Goal: Transaction & Acquisition: Purchase product/service

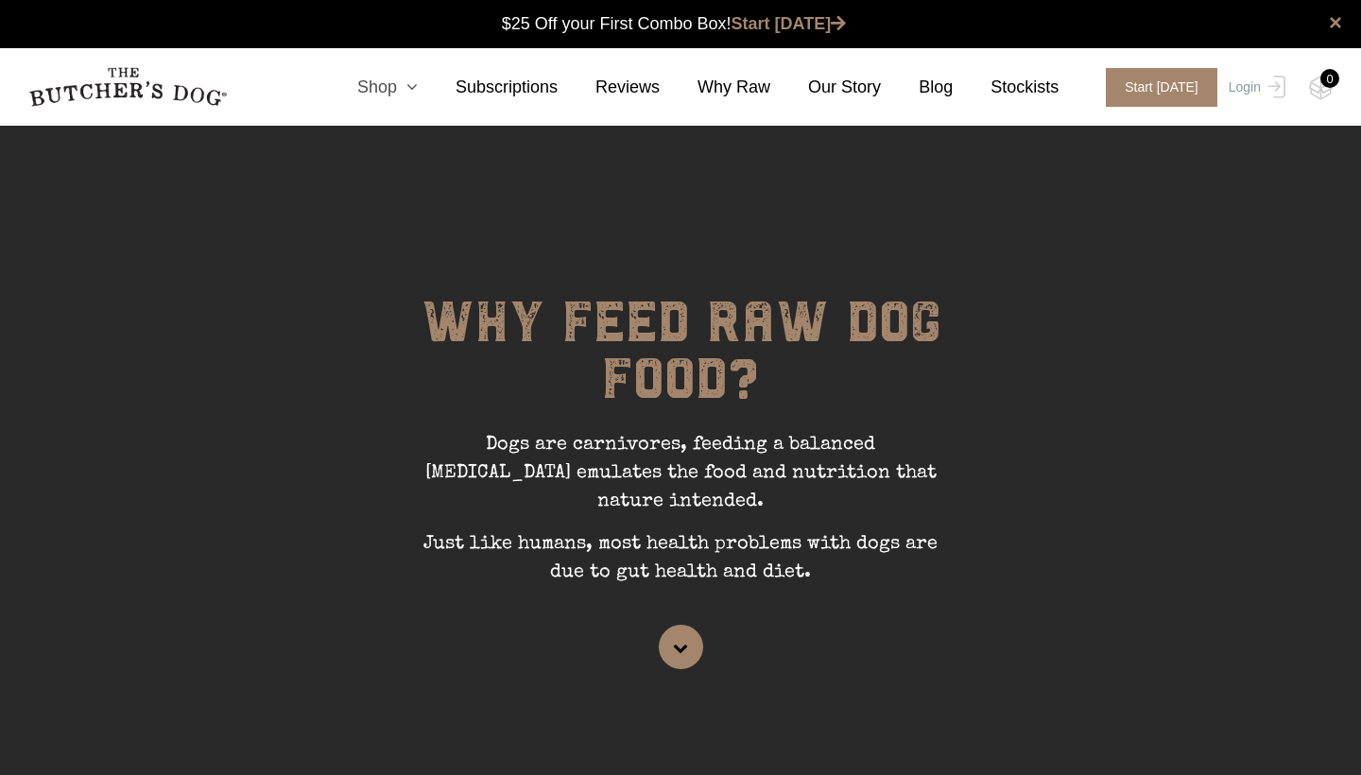
click at [387, 88] on link "Shop" at bounding box center [368, 88] width 98 height 26
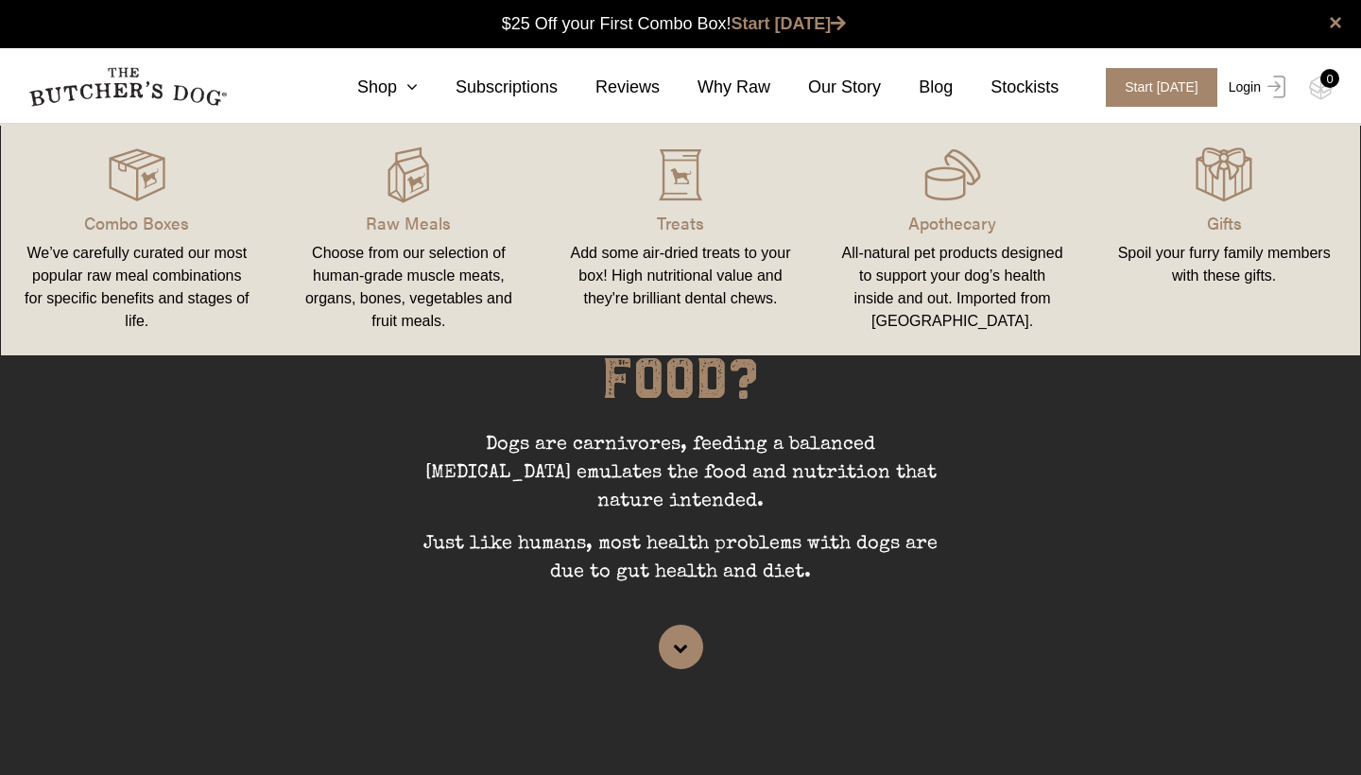
click at [1249, 93] on link "Login" at bounding box center [1254, 87] width 61 height 39
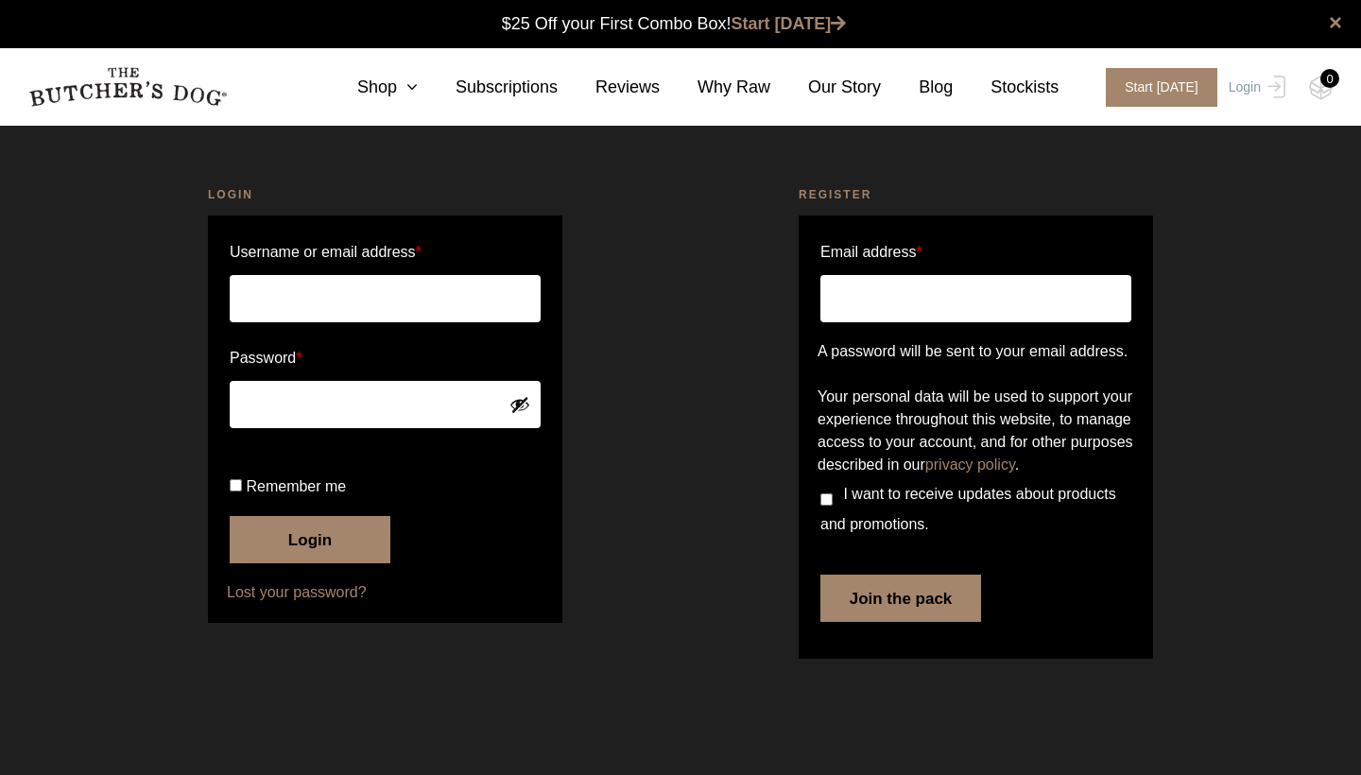
type input "[PERSON_NAME].df"
click at [310, 563] on button "Login" at bounding box center [310, 539] width 161 height 47
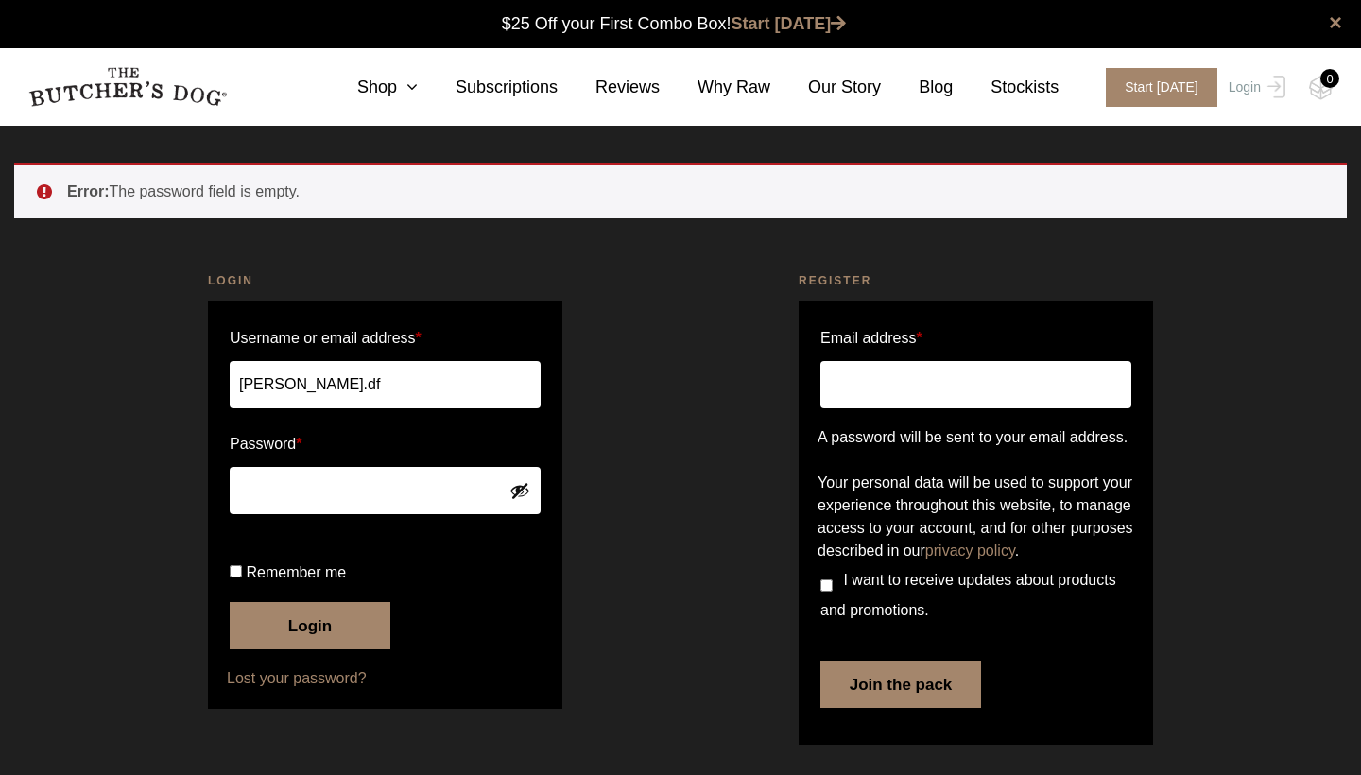
click at [328, 393] on input "therese.df" at bounding box center [385, 384] width 311 height 47
click at [313, 649] on button "Login" at bounding box center [310, 625] width 161 height 47
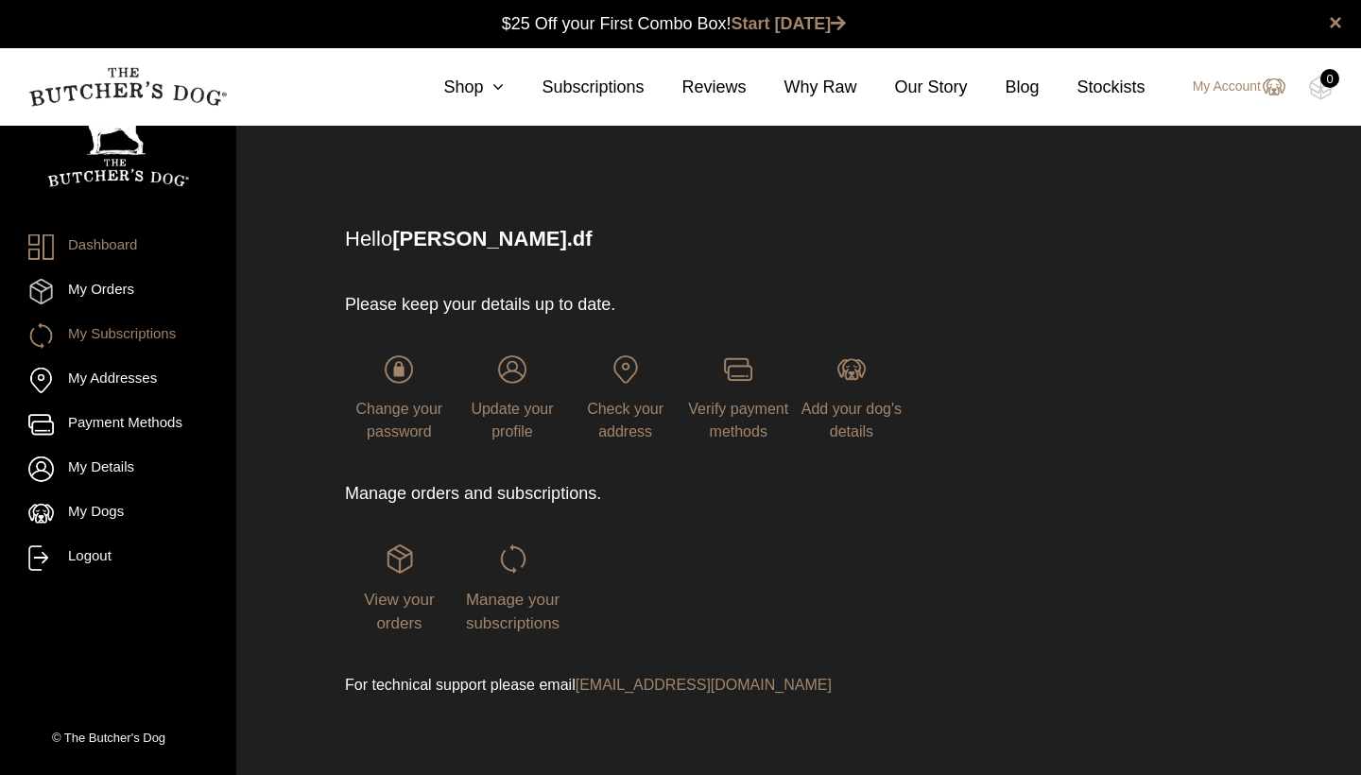
click at [95, 344] on link "My Subscriptions" at bounding box center [118, 336] width 180 height 26
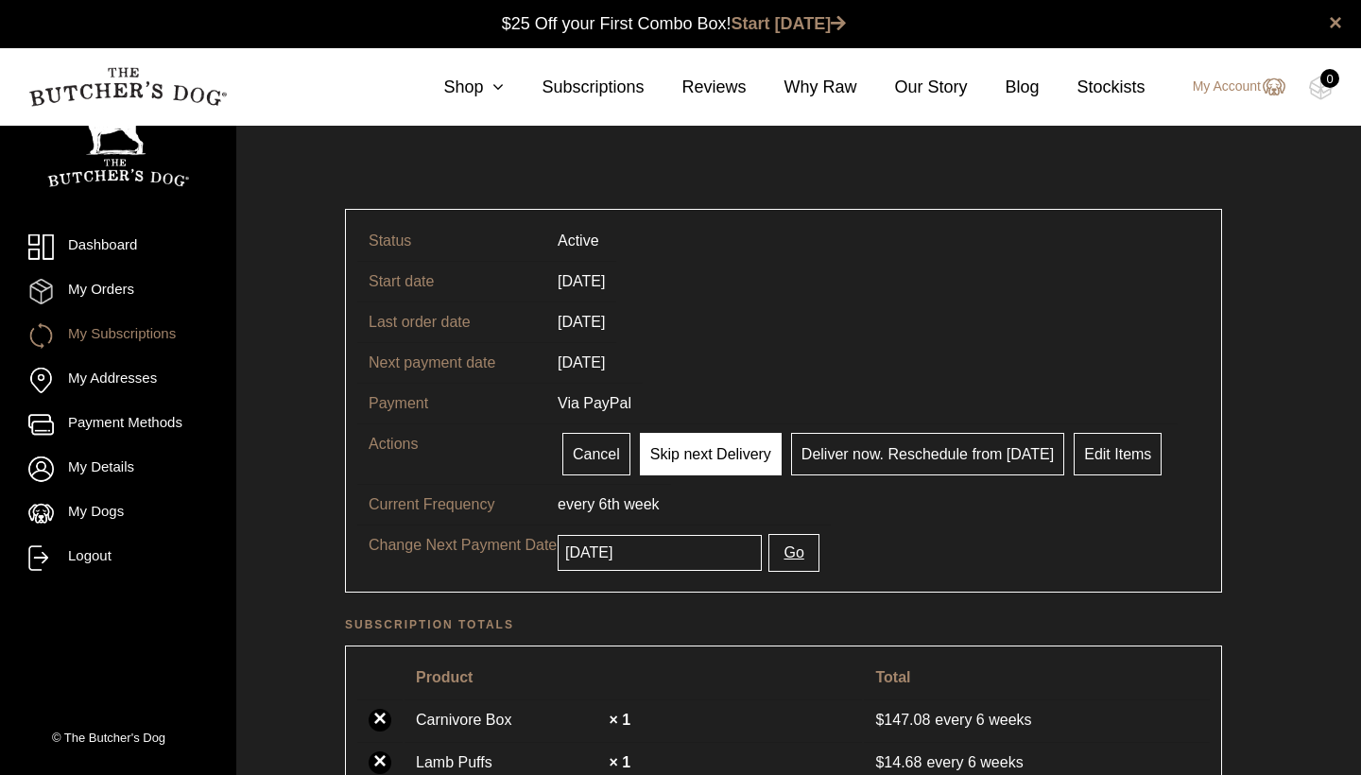
click at [695, 456] on link "Skip next Delivery" at bounding box center [711, 454] width 142 height 43
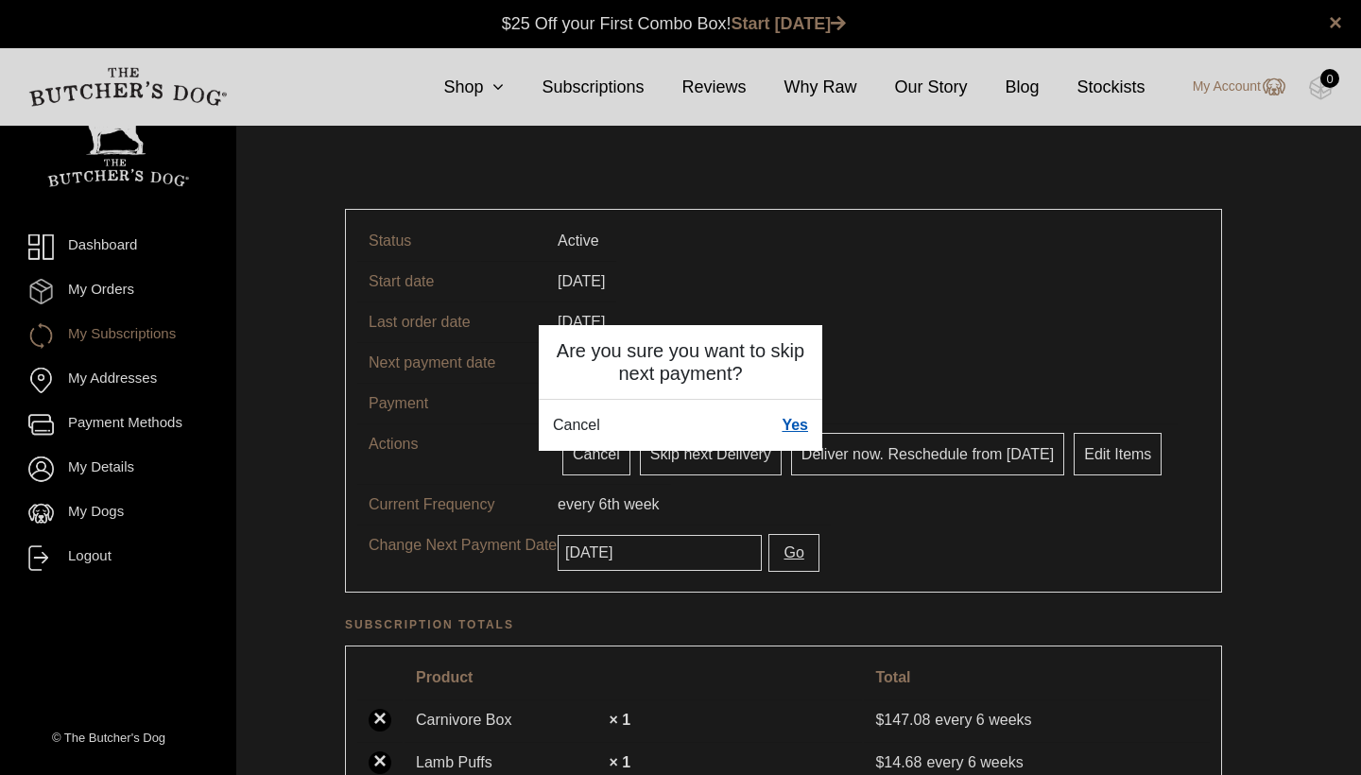
click at [796, 419] on link "Yes" at bounding box center [795, 425] width 26 height 23
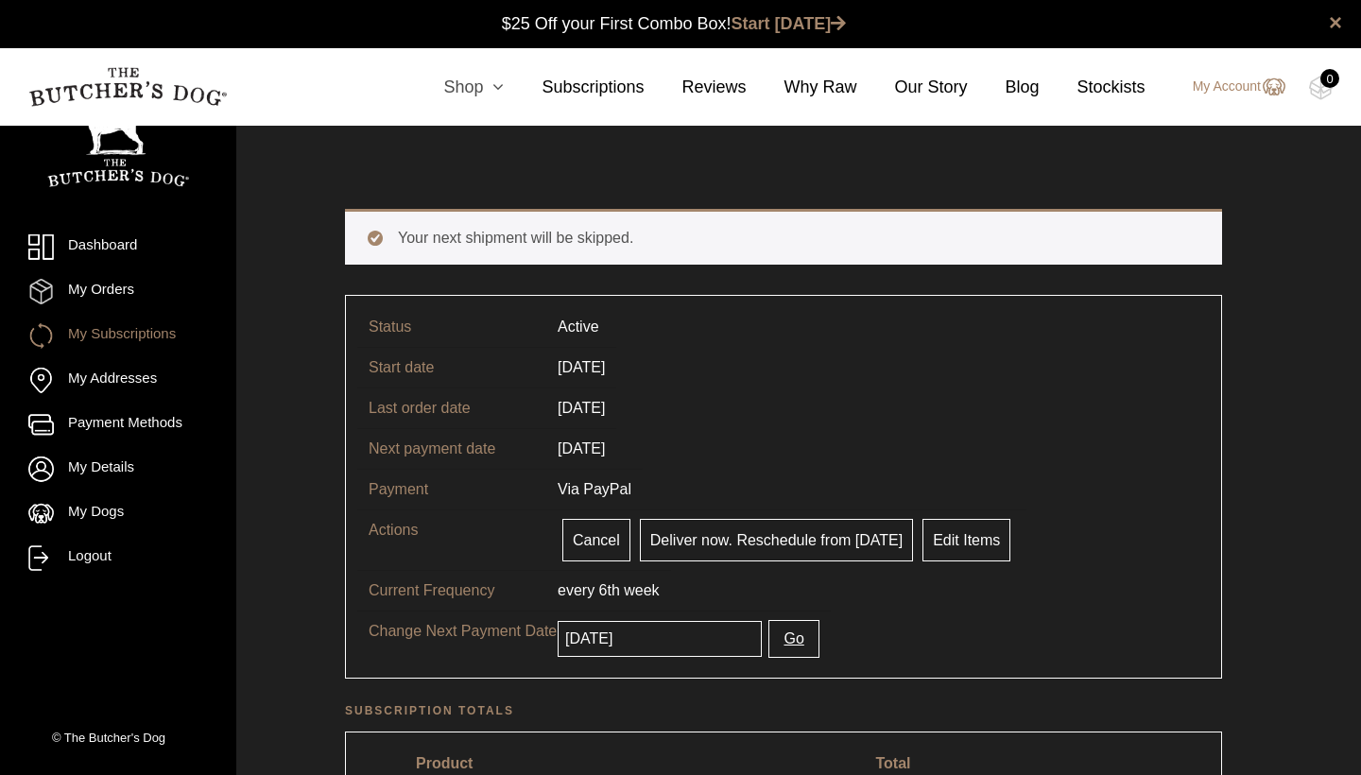
click at [476, 89] on link "Shop" at bounding box center [454, 88] width 98 height 26
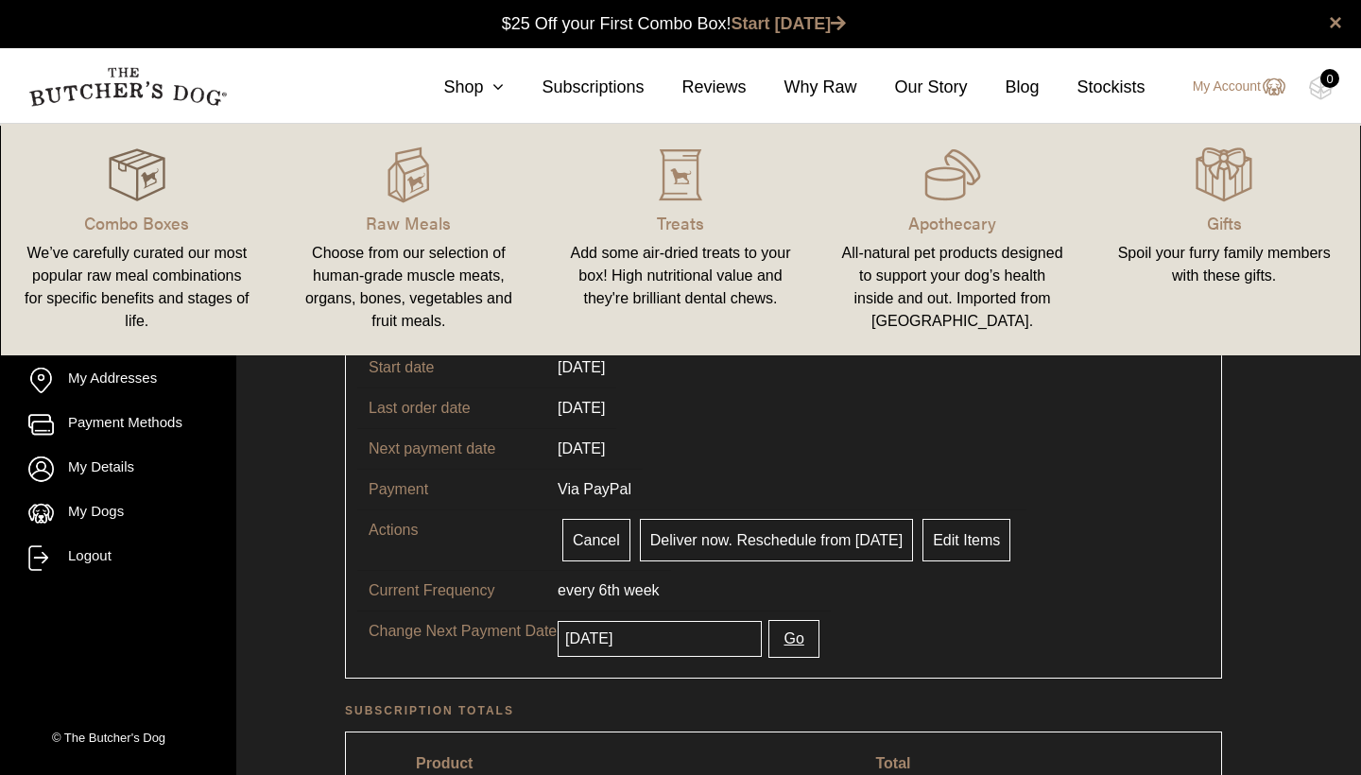
click at [116, 193] on img at bounding box center [137, 174] width 57 height 57
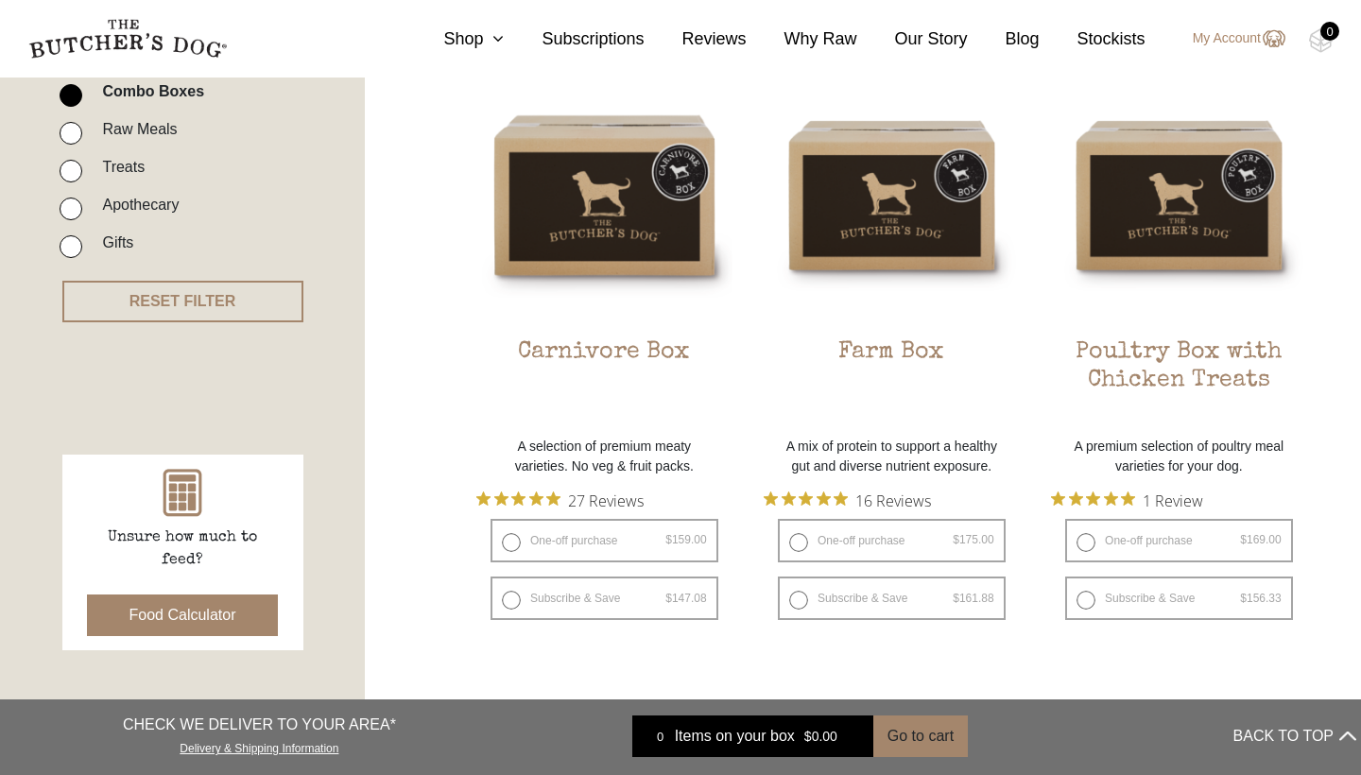
scroll to position [499, 0]
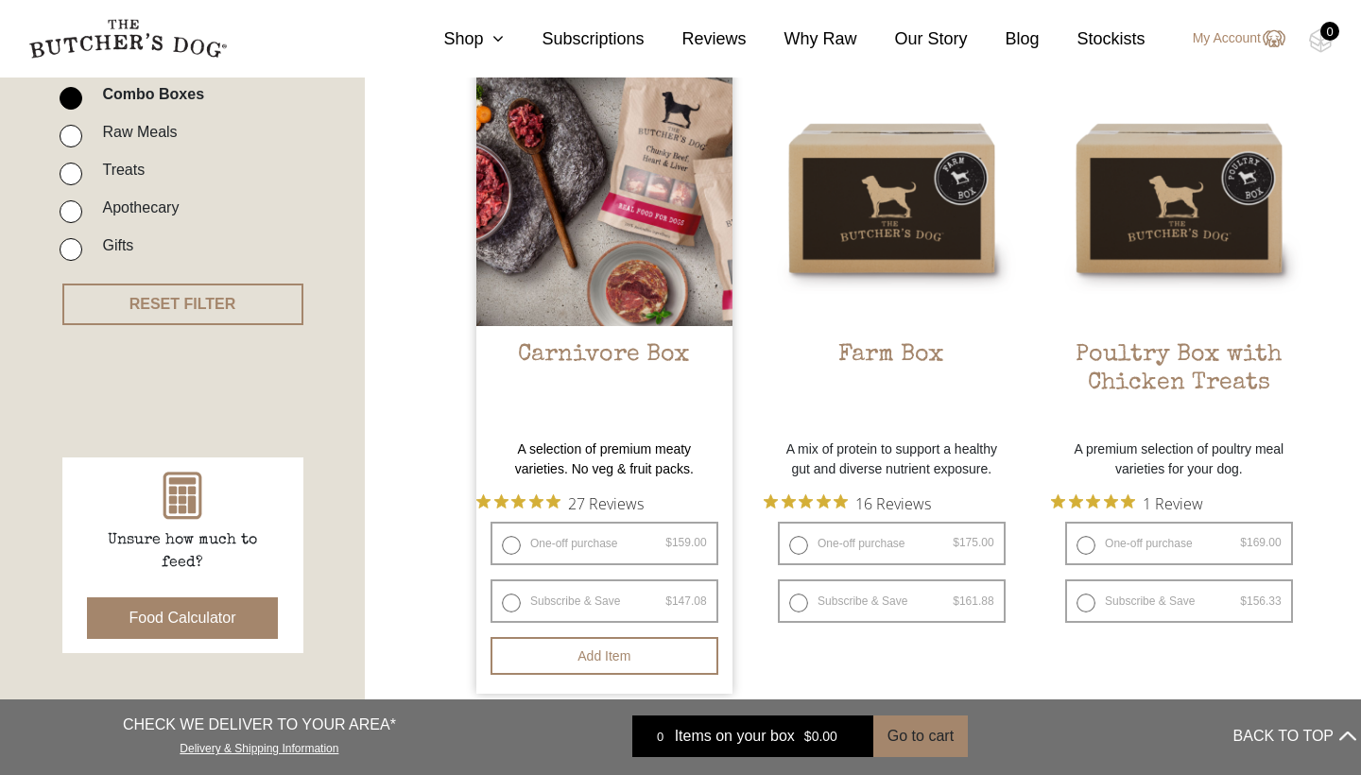
click at [508, 595] on label "Subscribe & Save $ 159.00 Original price was: $159.00. $ 147.08 Current price i…" at bounding box center [604, 600] width 228 height 43
radio input "true"
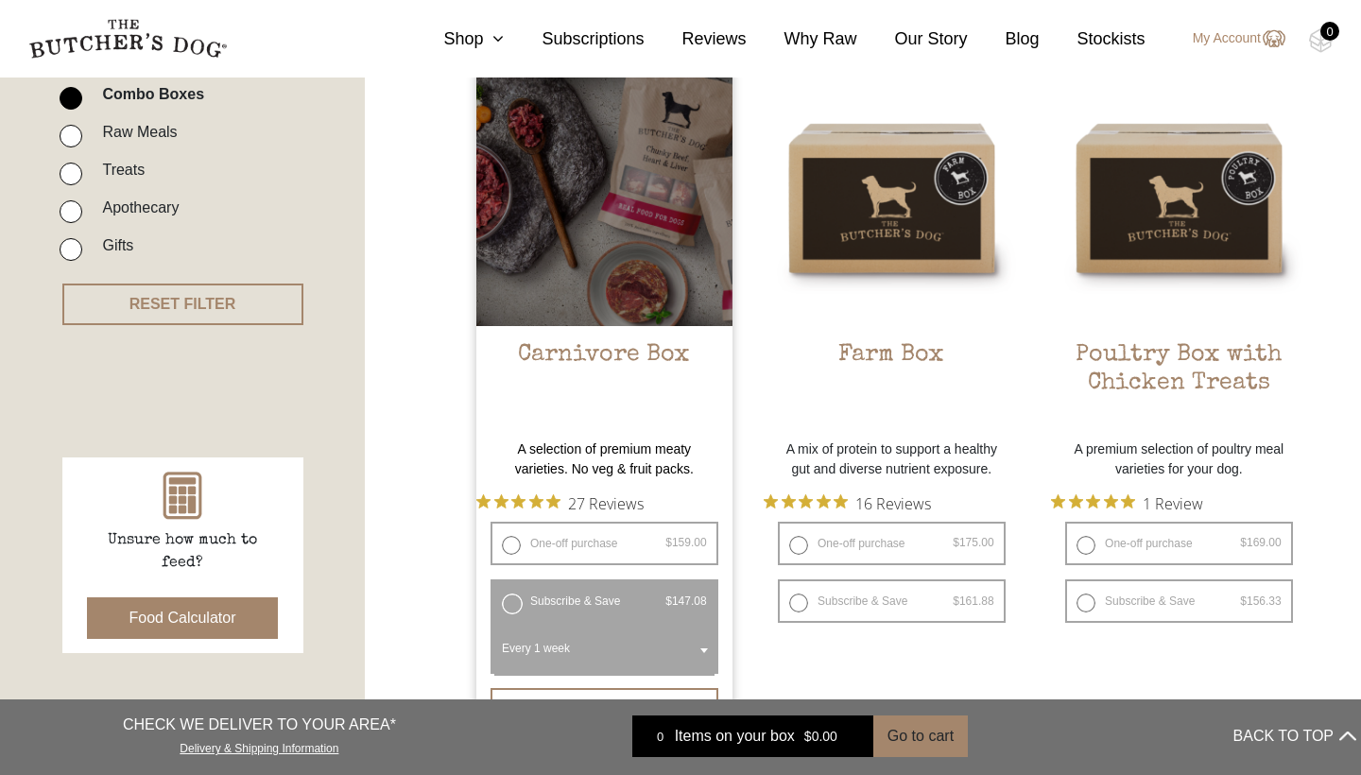
click at [519, 598] on label "Subscribe & Save $ 159.00 Original price was: $159.00. $ 147.08 Current price i…" at bounding box center [604, 600] width 228 height 43
click at [522, 535] on label "One-off purchase $ 159.00 — or subscribe and save 7.5%" at bounding box center [604, 543] width 228 height 43
radio input "true"
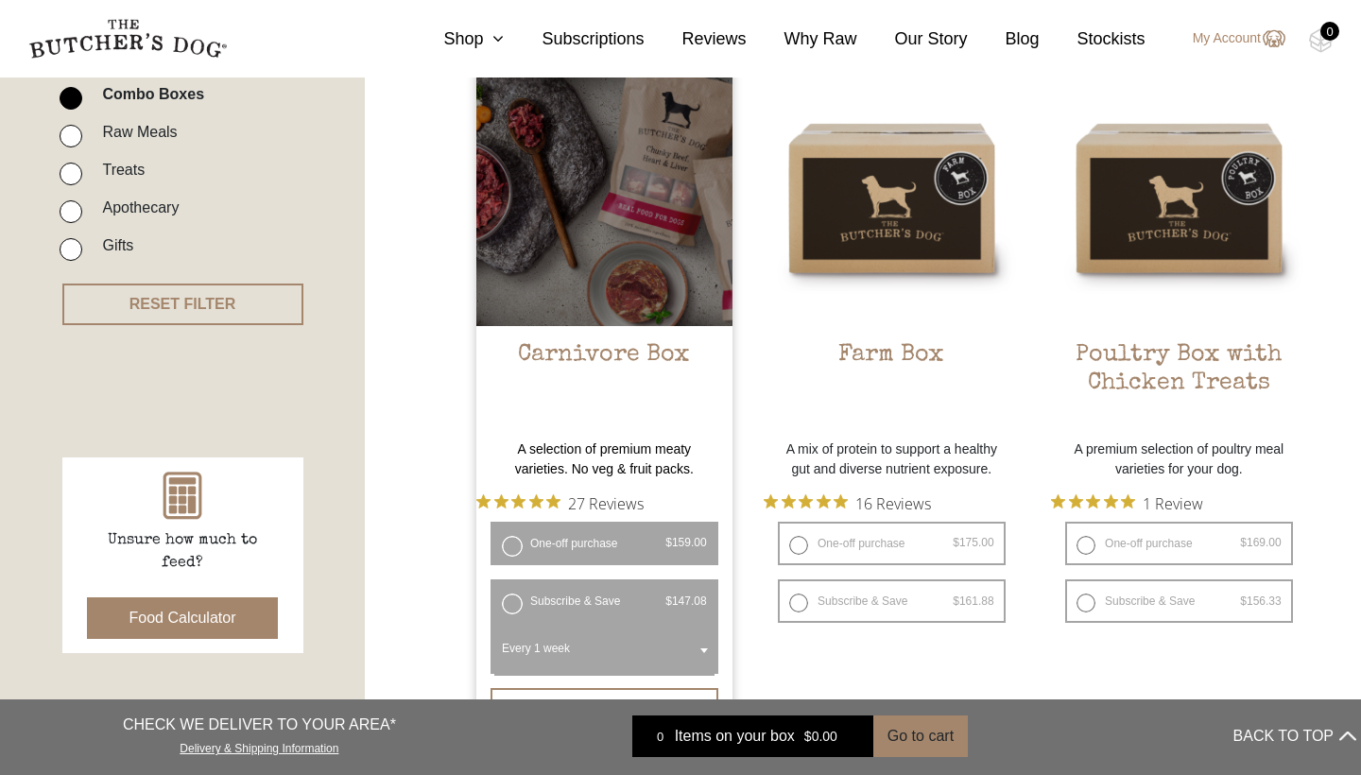
radio input "false"
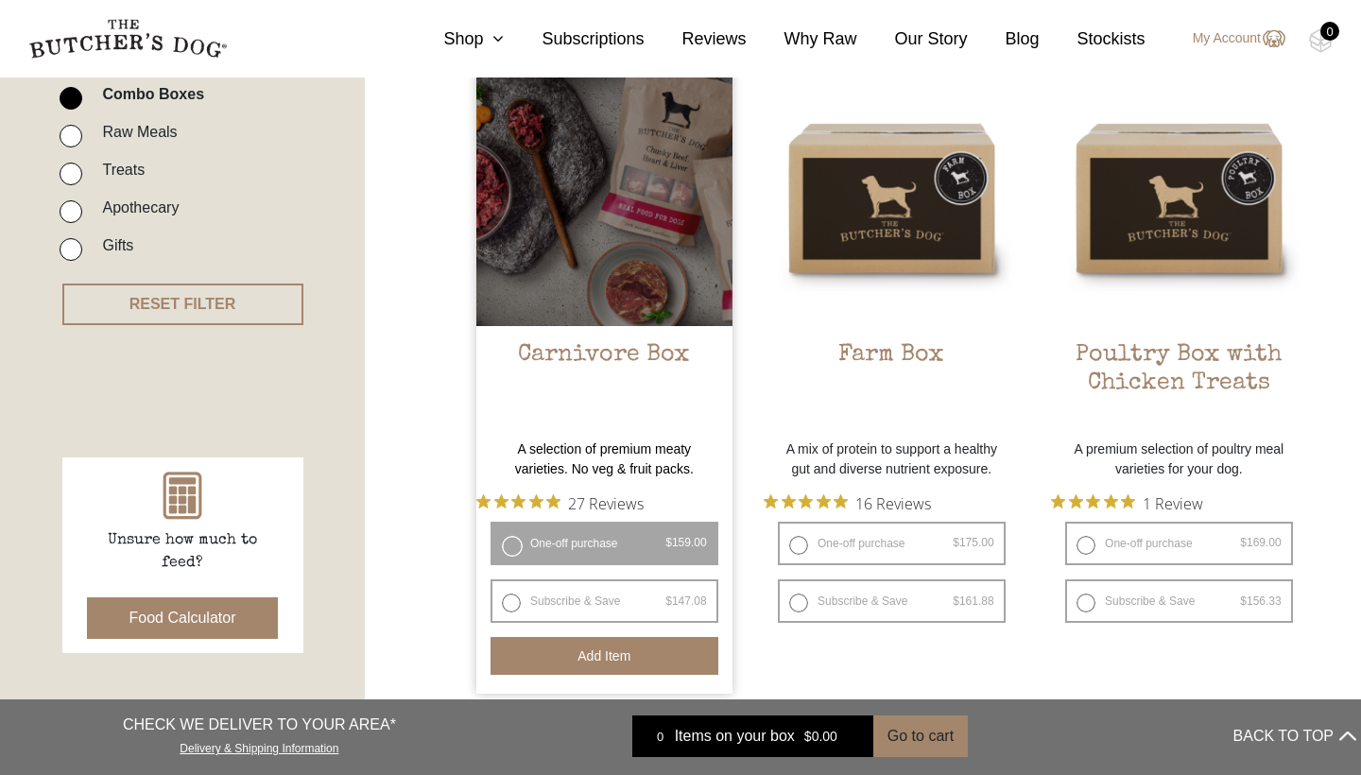
click at [559, 665] on button "Add item" at bounding box center [604, 656] width 228 height 38
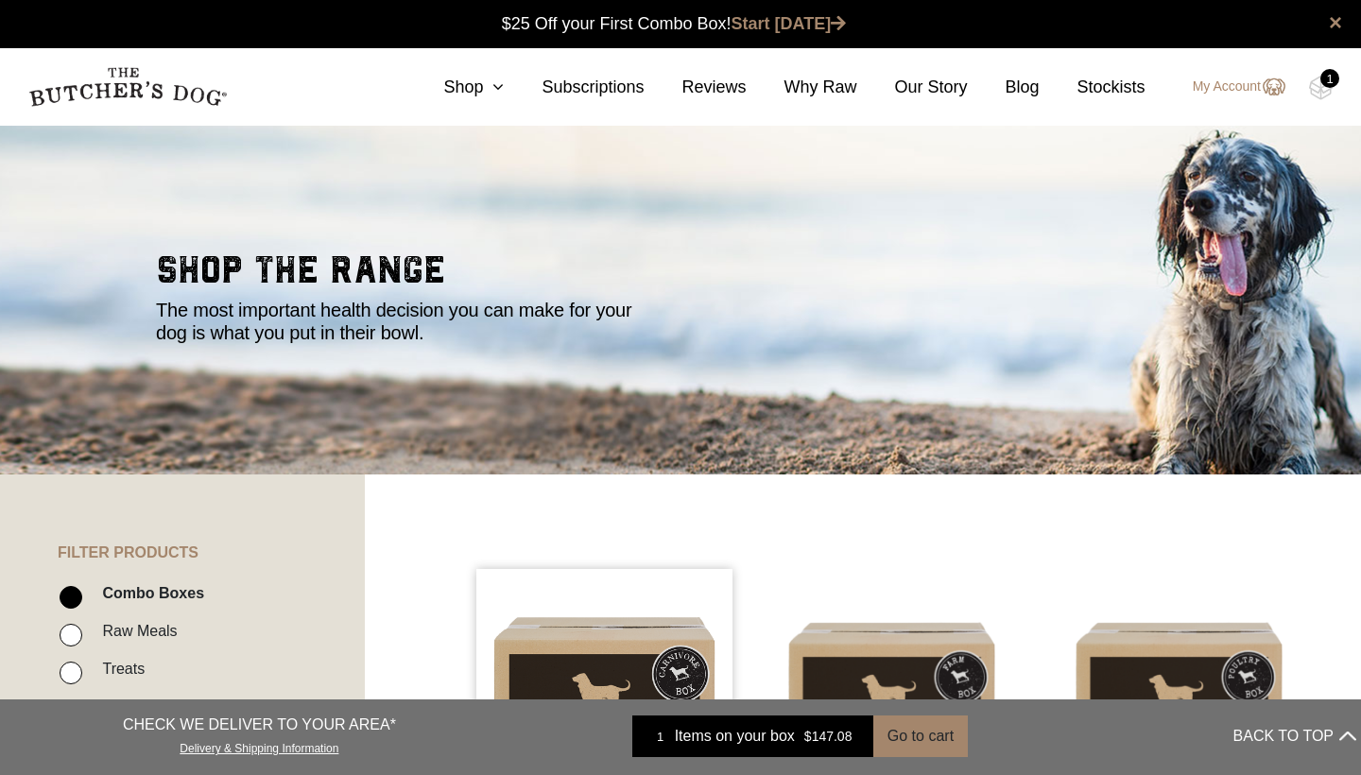
scroll to position [0, 0]
click at [71, 639] on input "Raw Meals" at bounding box center [71, 635] width 23 height 23
checkbox input "true"
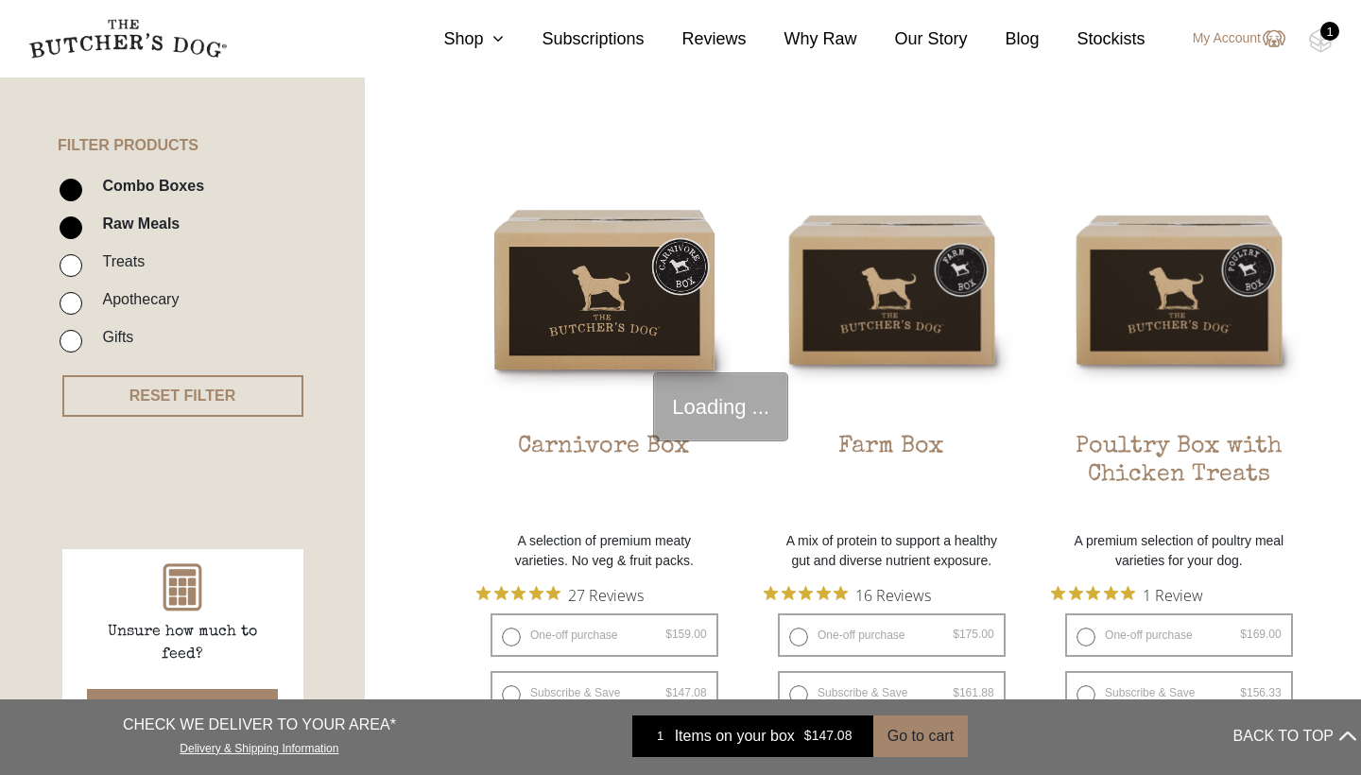
scroll to position [427, 0]
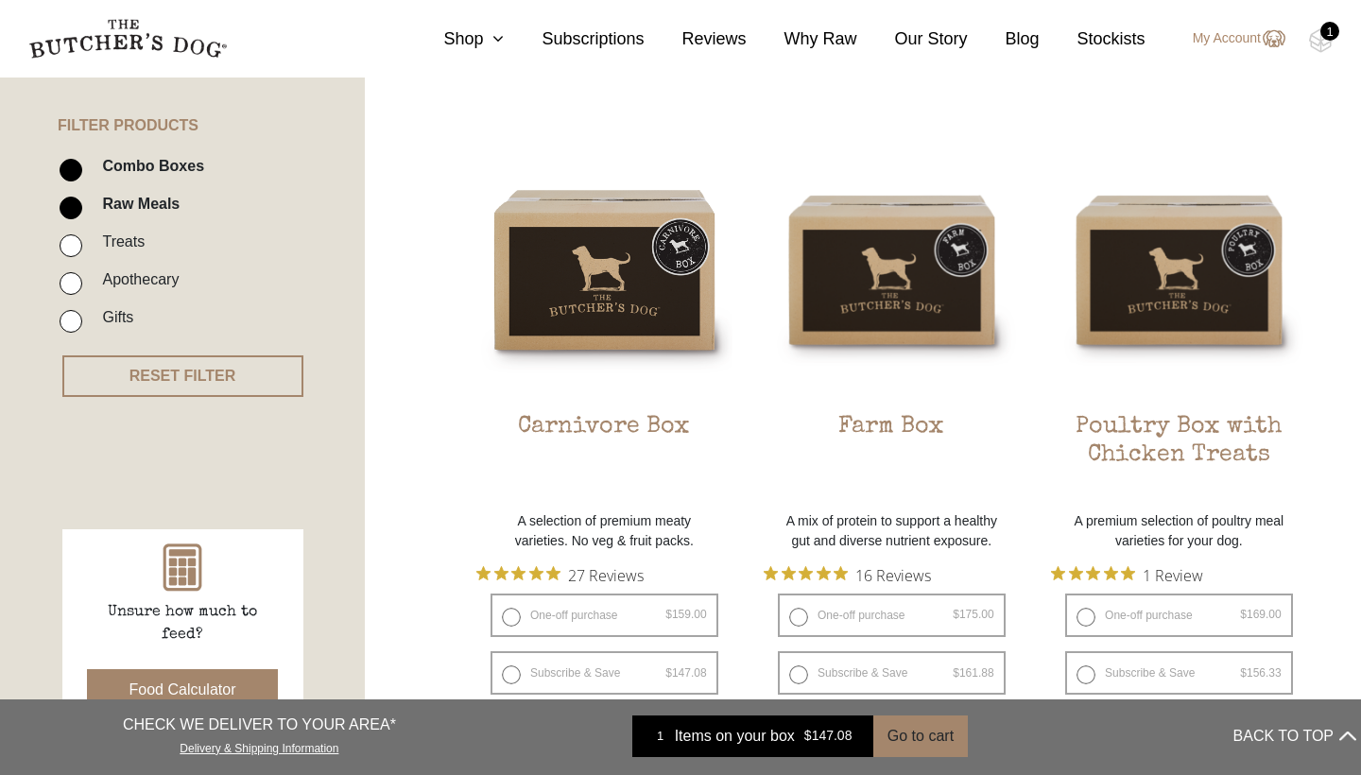
click at [74, 170] on input "Combo Boxes" at bounding box center [71, 170] width 23 height 23
checkbox input "false"
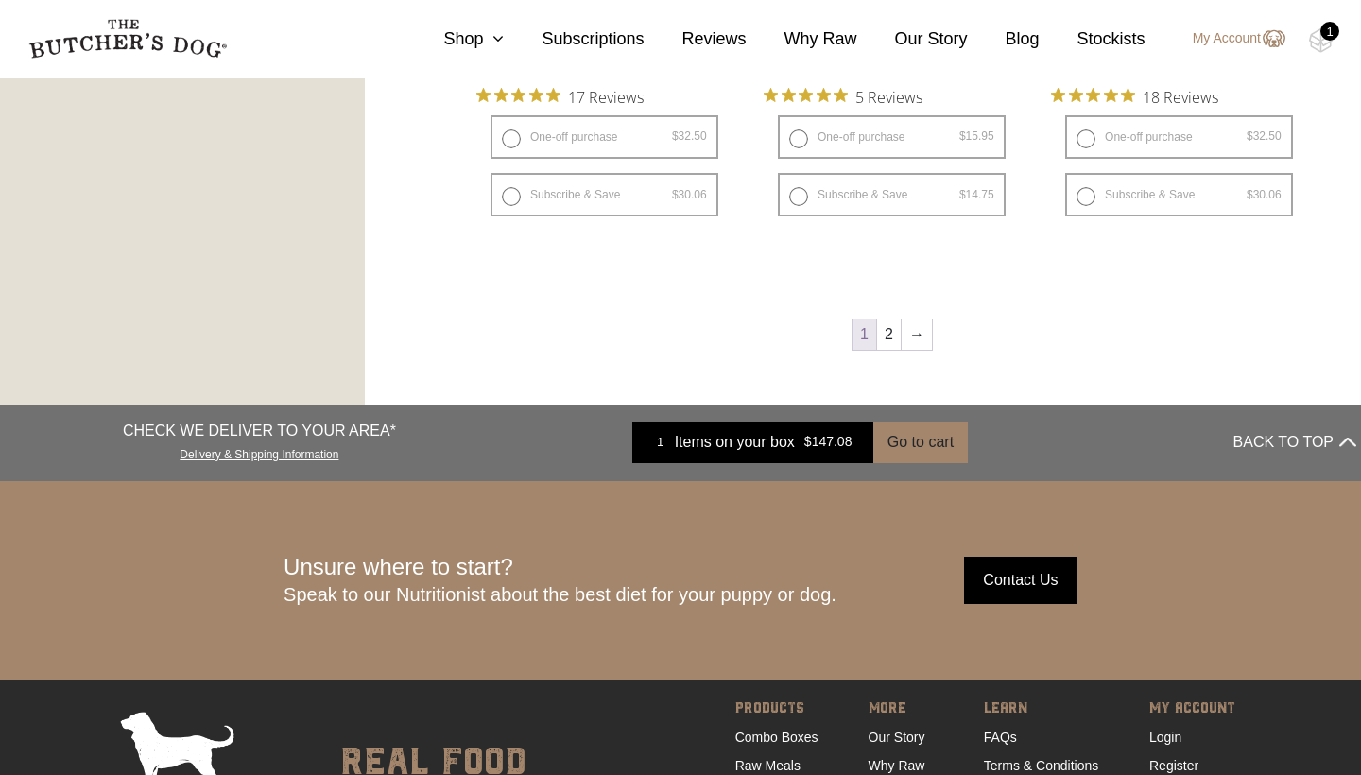
scroll to position [2640, 0]
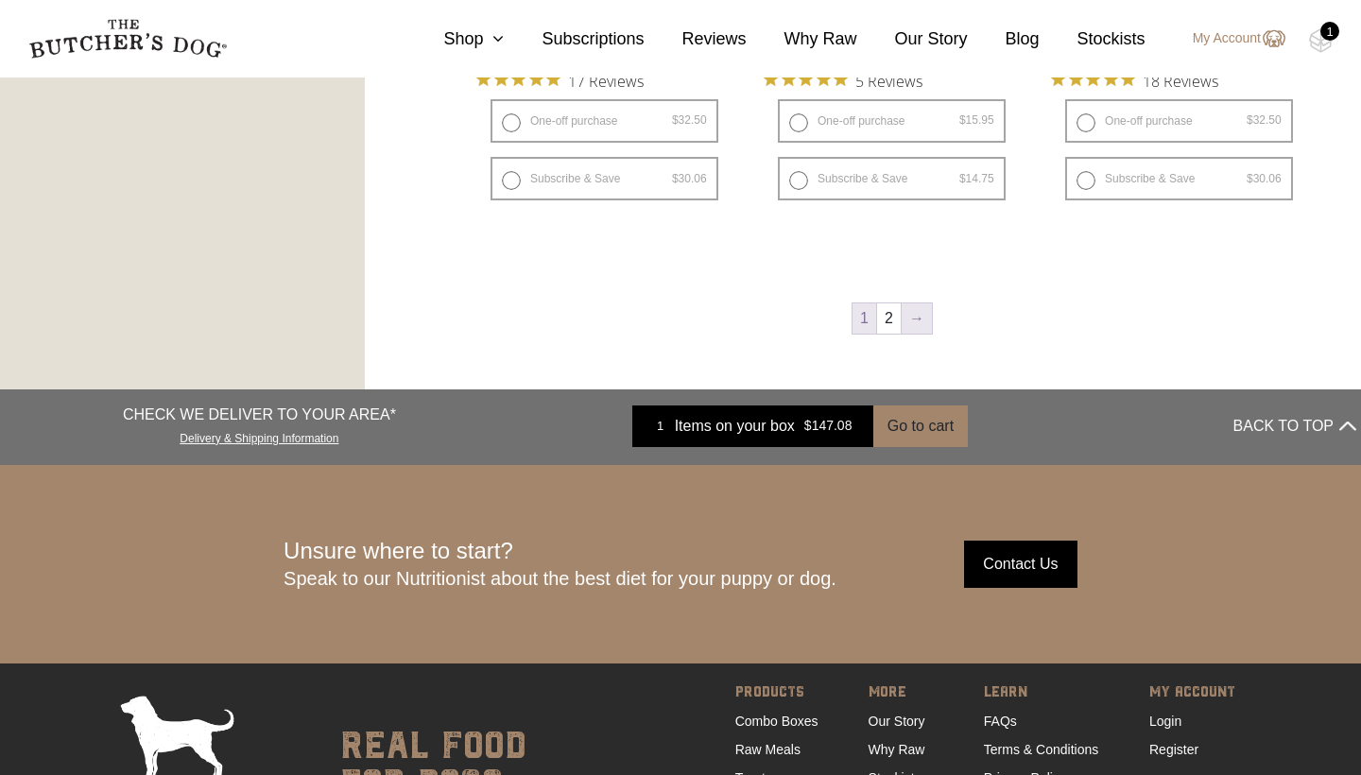
click at [913, 303] on link "→" at bounding box center [917, 318] width 30 height 30
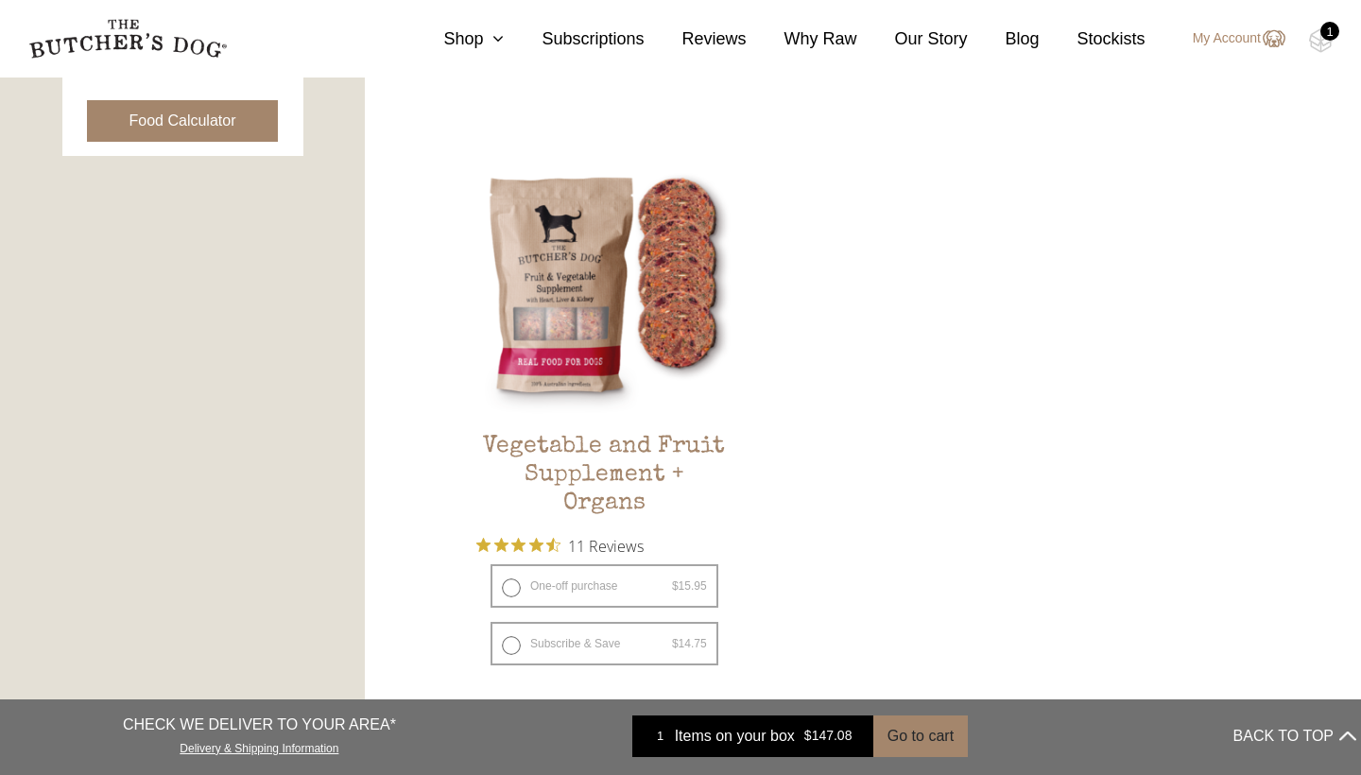
scroll to position [992, 0]
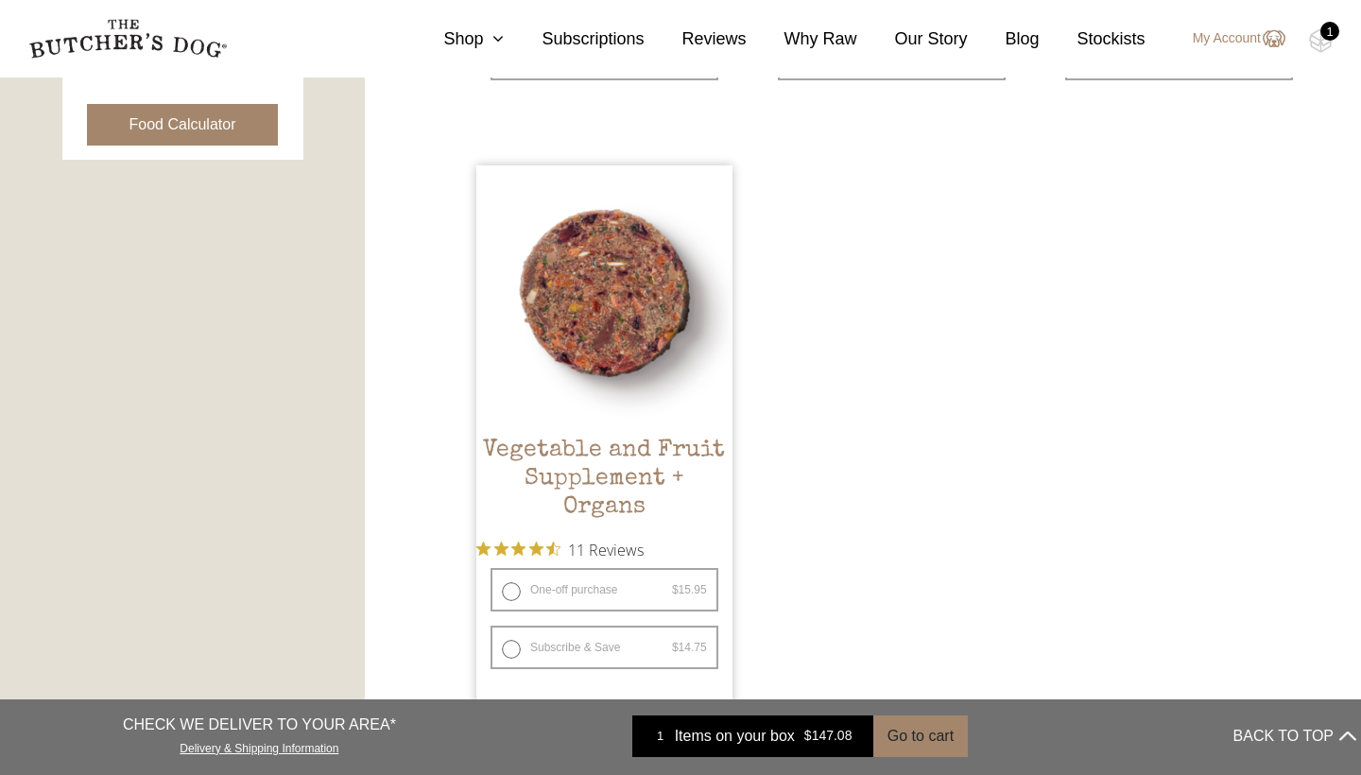
click at [628, 353] on img at bounding box center [604, 293] width 256 height 256
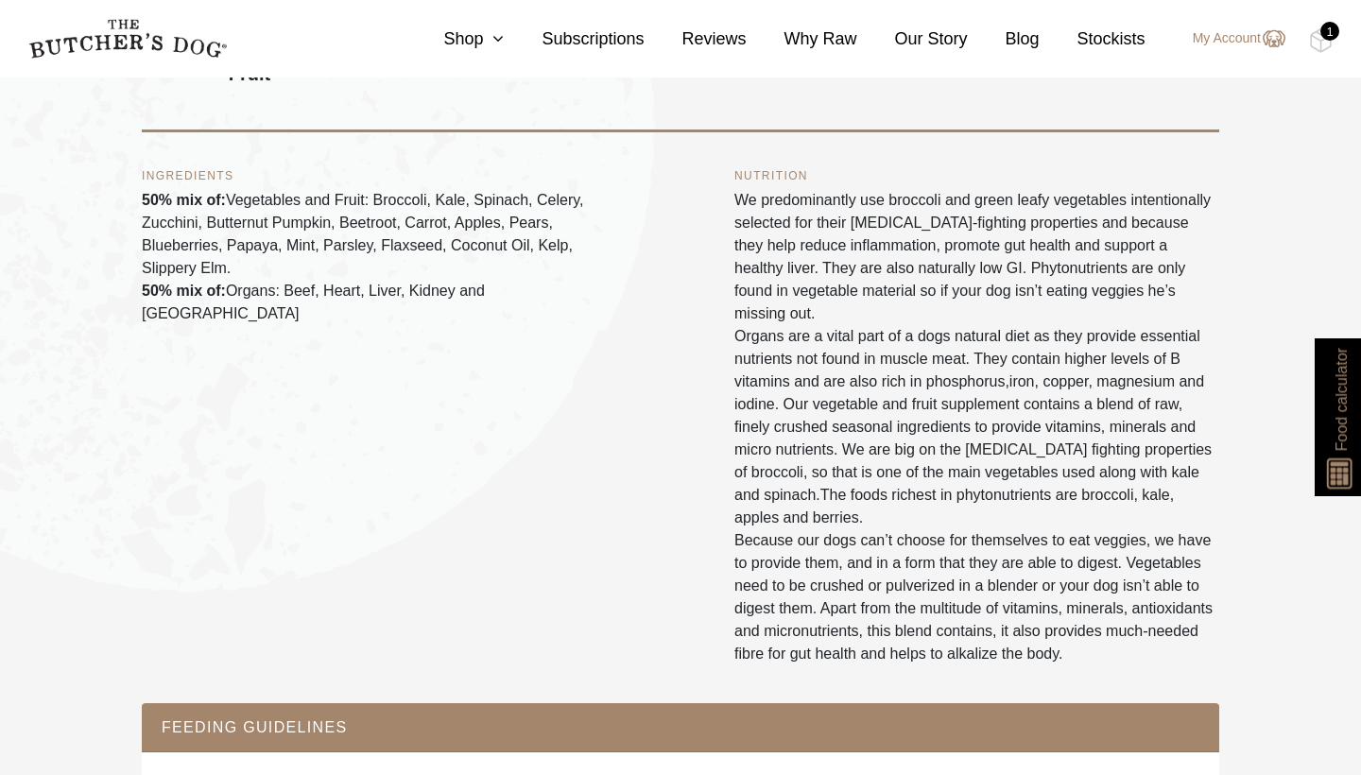
scroll to position [995, 0]
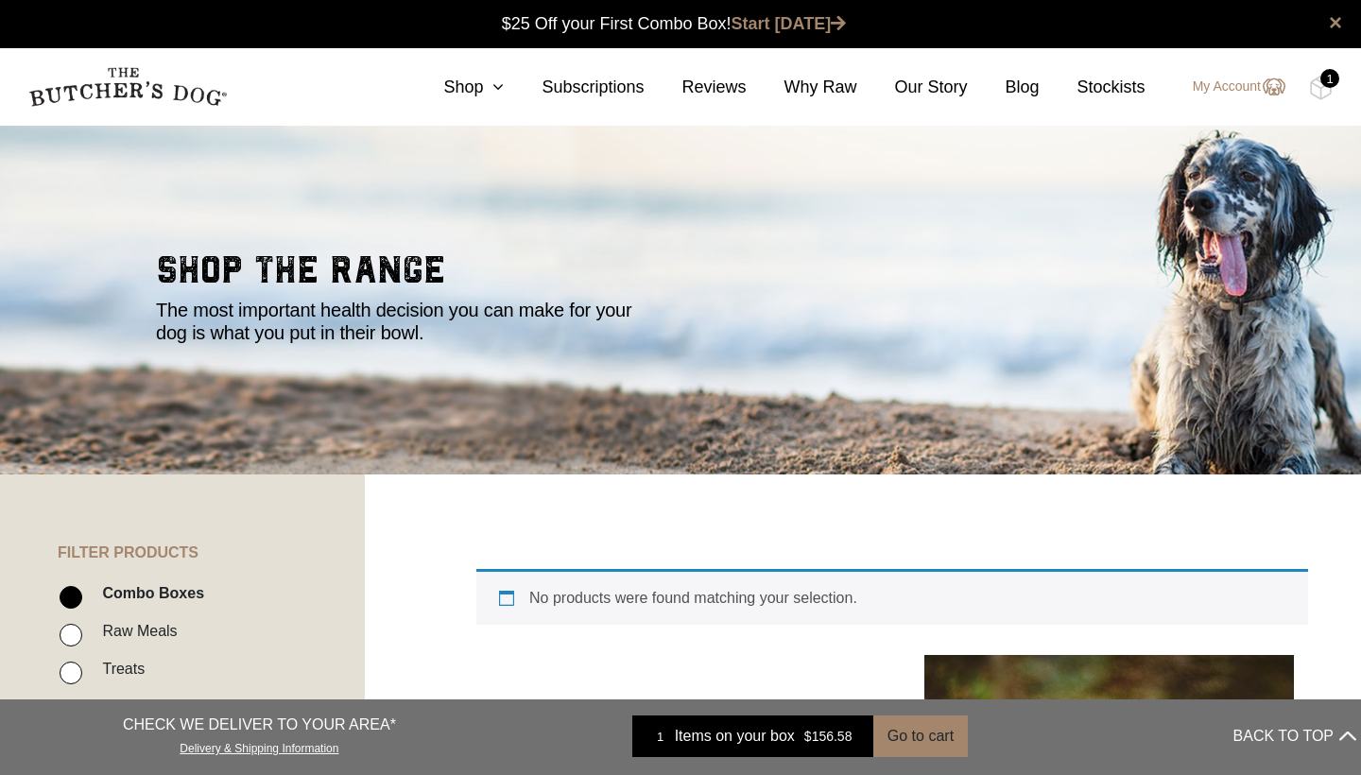
click at [994, 206] on section "shop the range The most important health decision you can make for your dog is …" at bounding box center [680, 300] width 1361 height 350
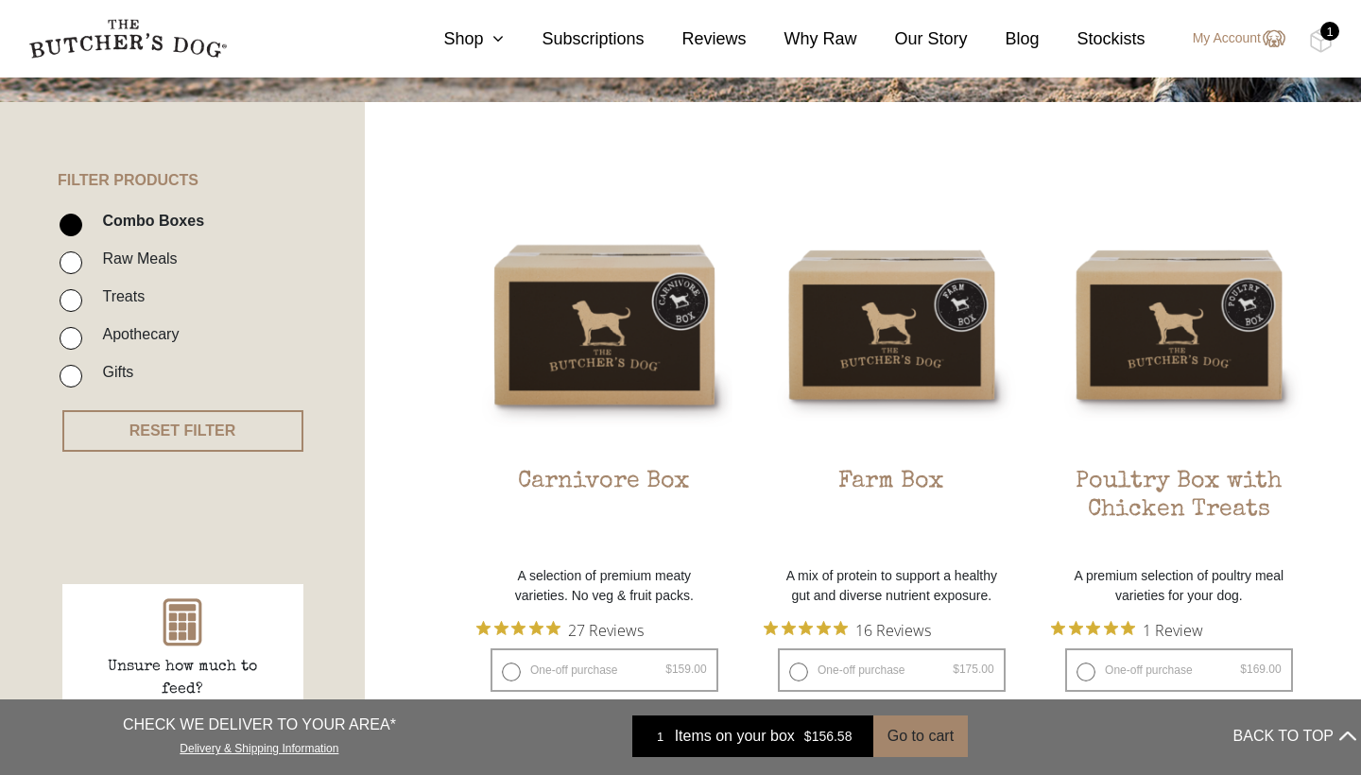
scroll to position [371, 0]
click at [72, 260] on input "Raw Meals" at bounding box center [71, 263] width 23 height 23
checkbox input "true"
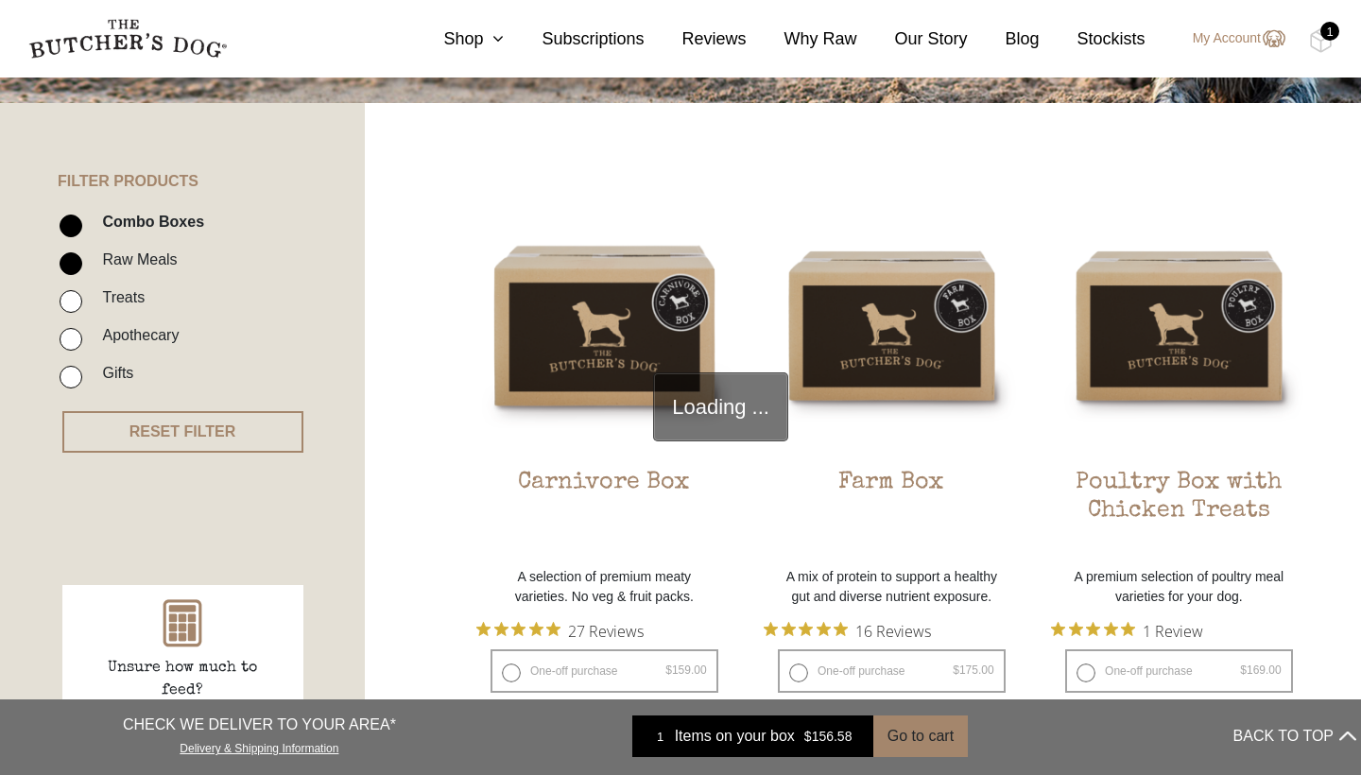
click at [73, 237] on li "Combo Boxes" at bounding box center [211, 228] width 302 height 38
click at [72, 228] on input "Combo Boxes" at bounding box center [71, 226] width 23 height 23
checkbox input "false"
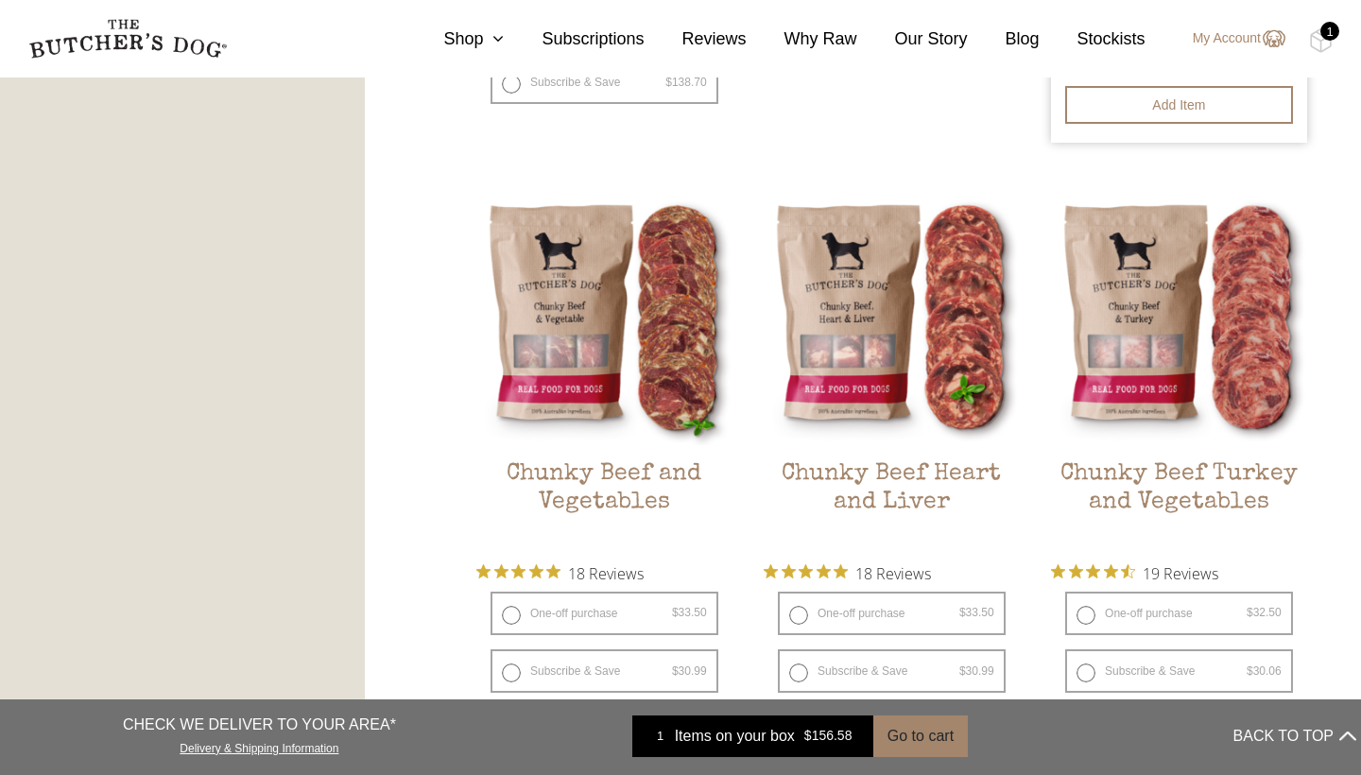
scroll to position [2351, 0]
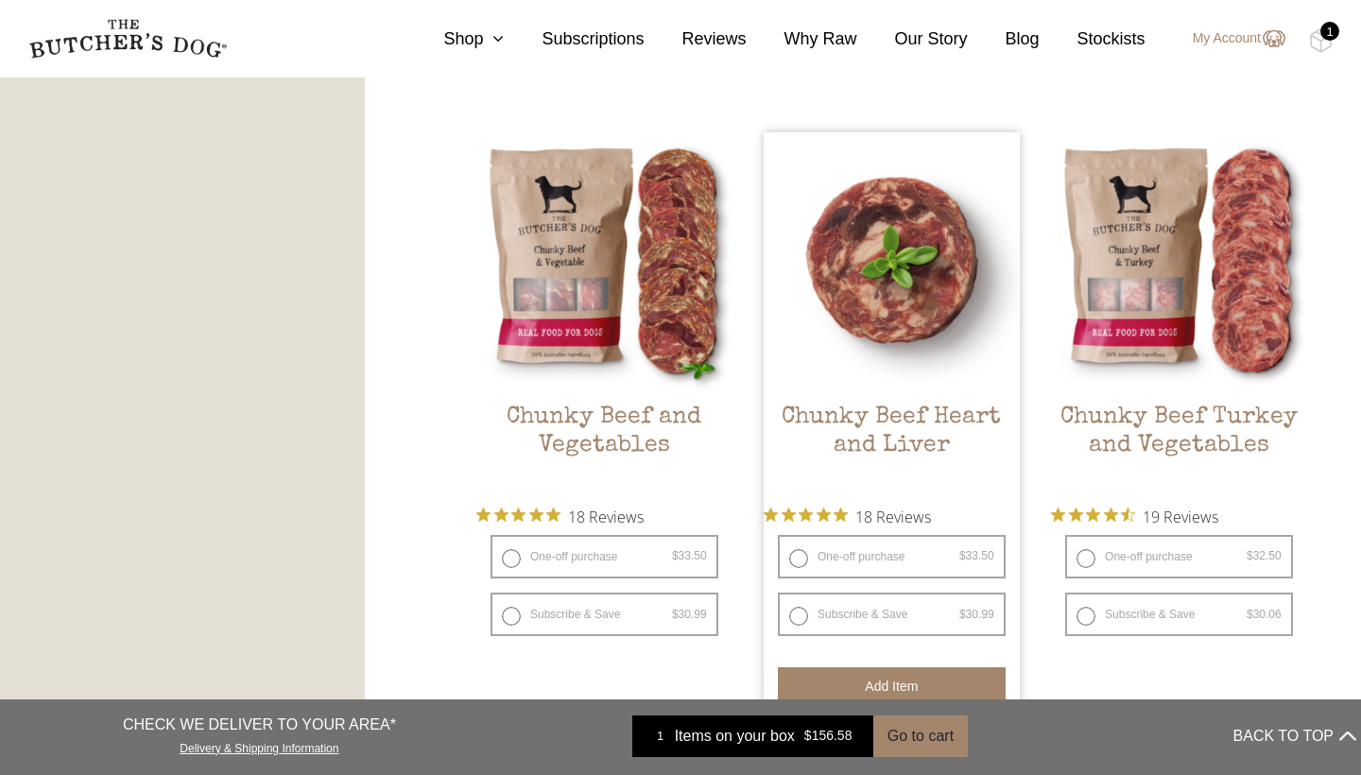
click at [910, 667] on button "Add item" at bounding box center [892, 686] width 228 height 38
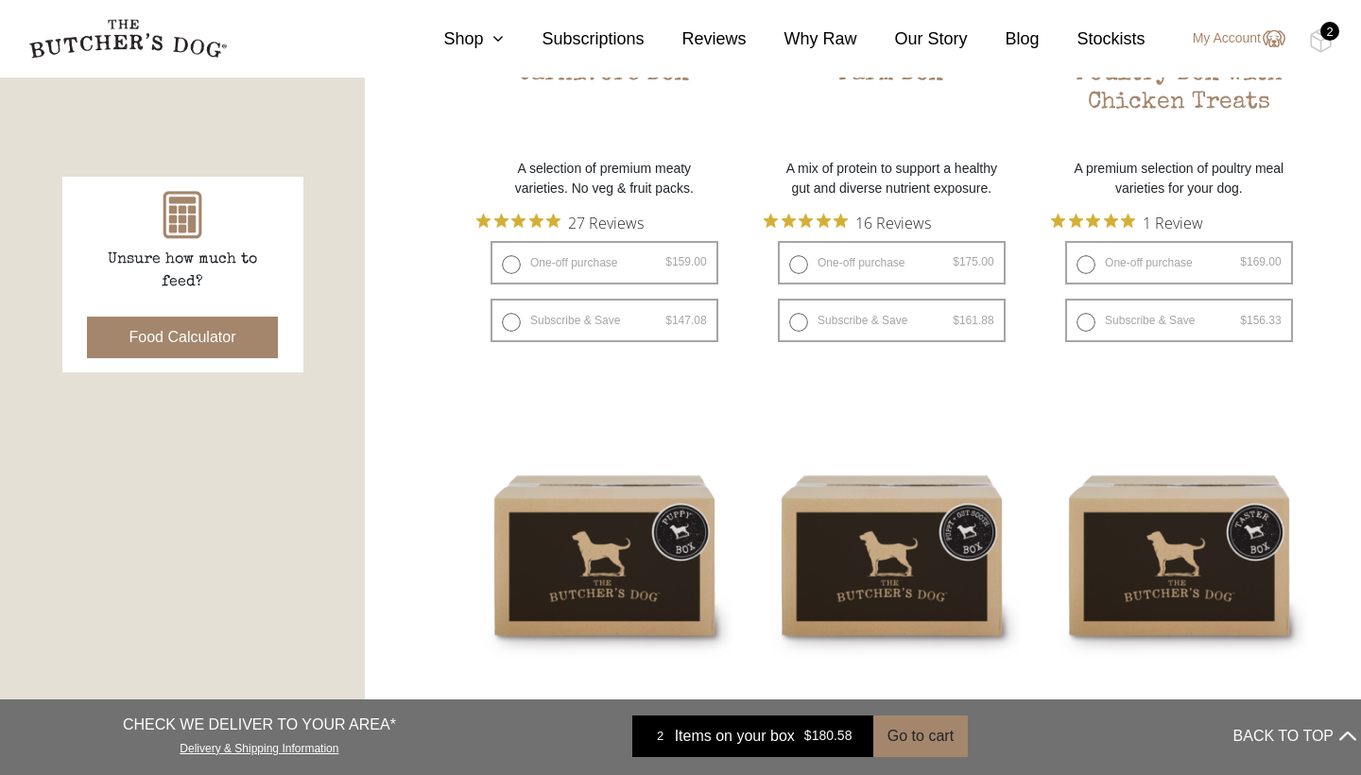
scroll to position [782, 0]
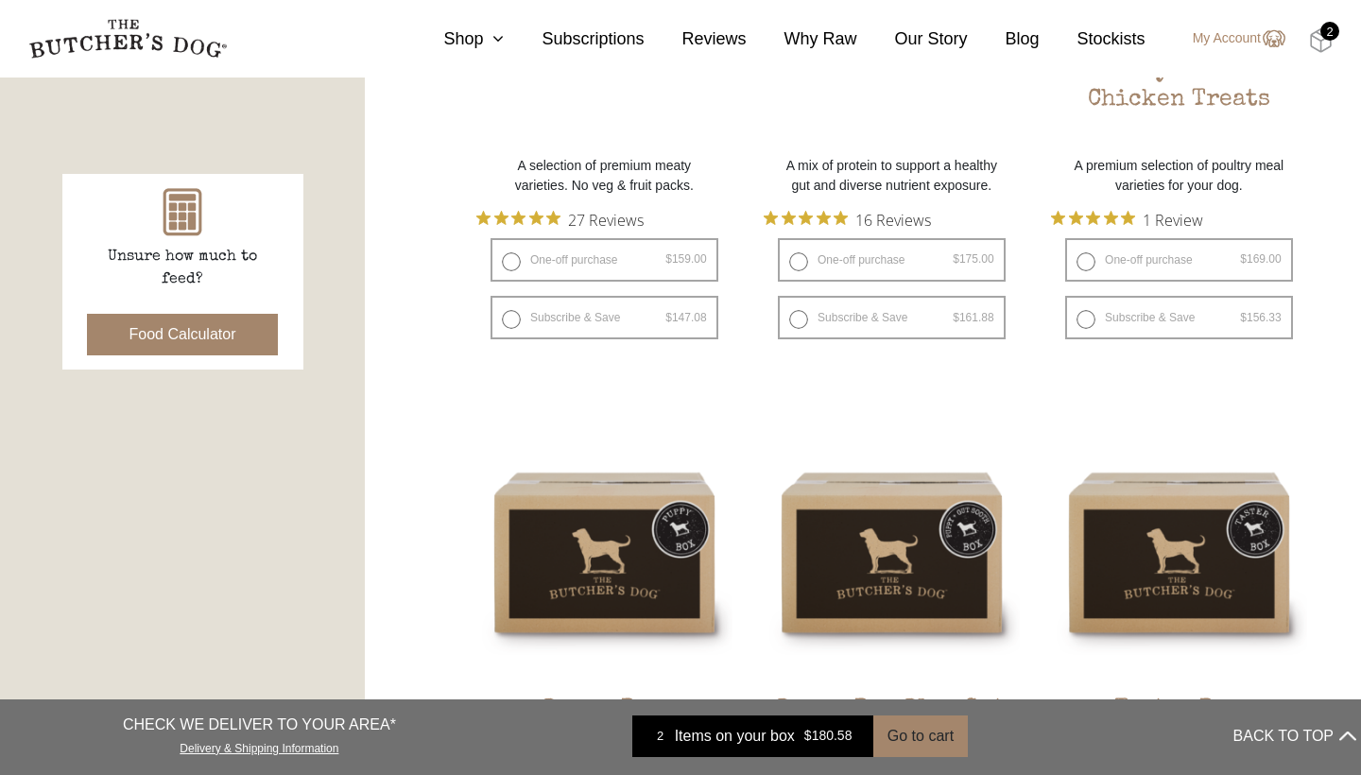
click at [1315, 43] on img at bounding box center [1321, 40] width 24 height 25
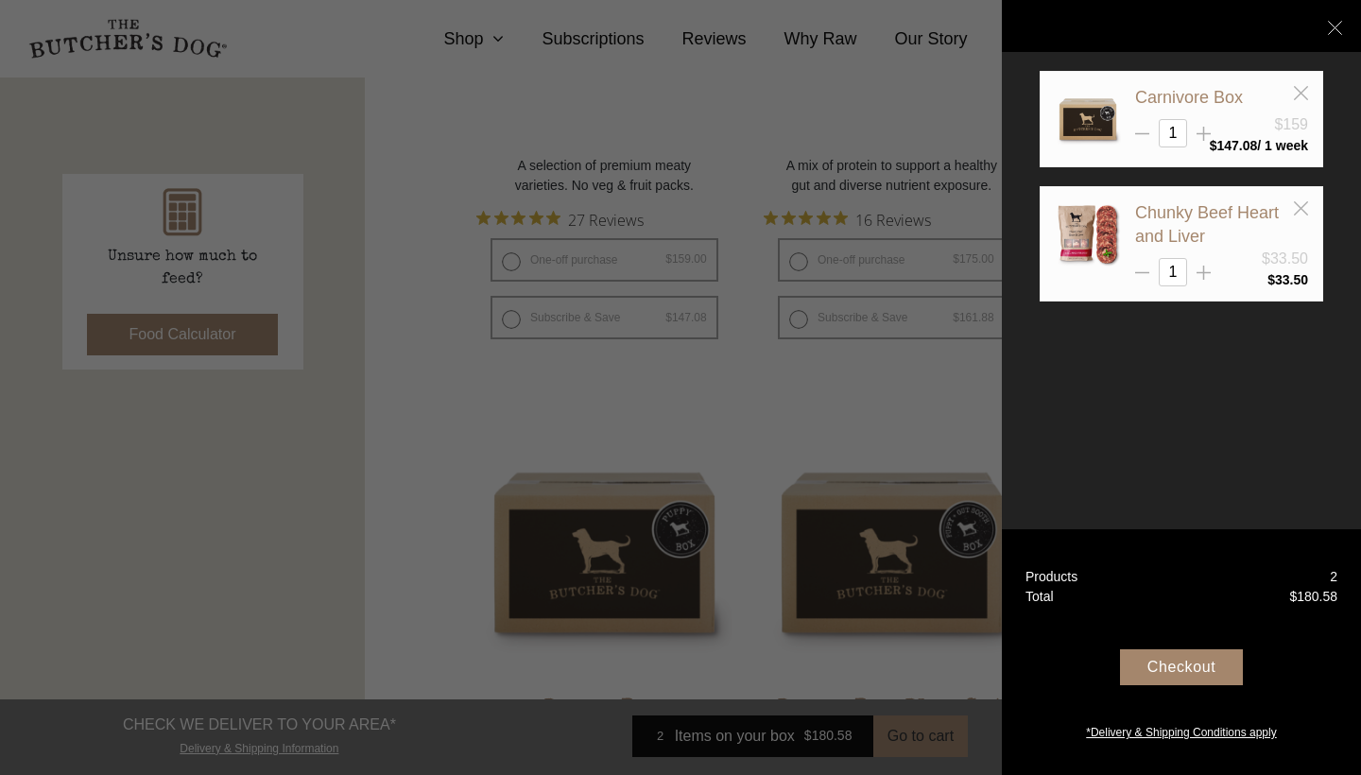
click at [893, 406] on div at bounding box center [680, 387] width 1361 height 775
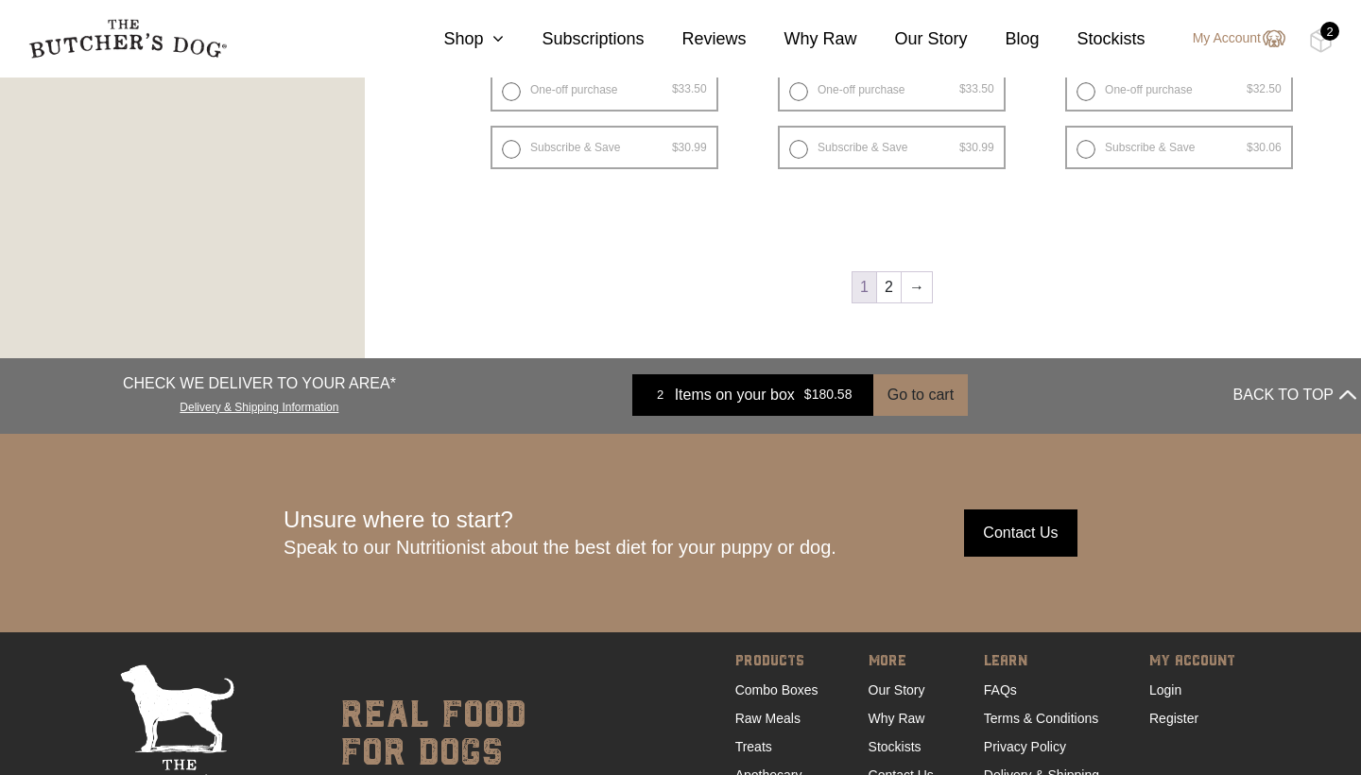
scroll to position [2825, 0]
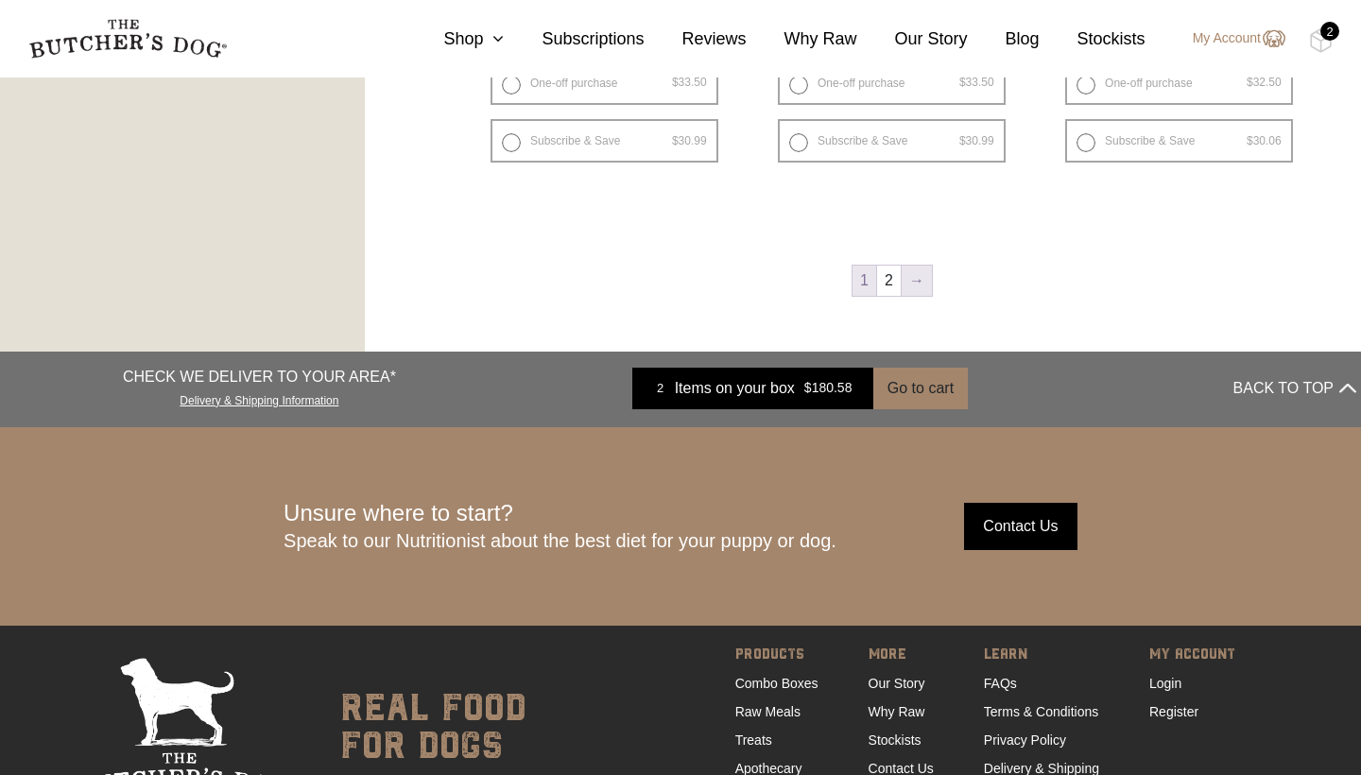
click at [919, 266] on link "→" at bounding box center [917, 281] width 30 height 30
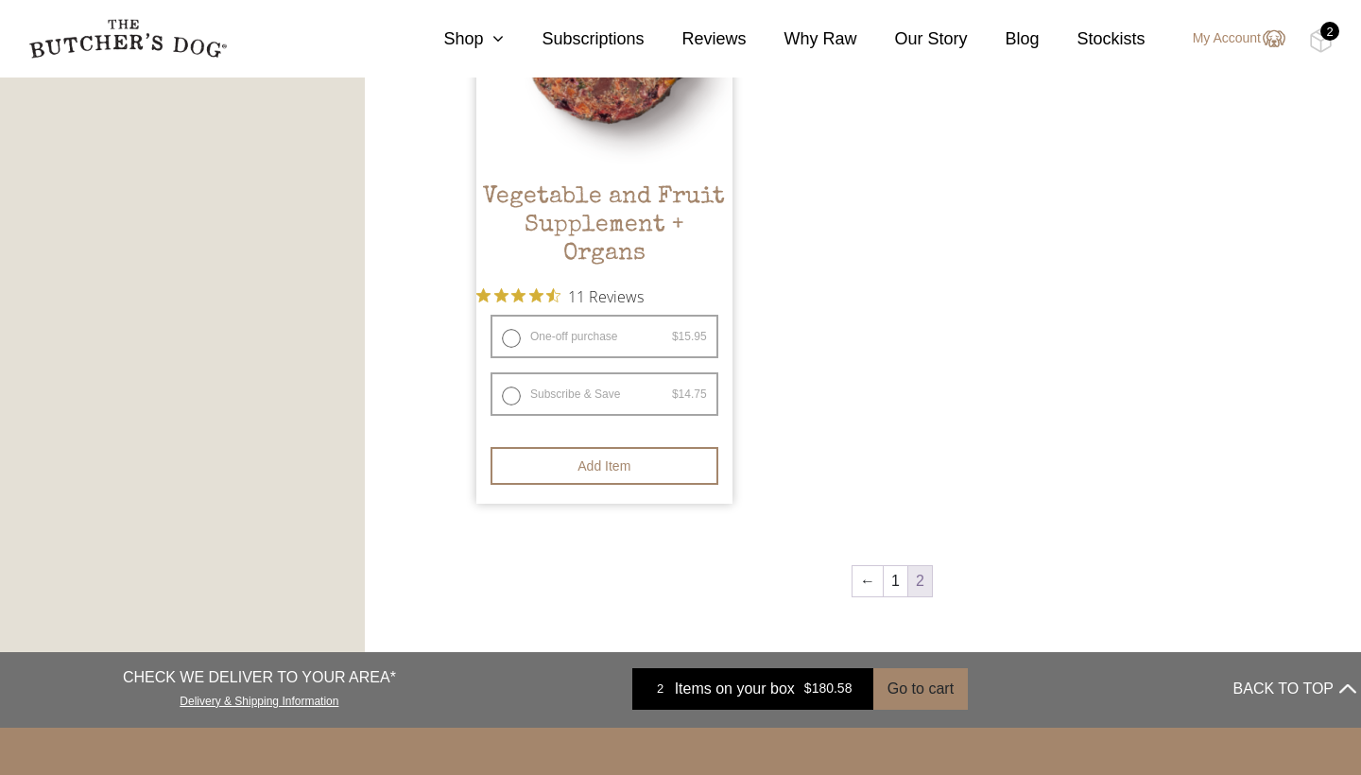
scroll to position [1251, 0]
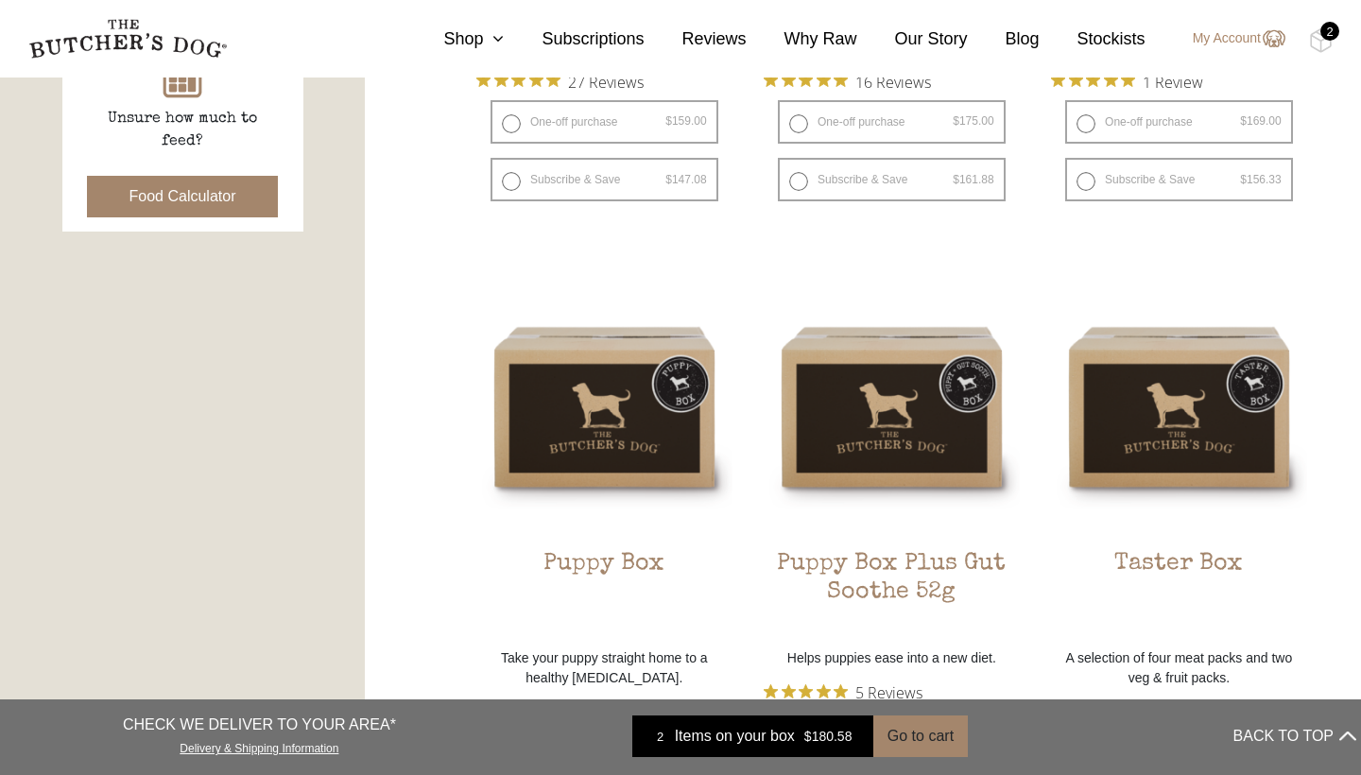
scroll to position [890, 0]
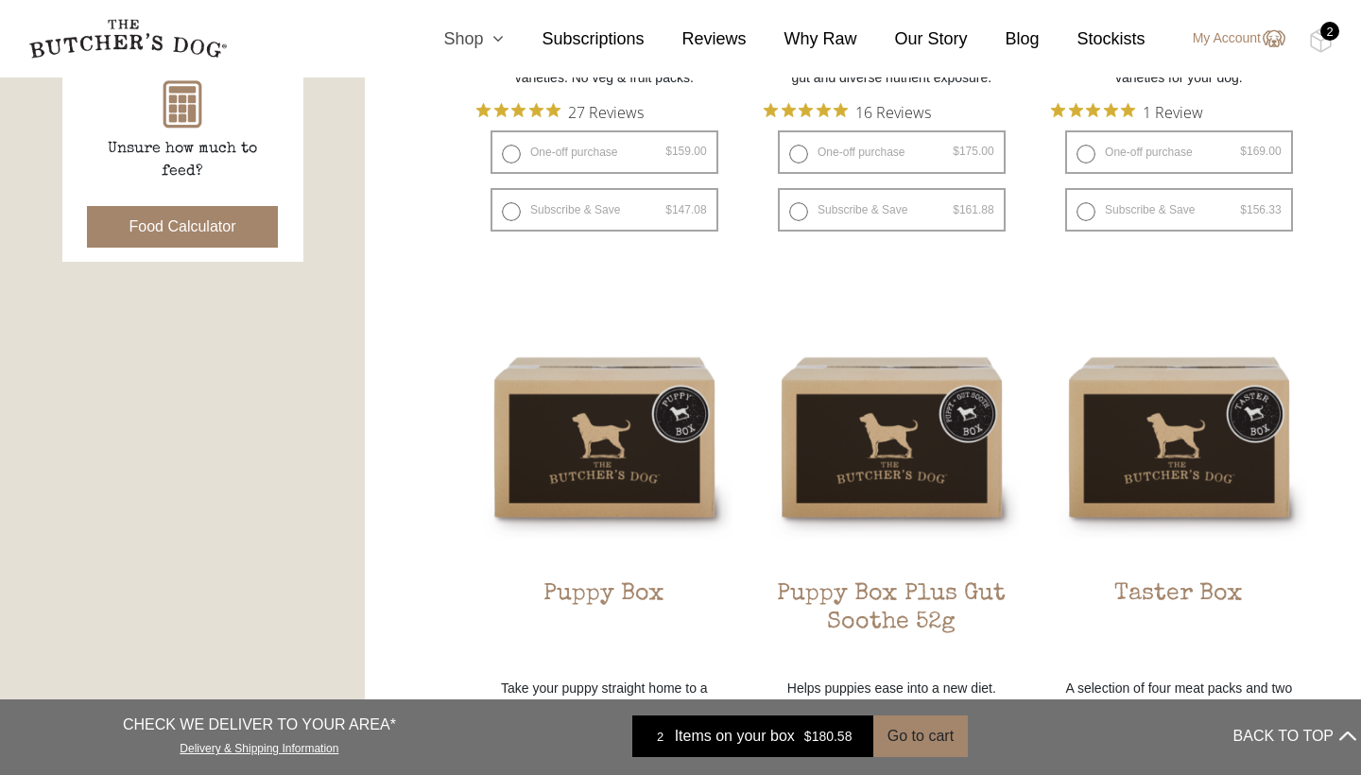
click at [466, 45] on link "Shop" at bounding box center [454, 39] width 98 height 26
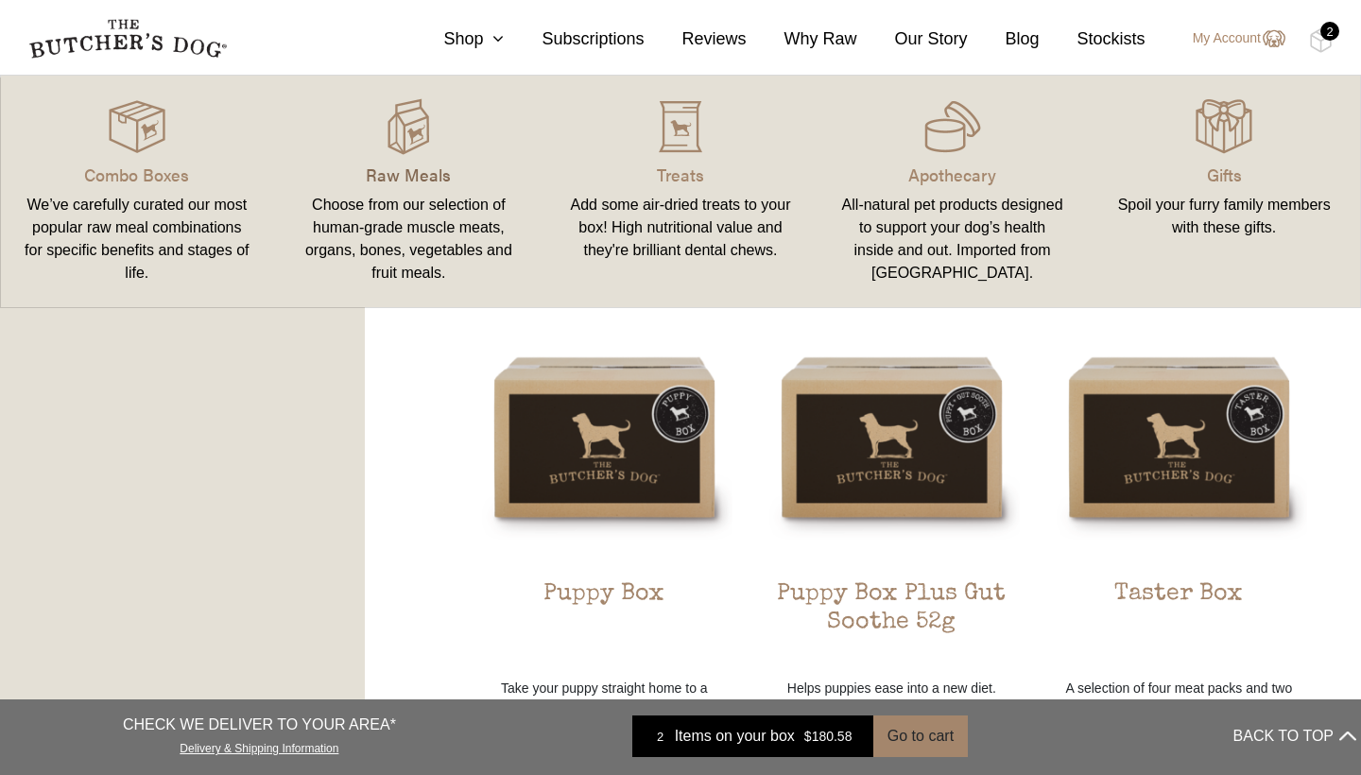
click at [443, 176] on p "Raw Meals" at bounding box center [409, 175] width 227 height 26
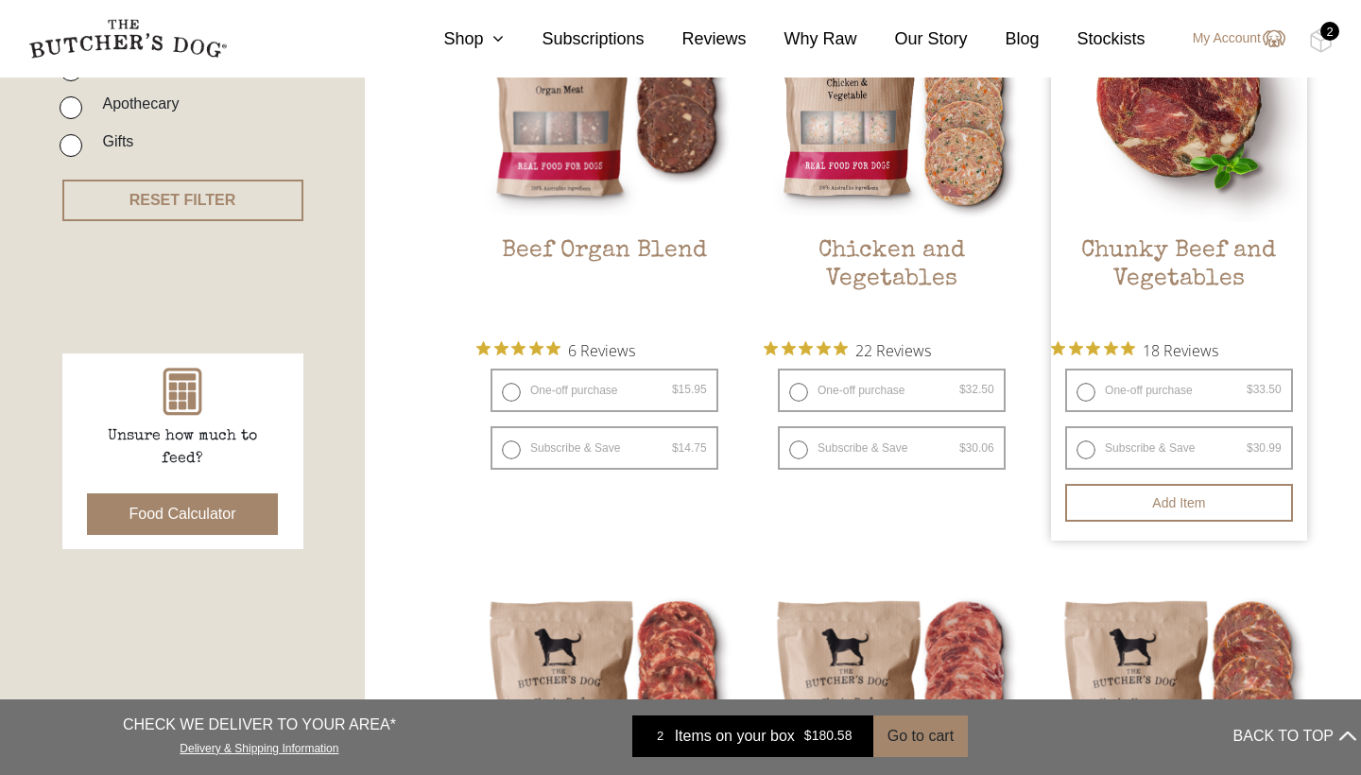
scroll to position [634, 0]
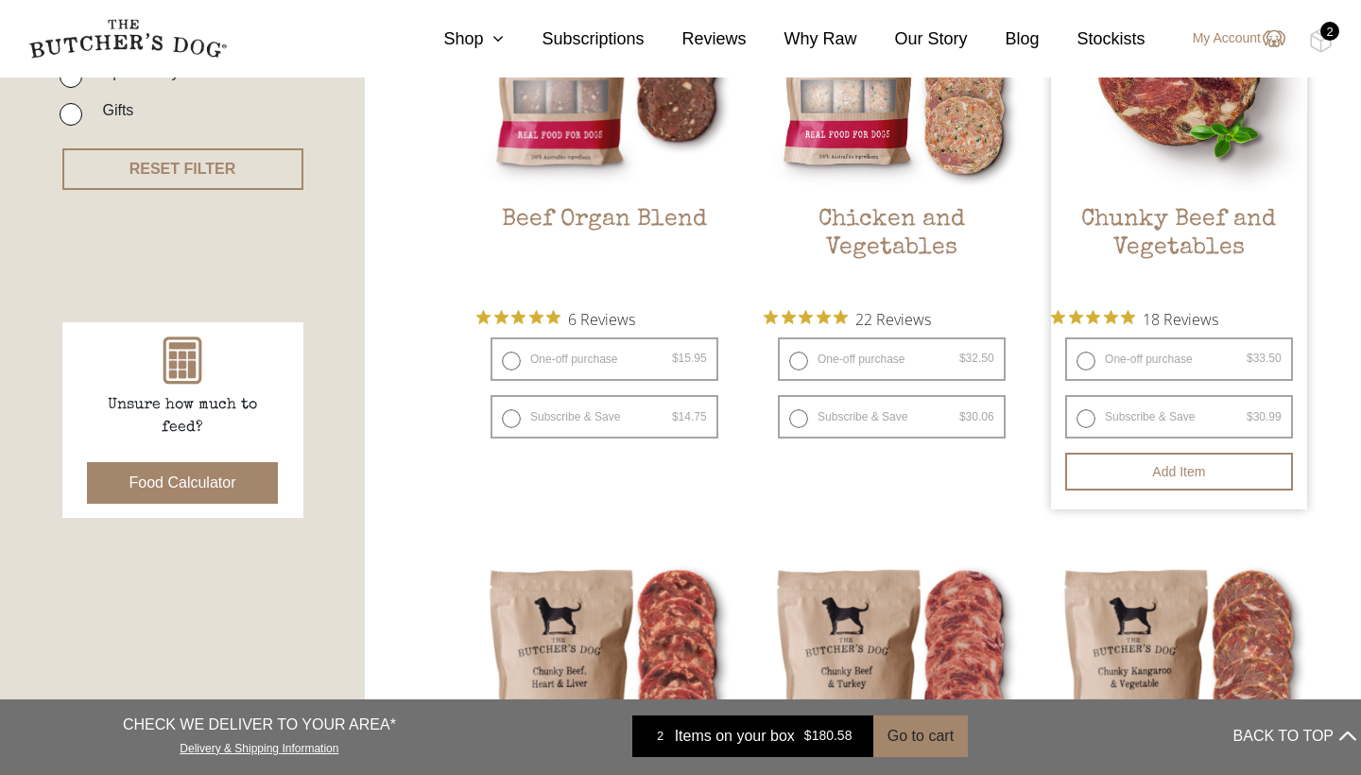
click at [1136, 357] on label "One-off purchase $ 33.50 — or subscribe and save 7.5%" at bounding box center [1179, 358] width 228 height 43
radio input "true"
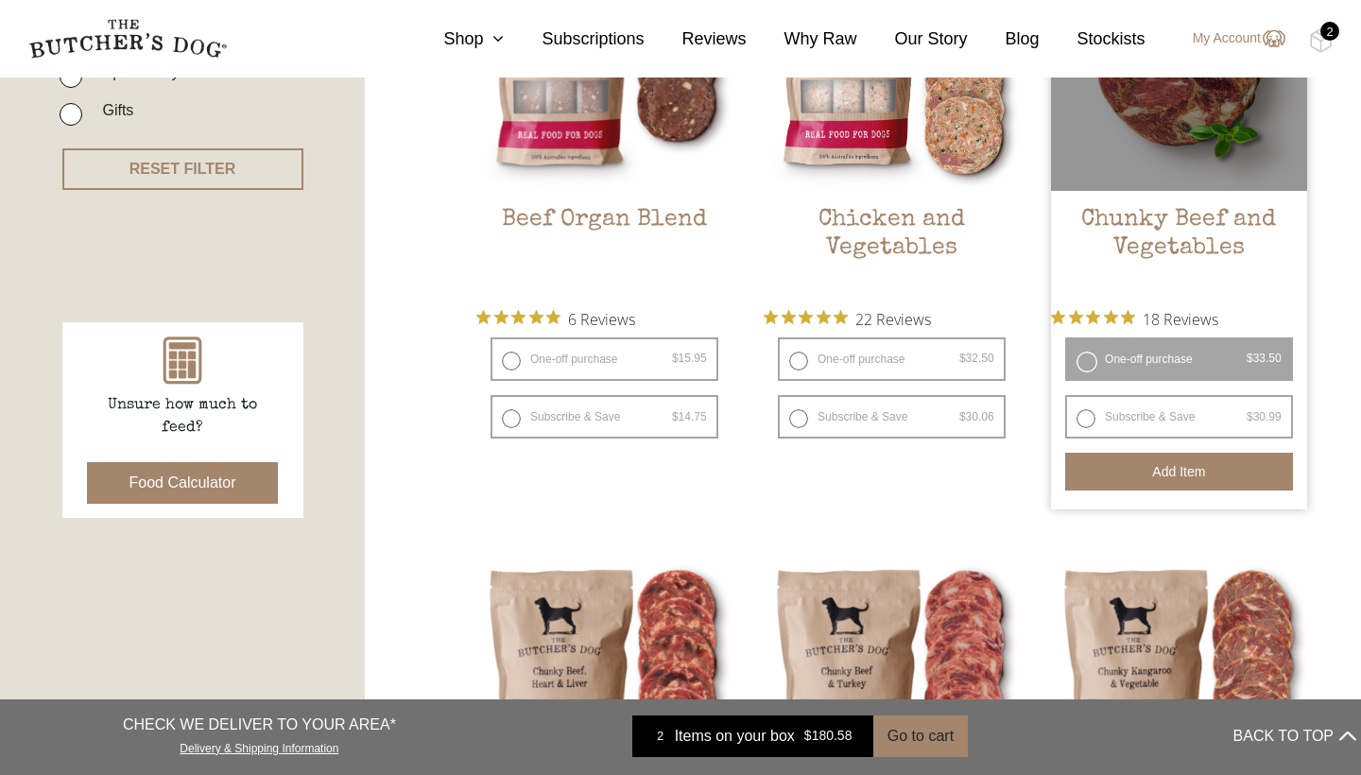
click at [1160, 479] on button "Add item" at bounding box center [1179, 472] width 228 height 38
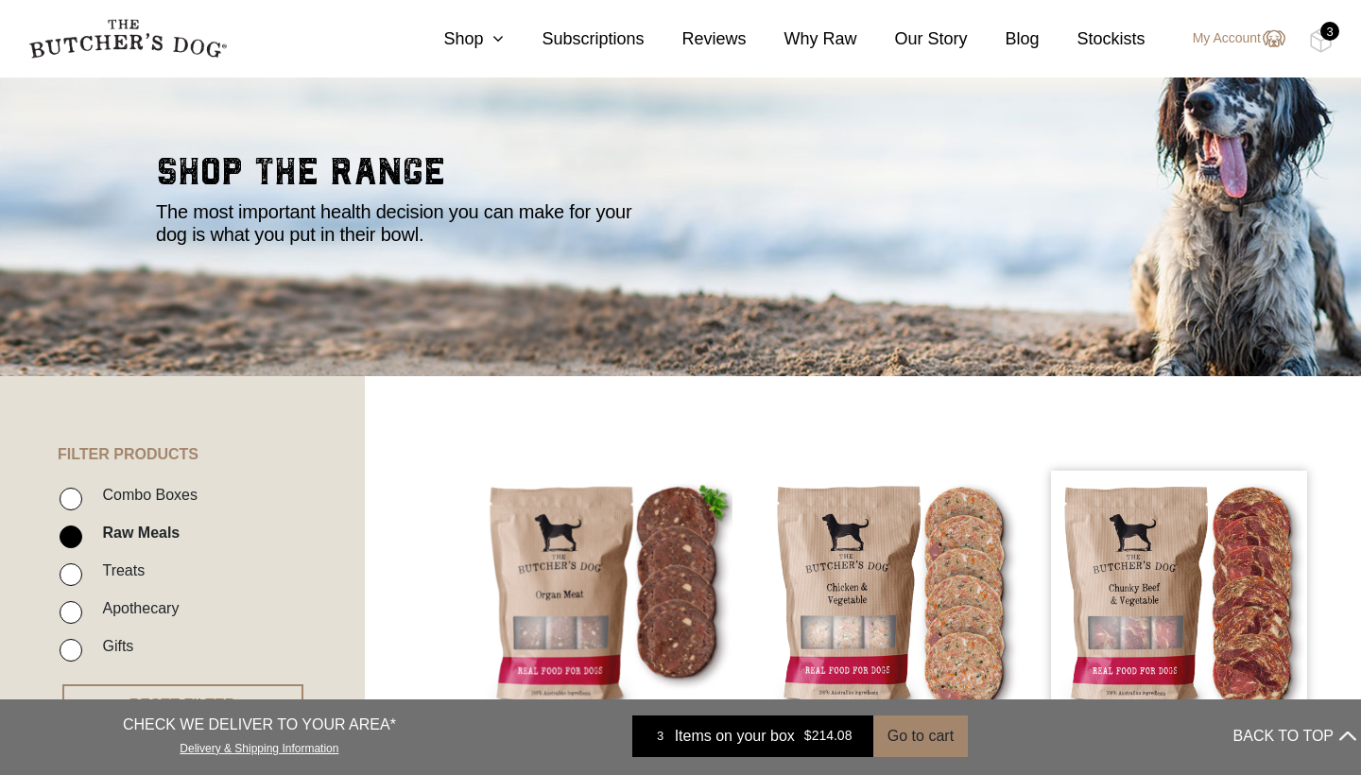
scroll to position [36, 0]
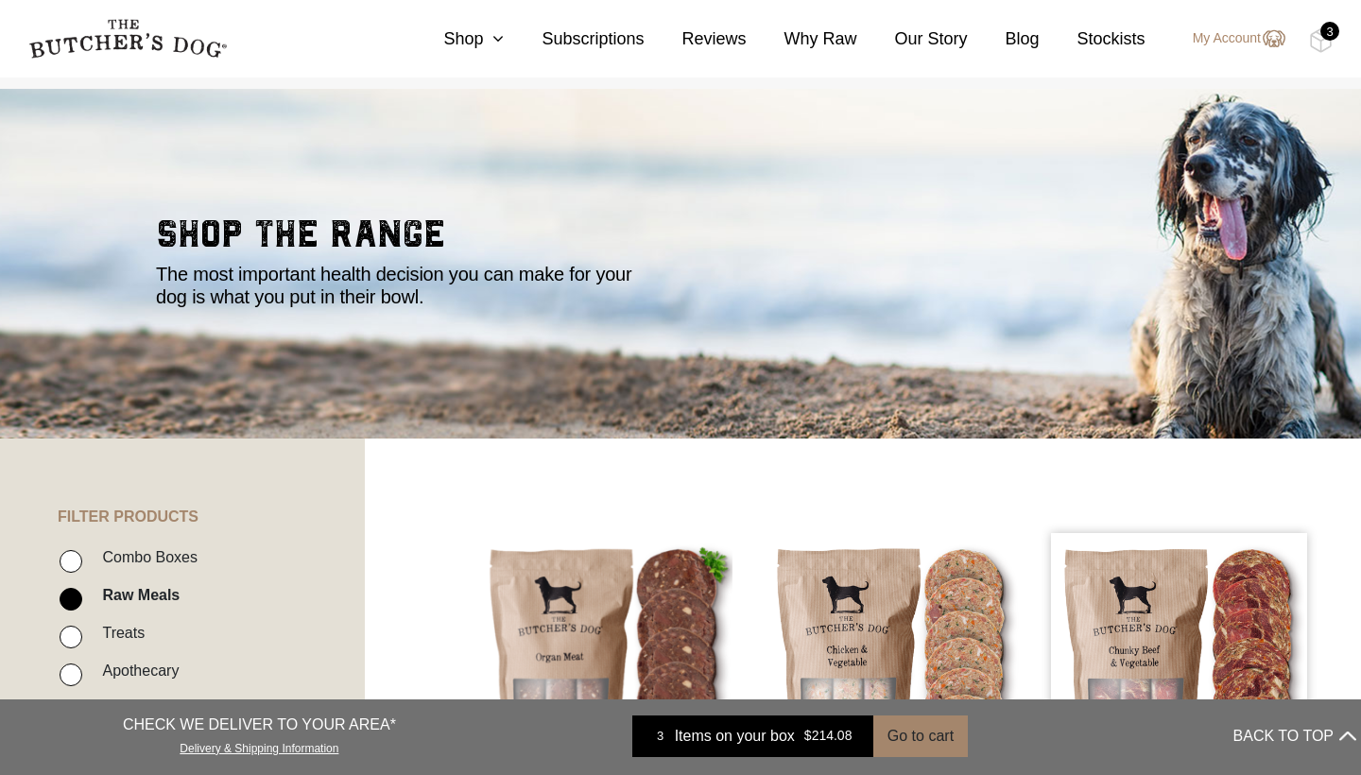
click at [87, 641] on li "Treats" at bounding box center [211, 639] width 302 height 38
click at [473, 33] on link "Shop" at bounding box center [454, 39] width 98 height 26
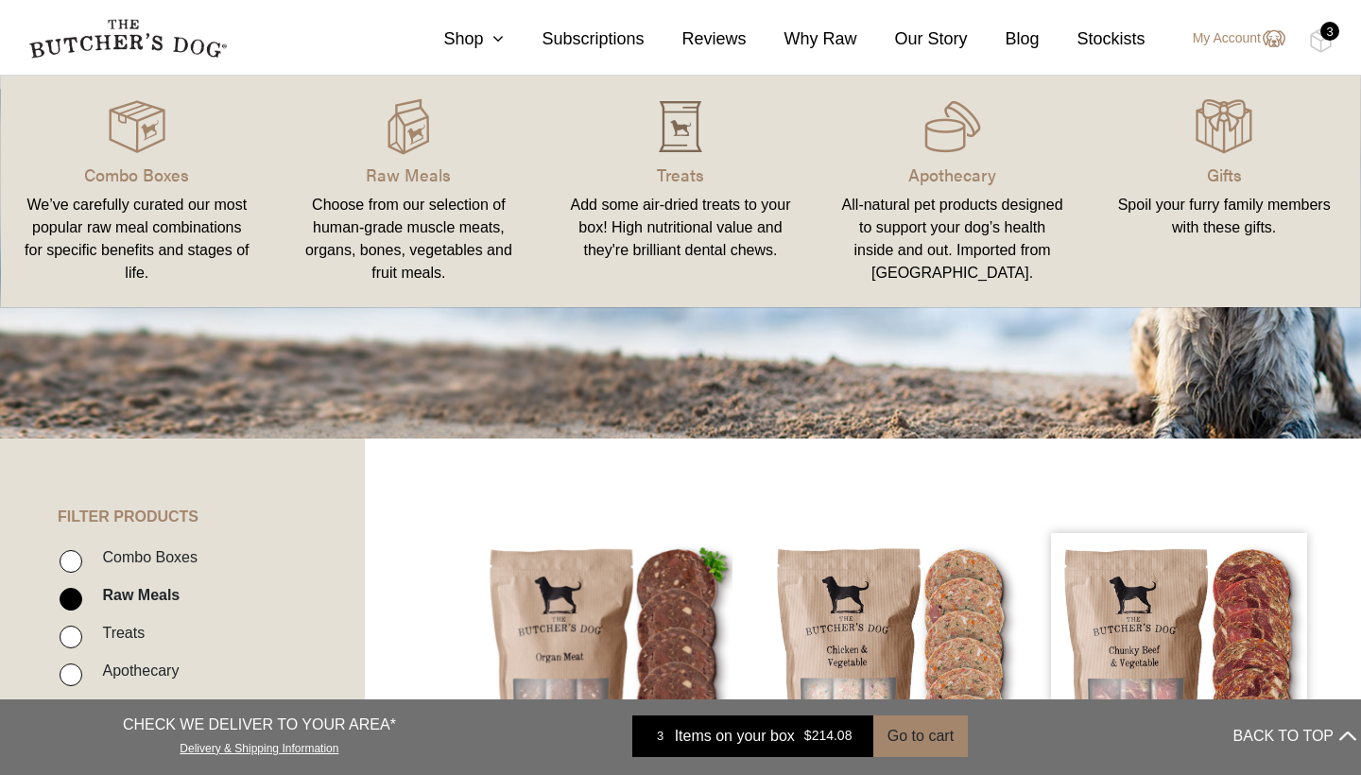
click at [701, 147] on img at bounding box center [680, 126] width 57 height 57
click at [681, 154] on img at bounding box center [680, 126] width 57 height 57
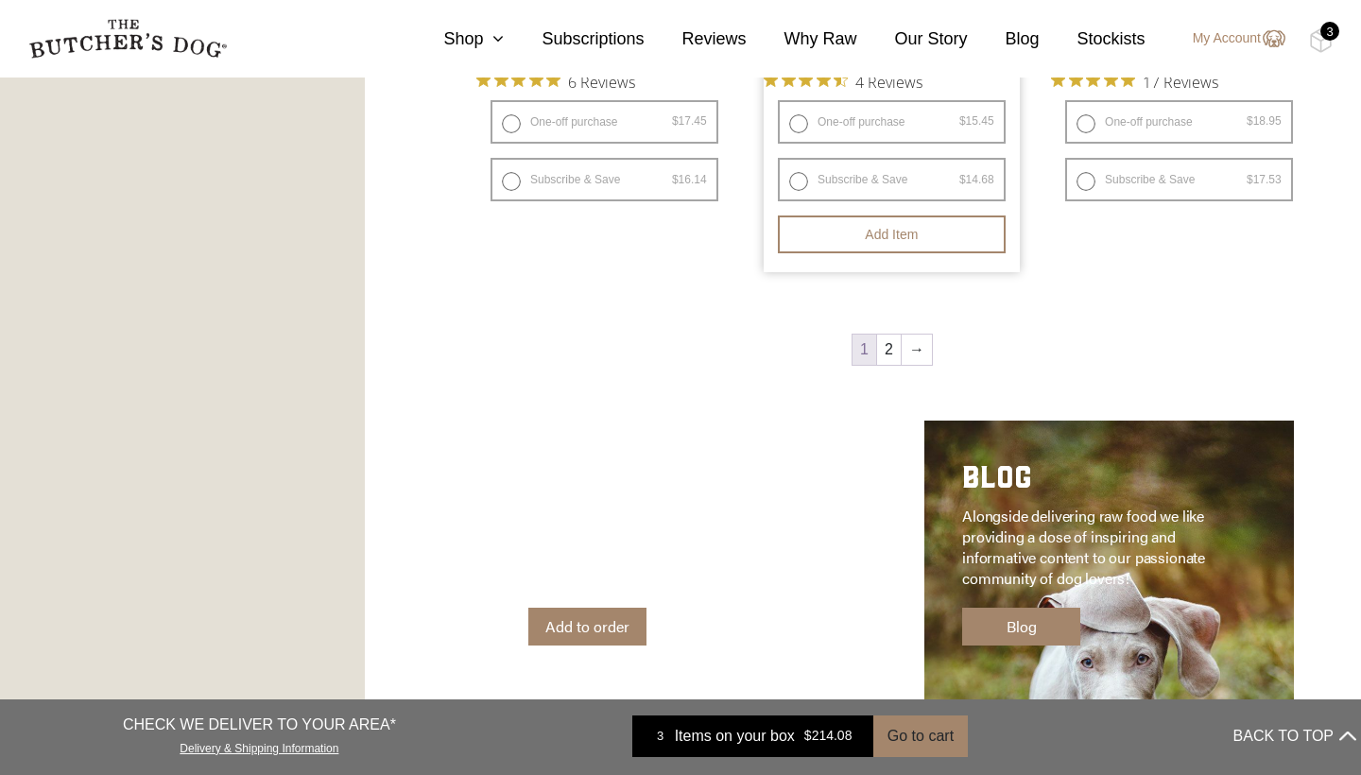
scroll to position [2621, 0]
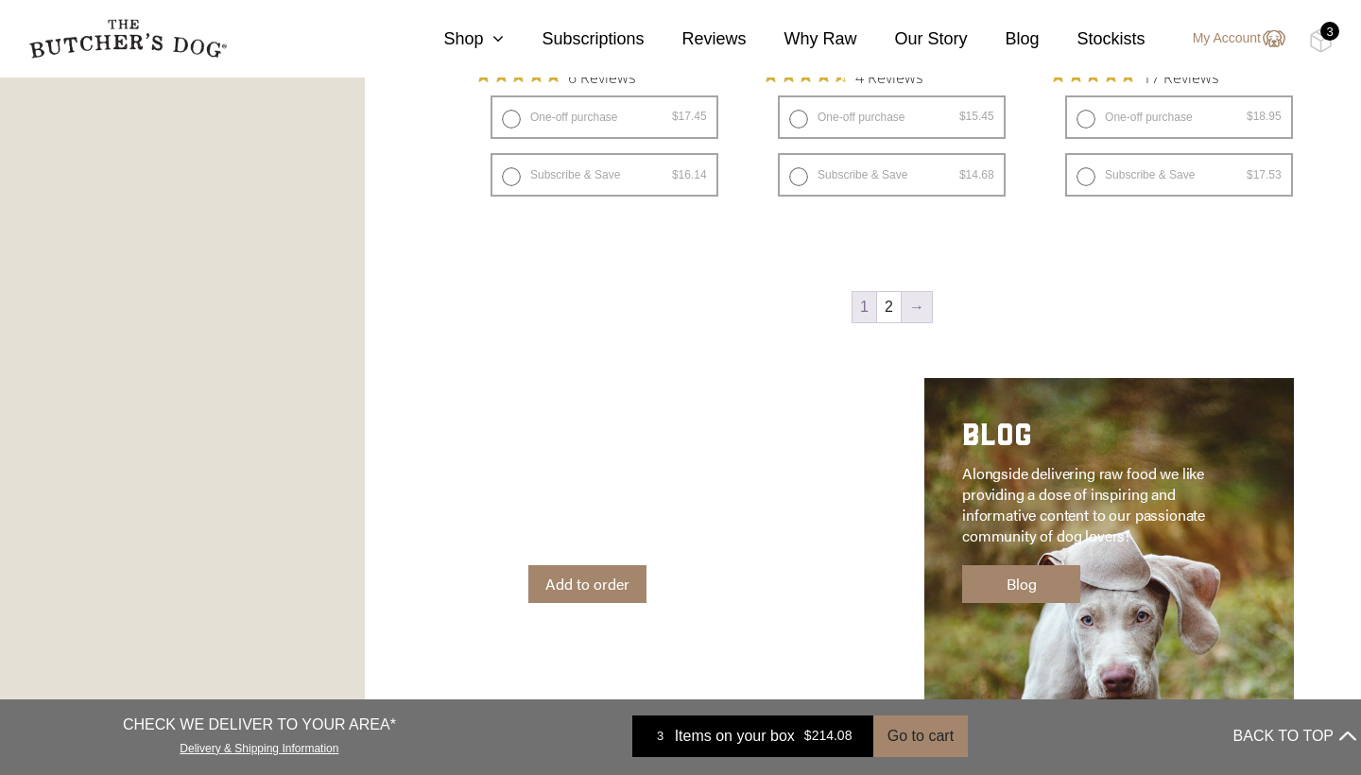
click at [918, 312] on link "→" at bounding box center [917, 307] width 30 height 30
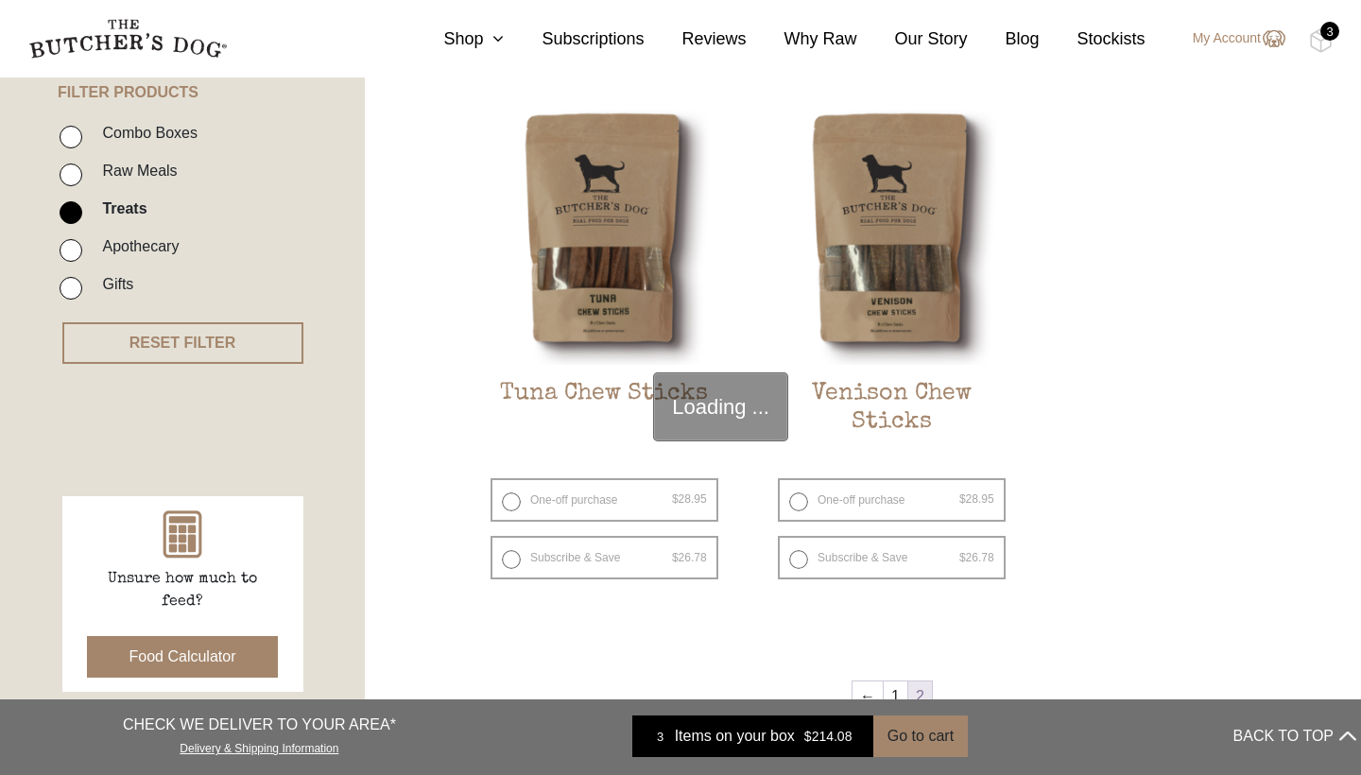
scroll to position [449, 0]
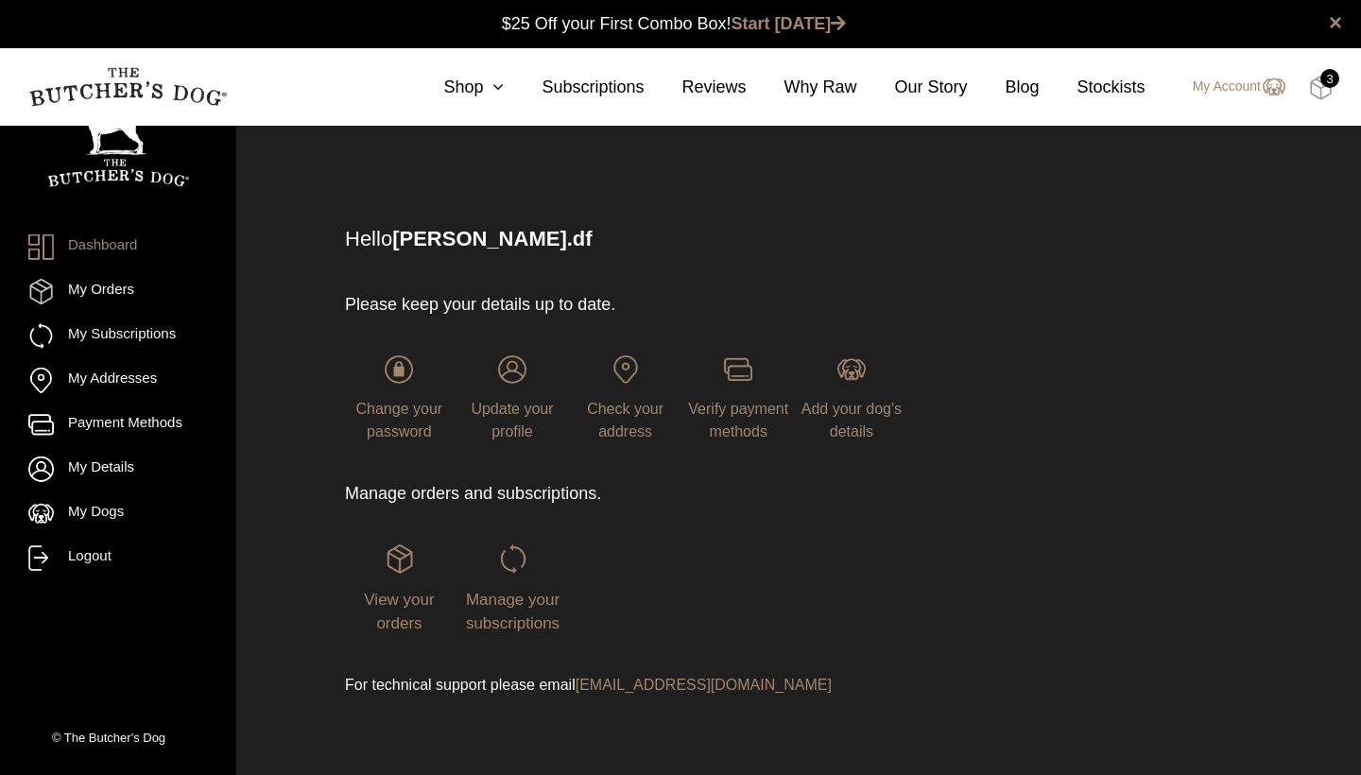
click at [1332, 91] on img at bounding box center [1321, 88] width 24 height 25
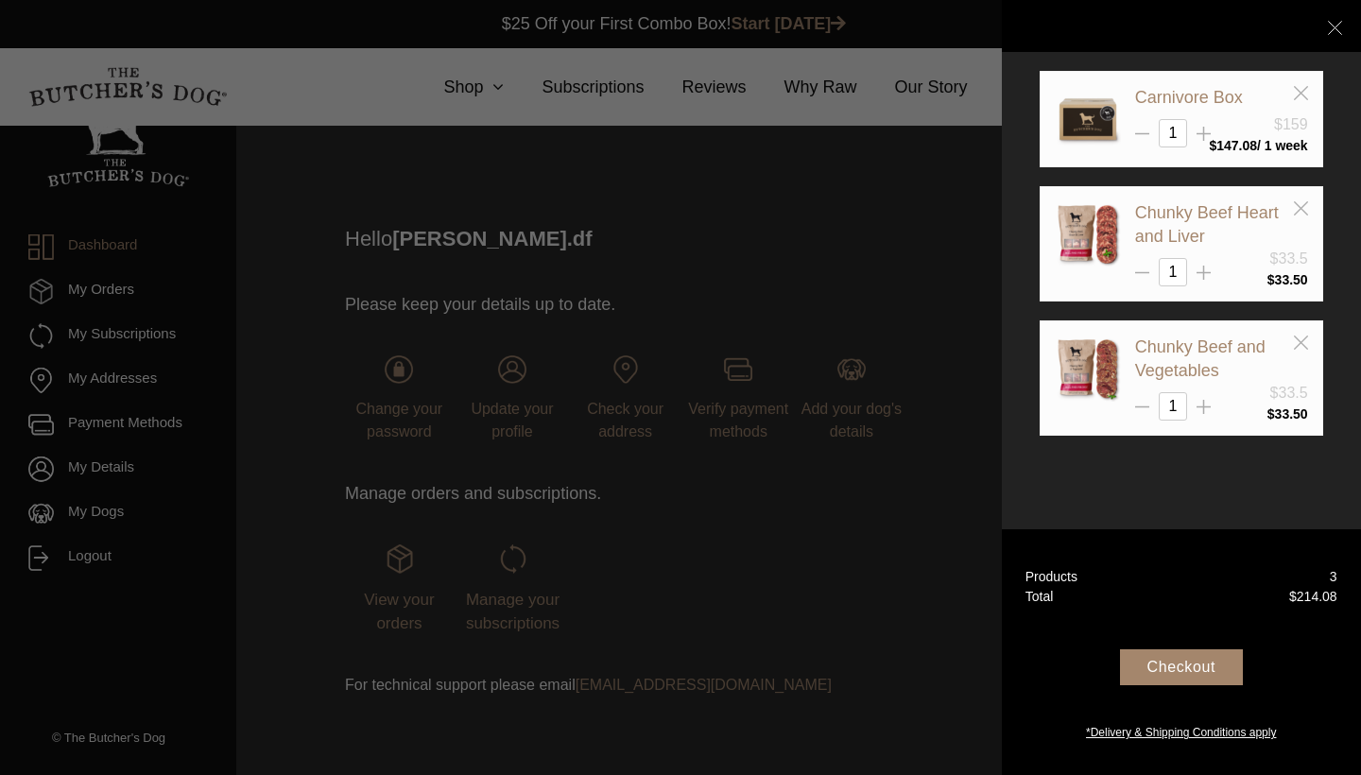
click at [706, 283] on div at bounding box center [680, 387] width 1361 height 775
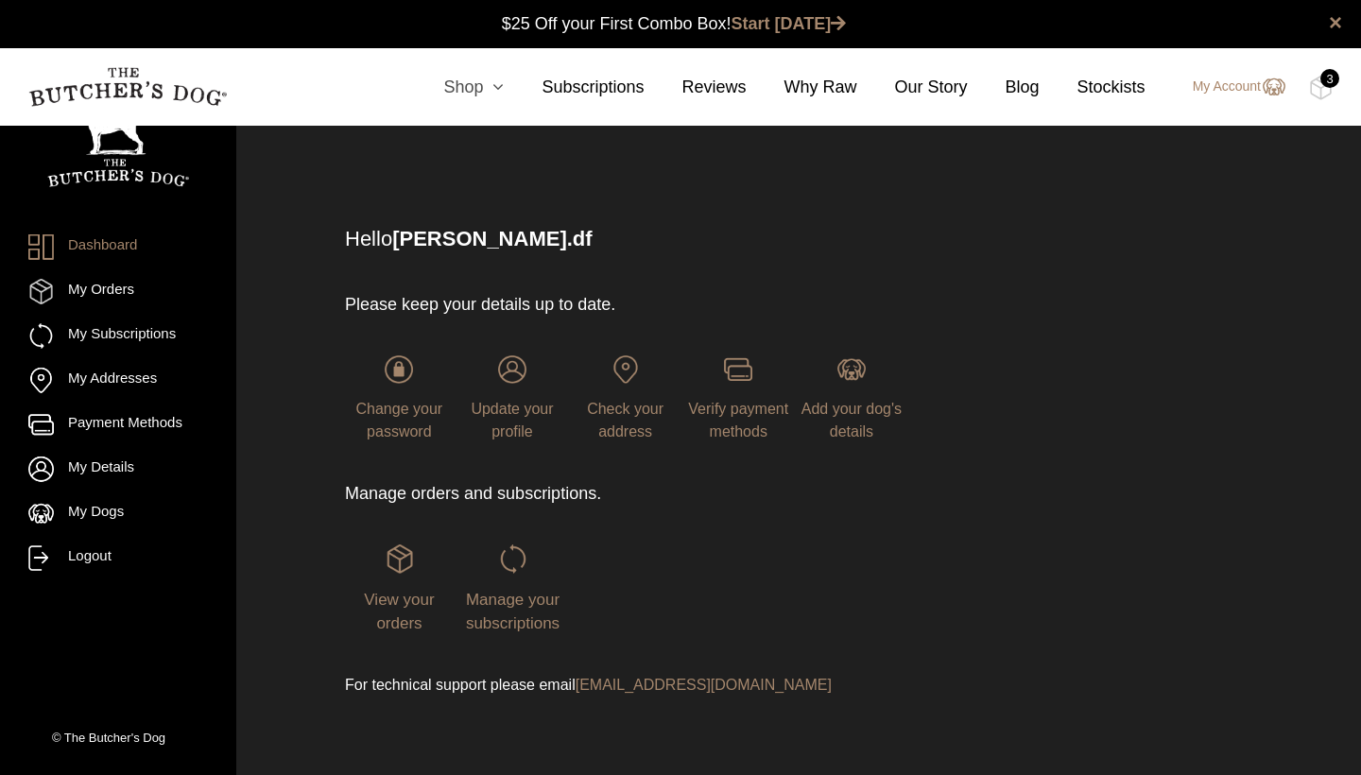
click at [472, 84] on link "Shop" at bounding box center [454, 88] width 98 height 26
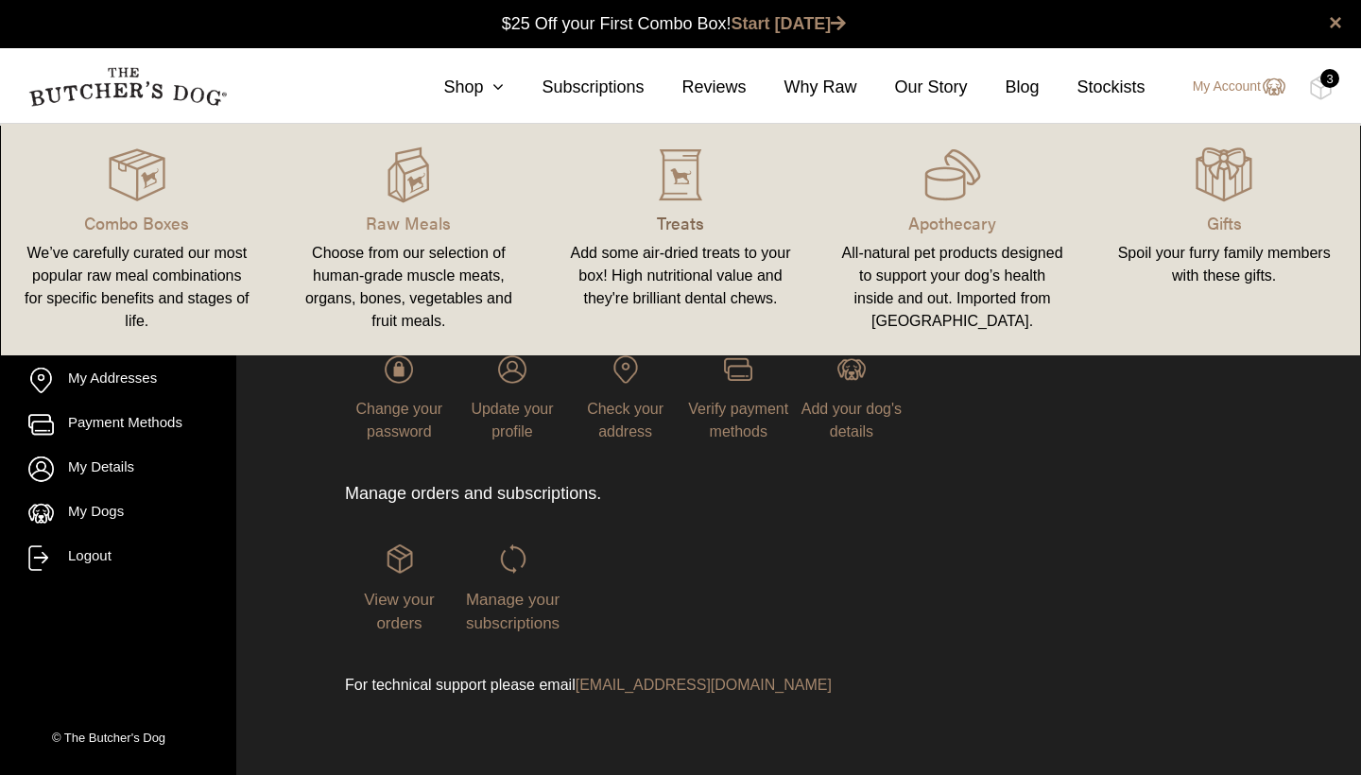
click at [686, 213] on p "Treats" at bounding box center [680, 223] width 227 height 26
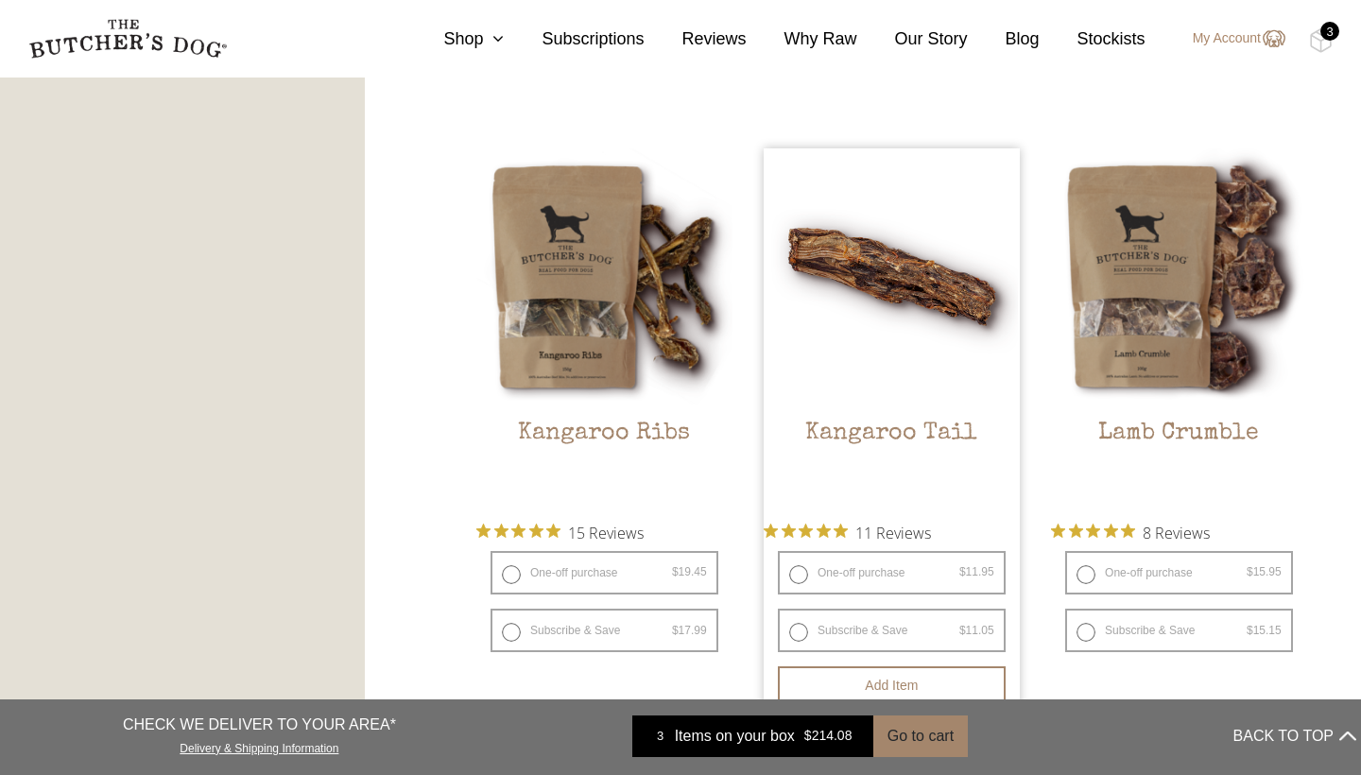
scroll to position [1602, 0]
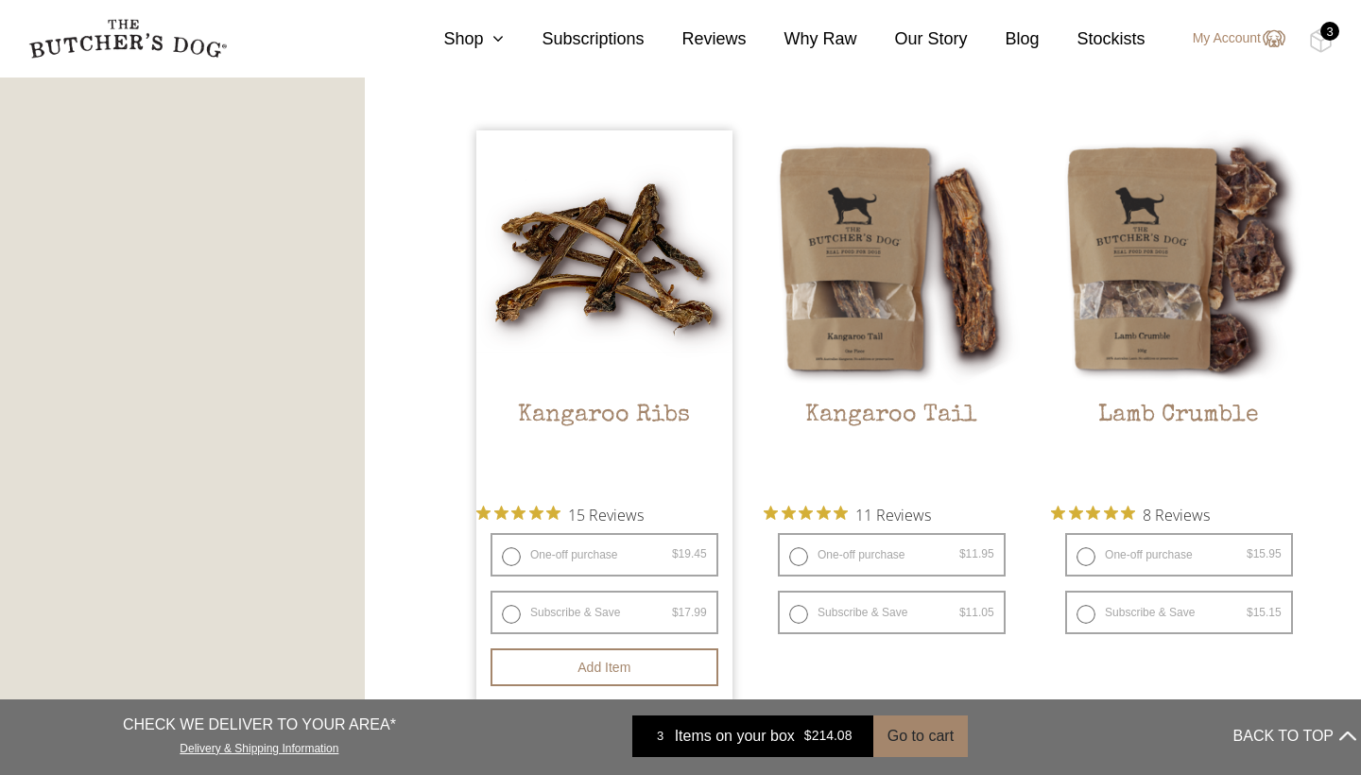
click at [552, 554] on label "One-off purchase $ 19.45 — or subscribe and save 7.5%" at bounding box center [604, 554] width 228 height 43
radio input "true"
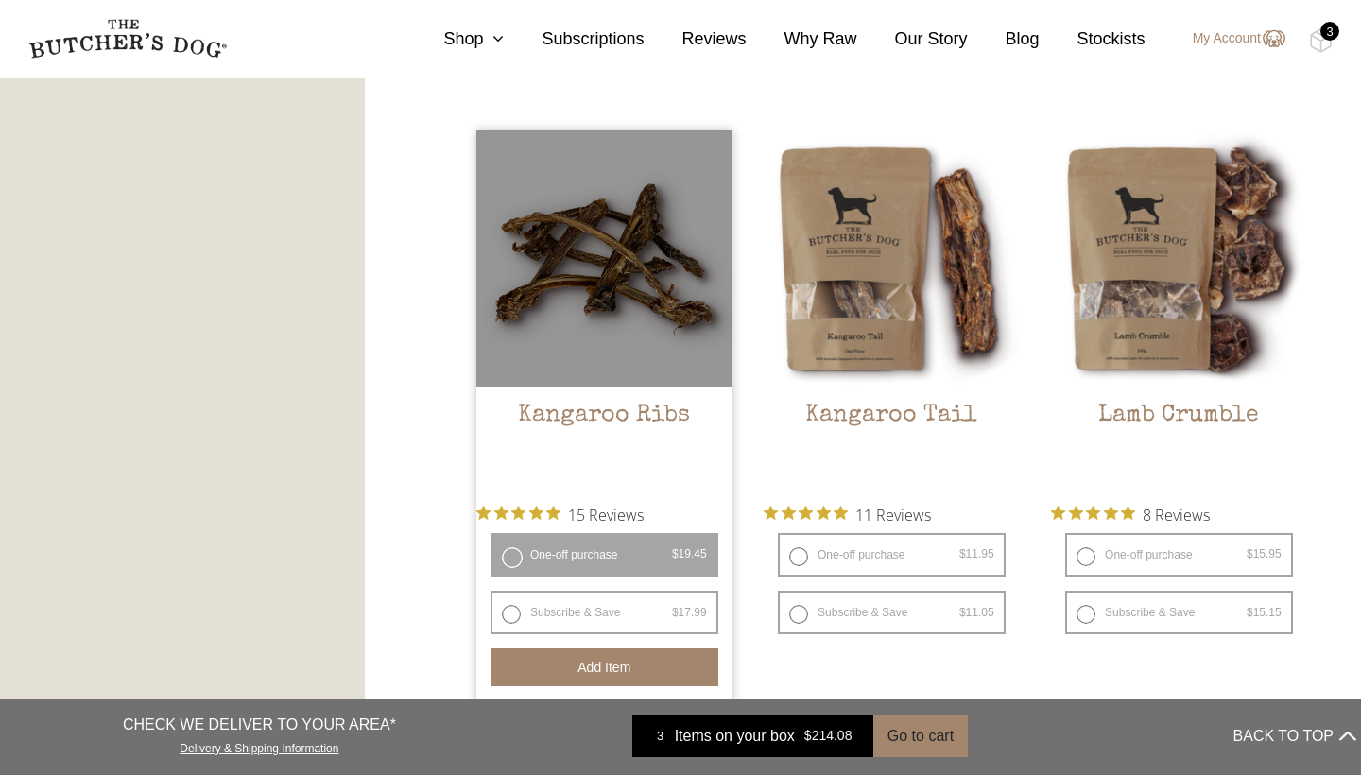
click at [623, 679] on button "Add item" at bounding box center [604, 667] width 228 height 38
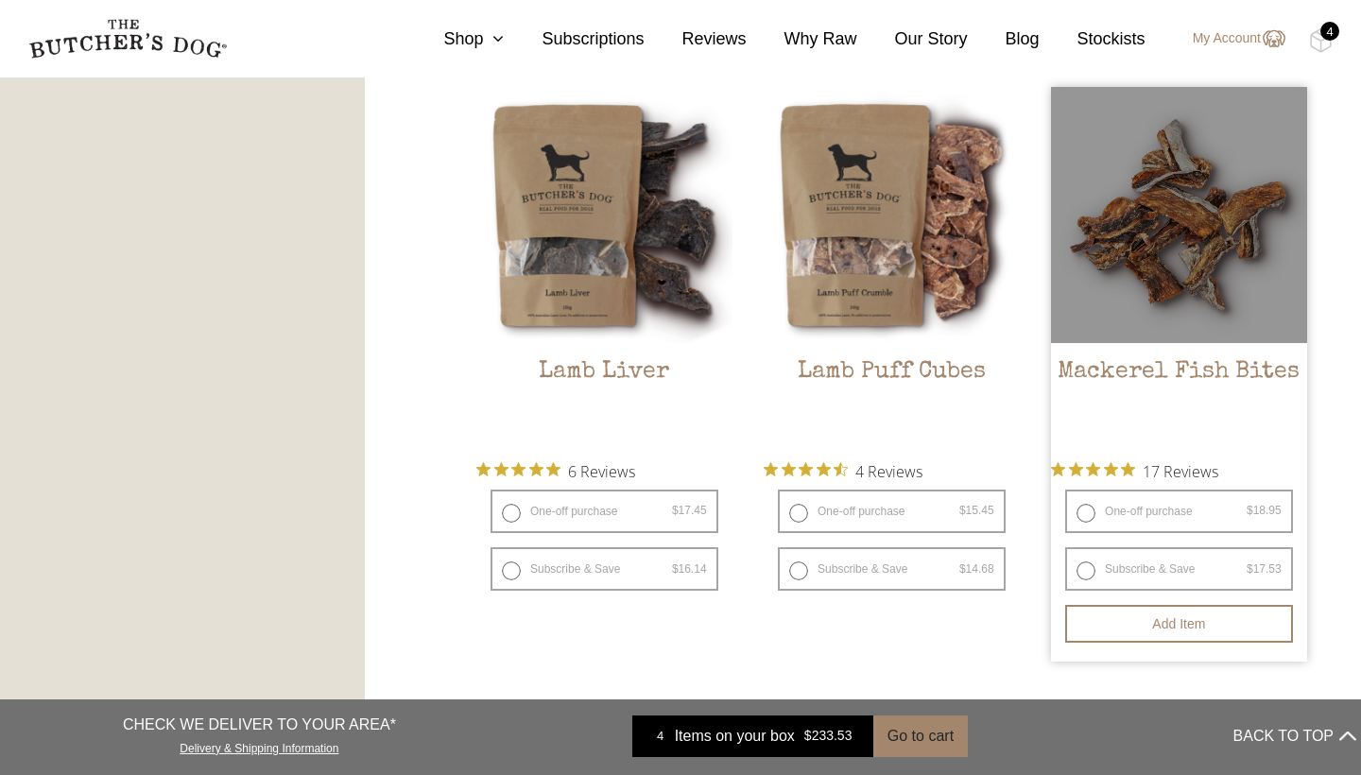
scroll to position [2274, 0]
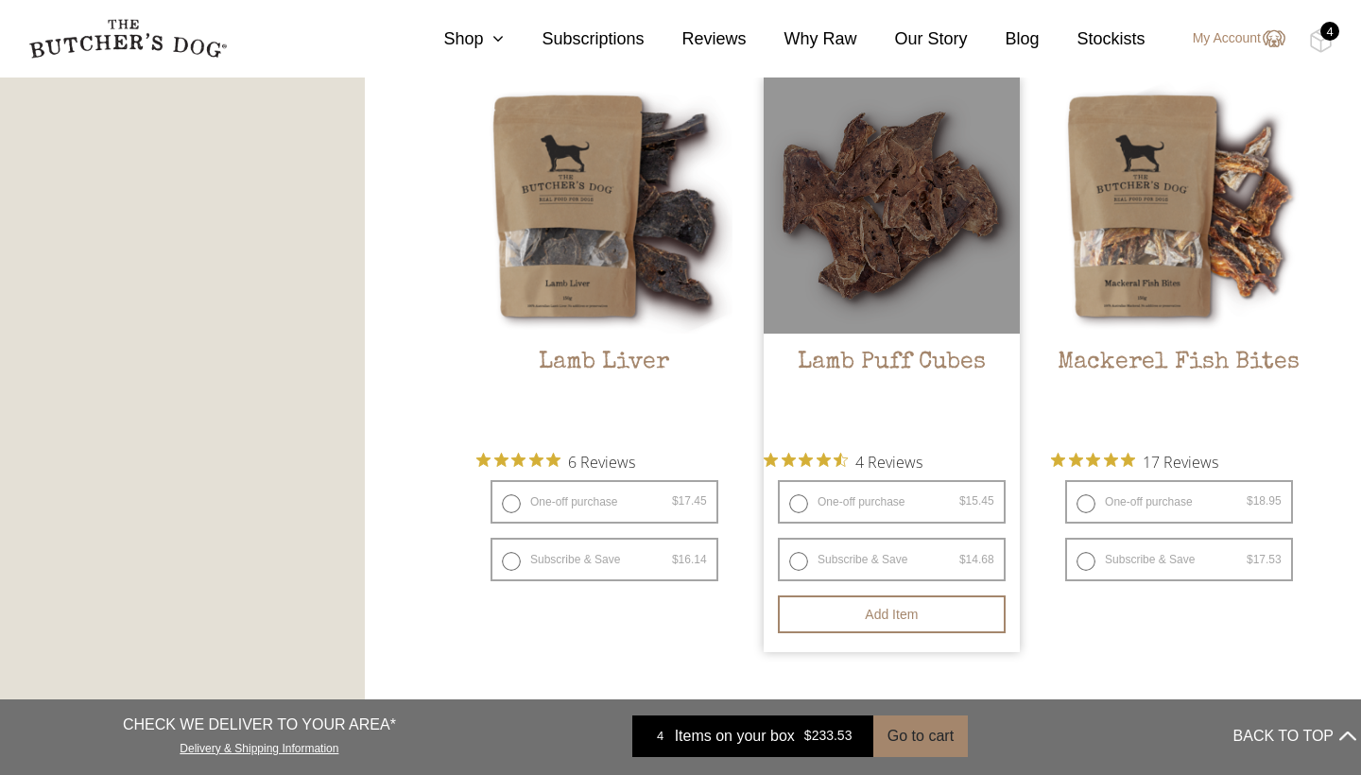
click at [894, 507] on label "One-off purchase $ 15.45 — or subscribe and save 5%" at bounding box center [892, 501] width 228 height 43
radio input "true"
radio input "false"
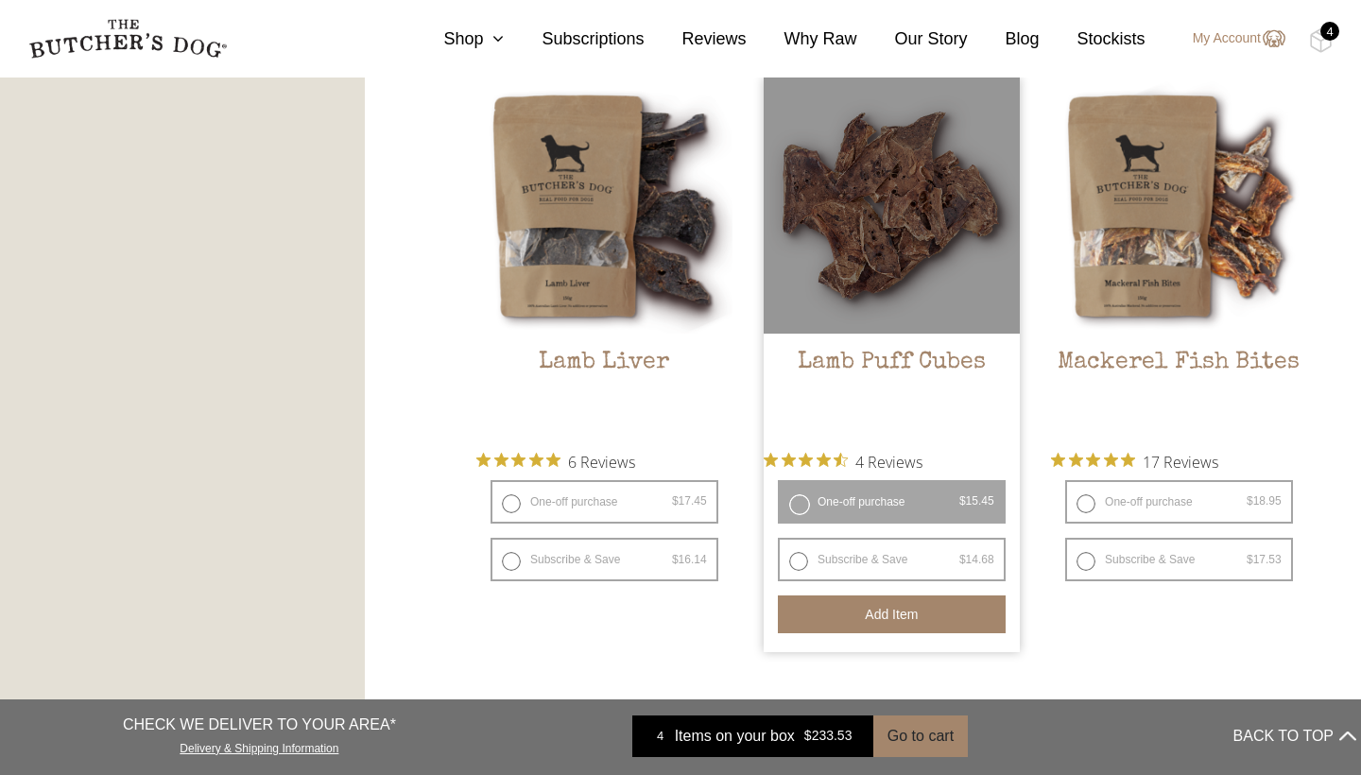
click at [922, 622] on button "Add item" at bounding box center [892, 614] width 228 height 38
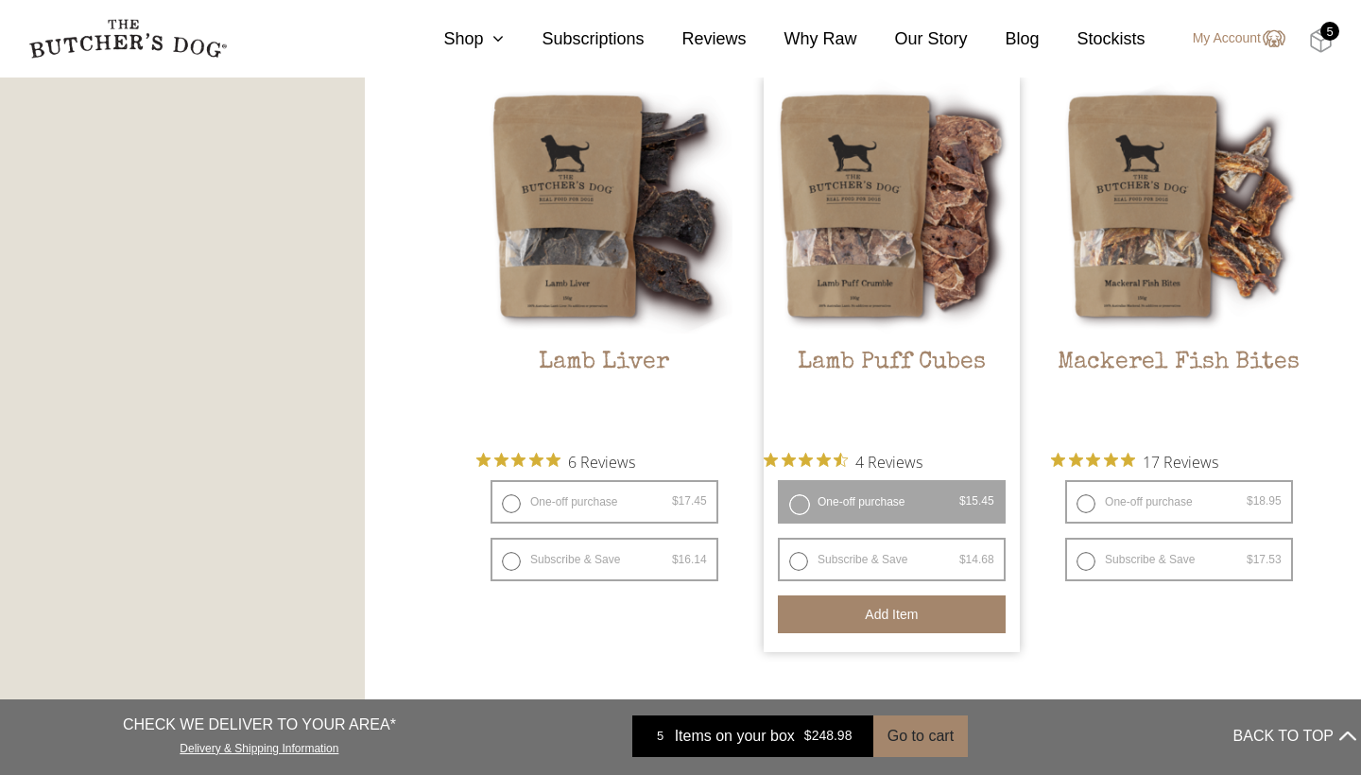
click at [1318, 43] on img at bounding box center [1321, 40] width 24 height 25
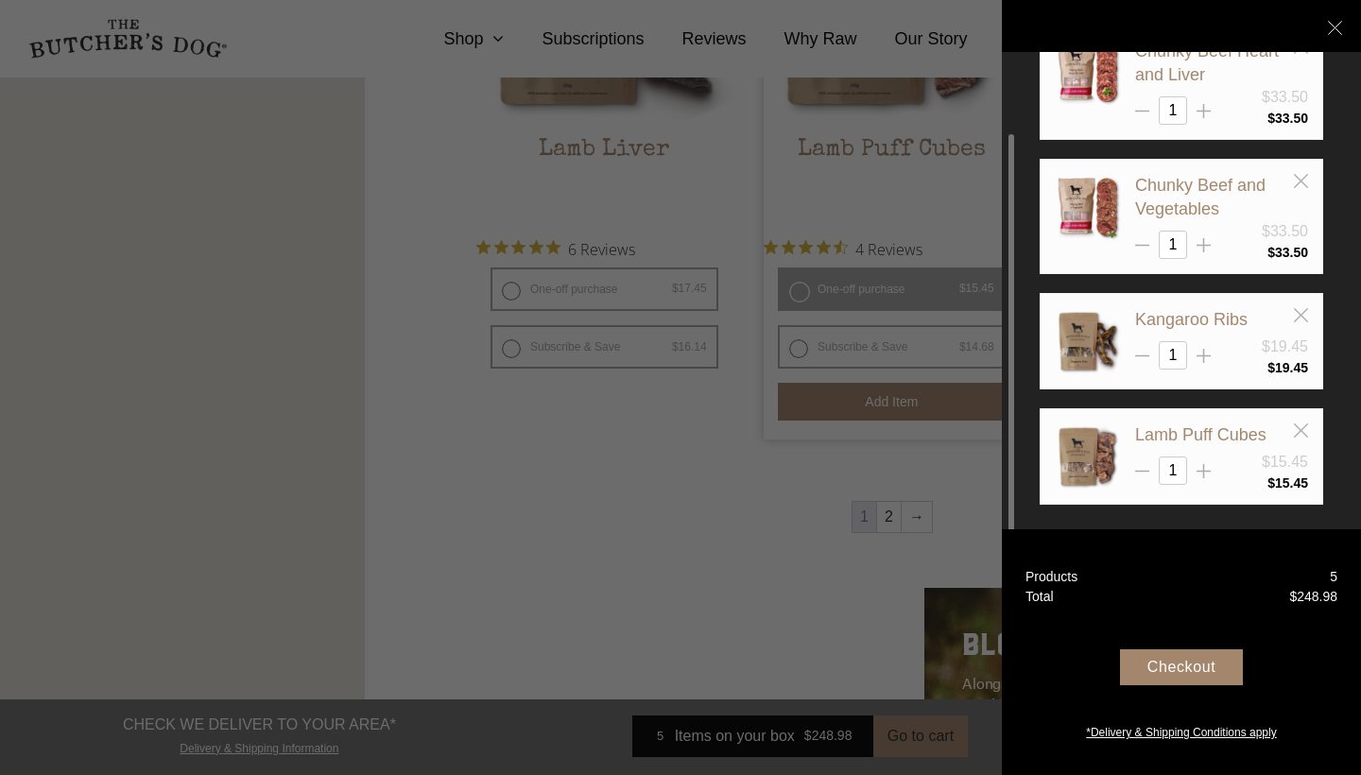
scroll to position [2493, 0]
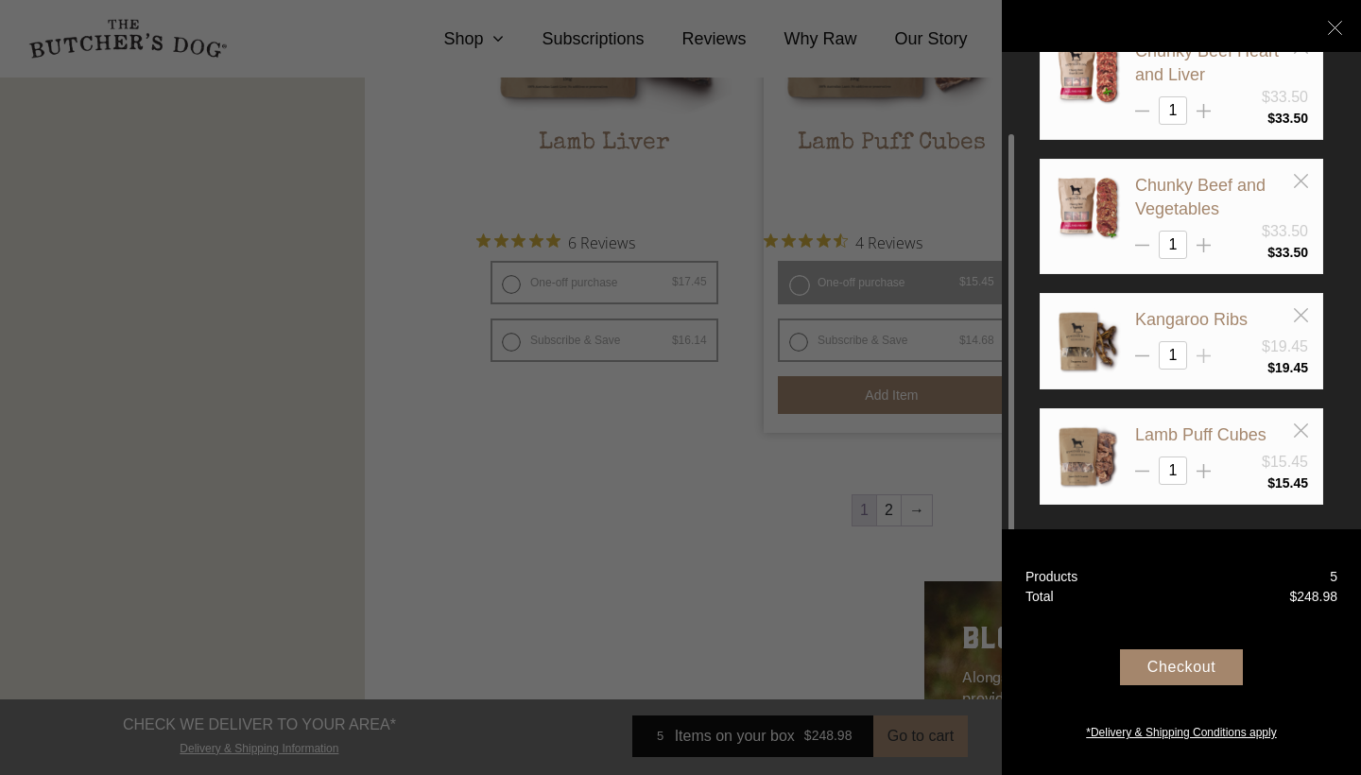
click at [1199, 355] on icon at bounding box center [1203, 356] width 14 height 14
type input "2"
click at [1304, 423] on icon at bounding box center [1301, 430] width 14 height 14
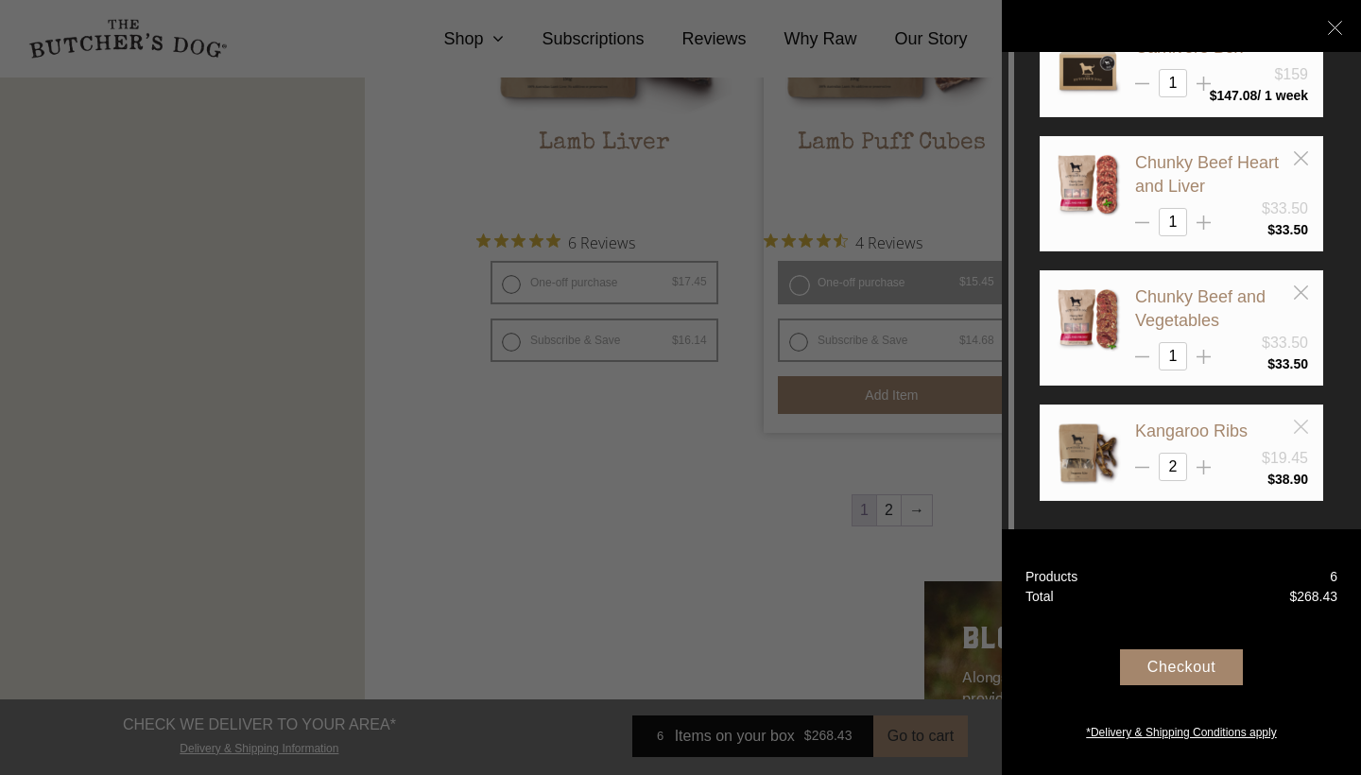
scroll to position [46, 0]
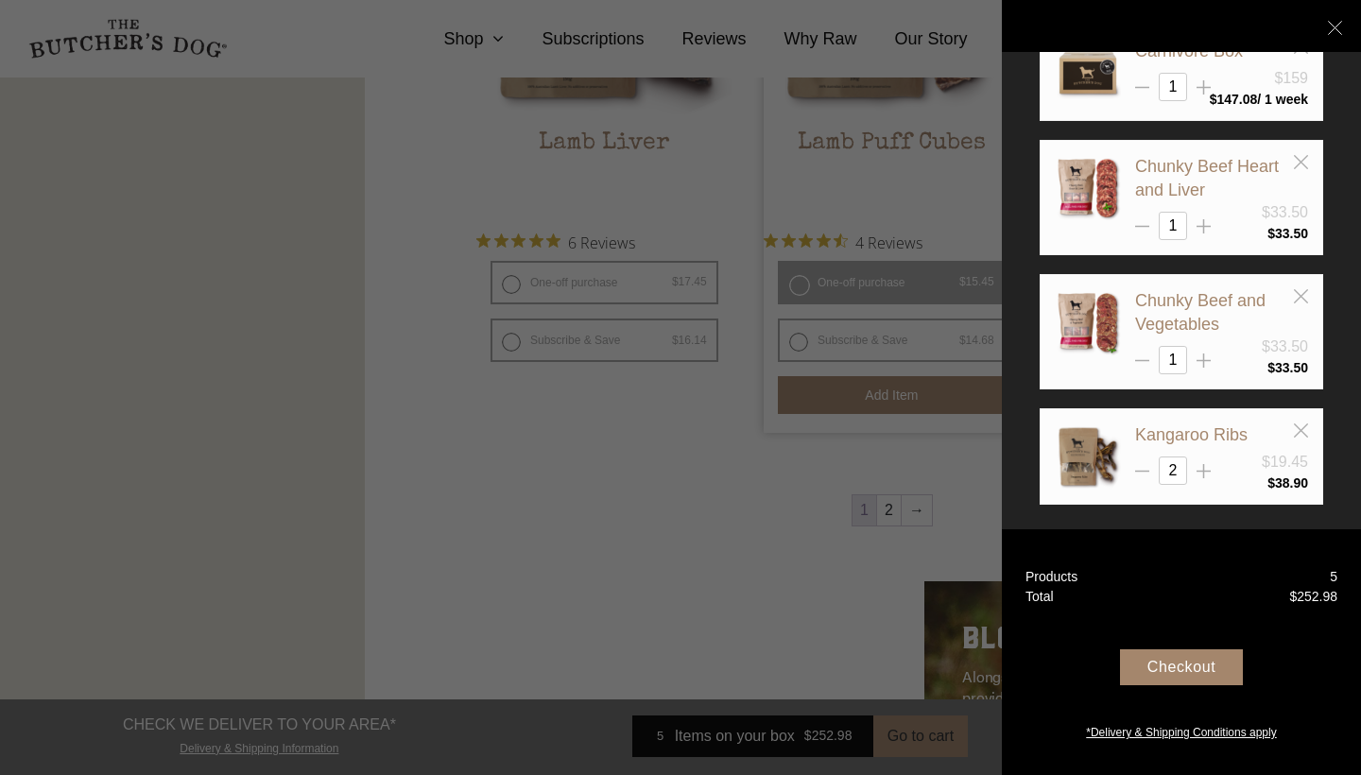
click at [572, 591] on div at bounding box center [680, 387] width 1361 height 775
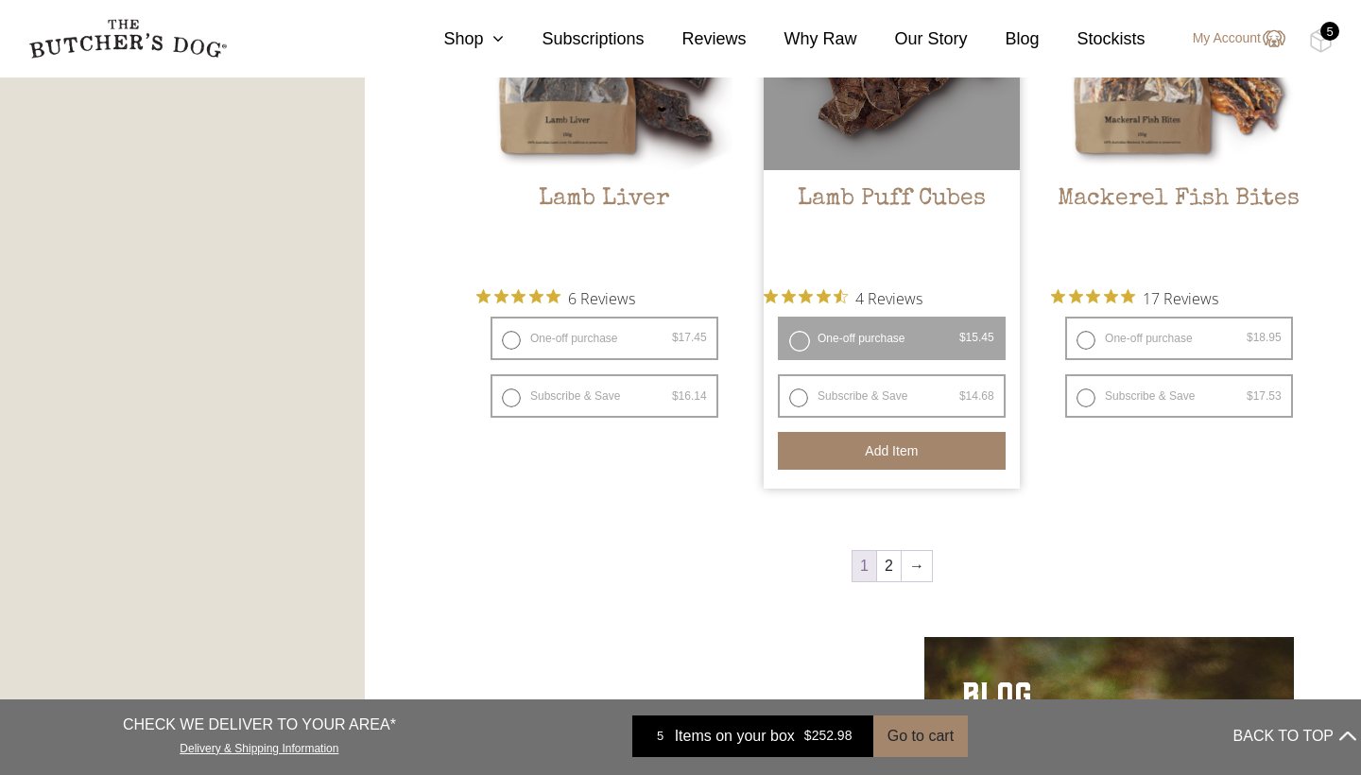
scroll to position [2474, 0]
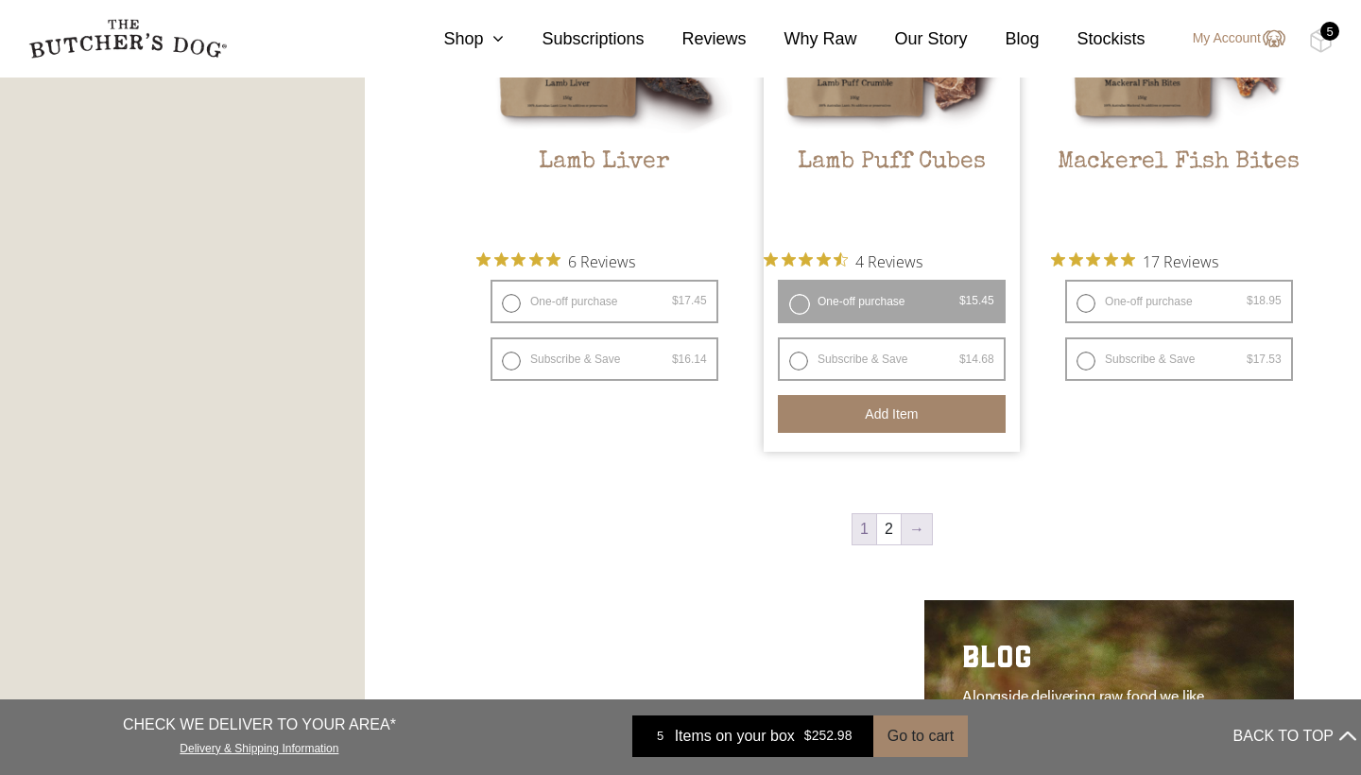
click at [920, 531] on link "→" at bounding box center [917, 529] width 30 height 30
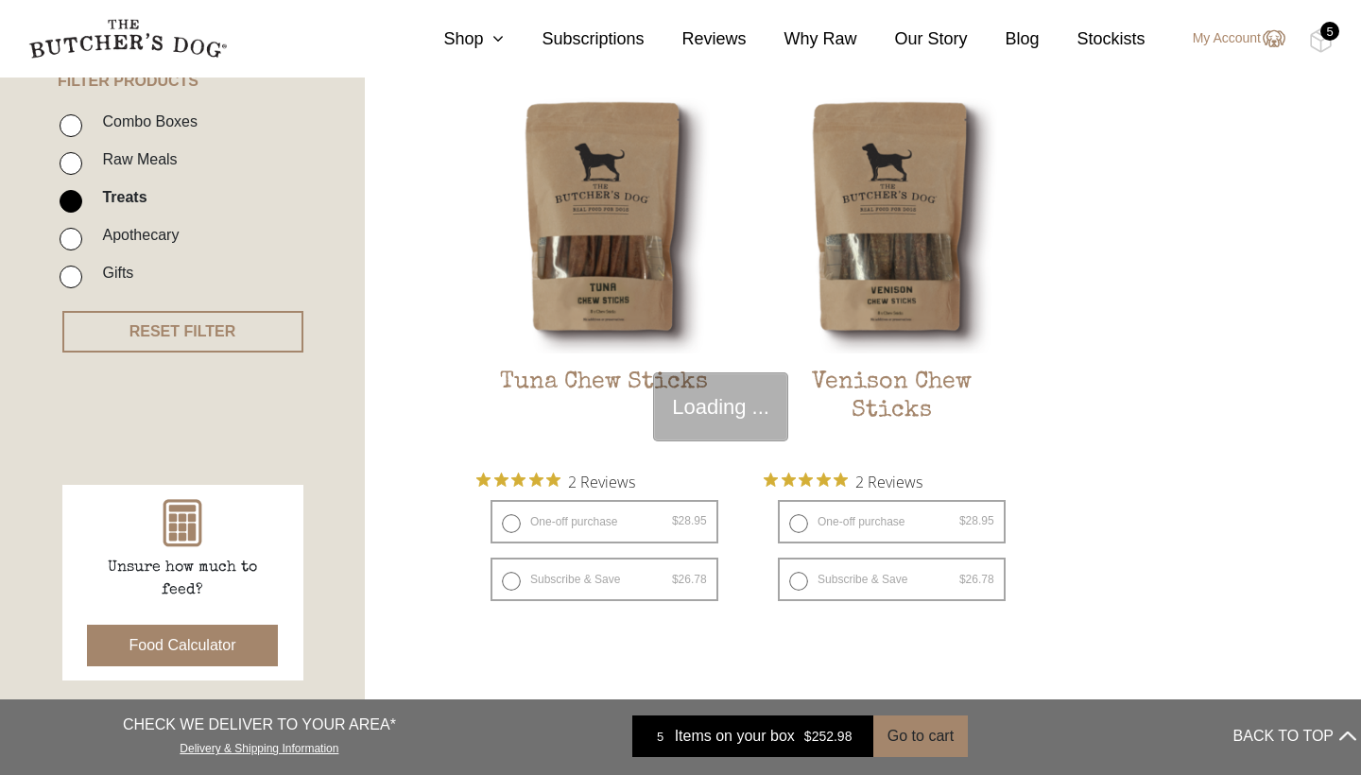
scroll to position [449, 0]
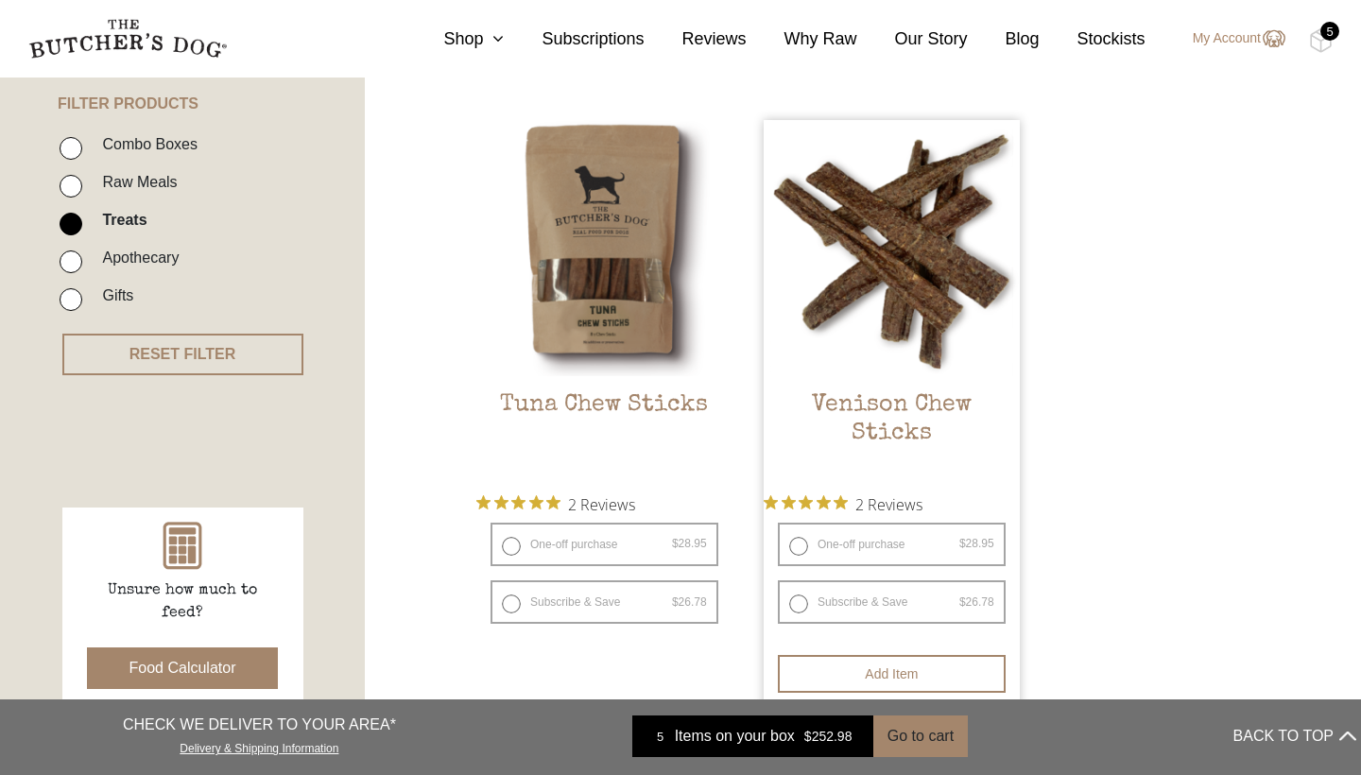
click at [895, 259] on img at bounding box center [892, 248] width 256 height 256
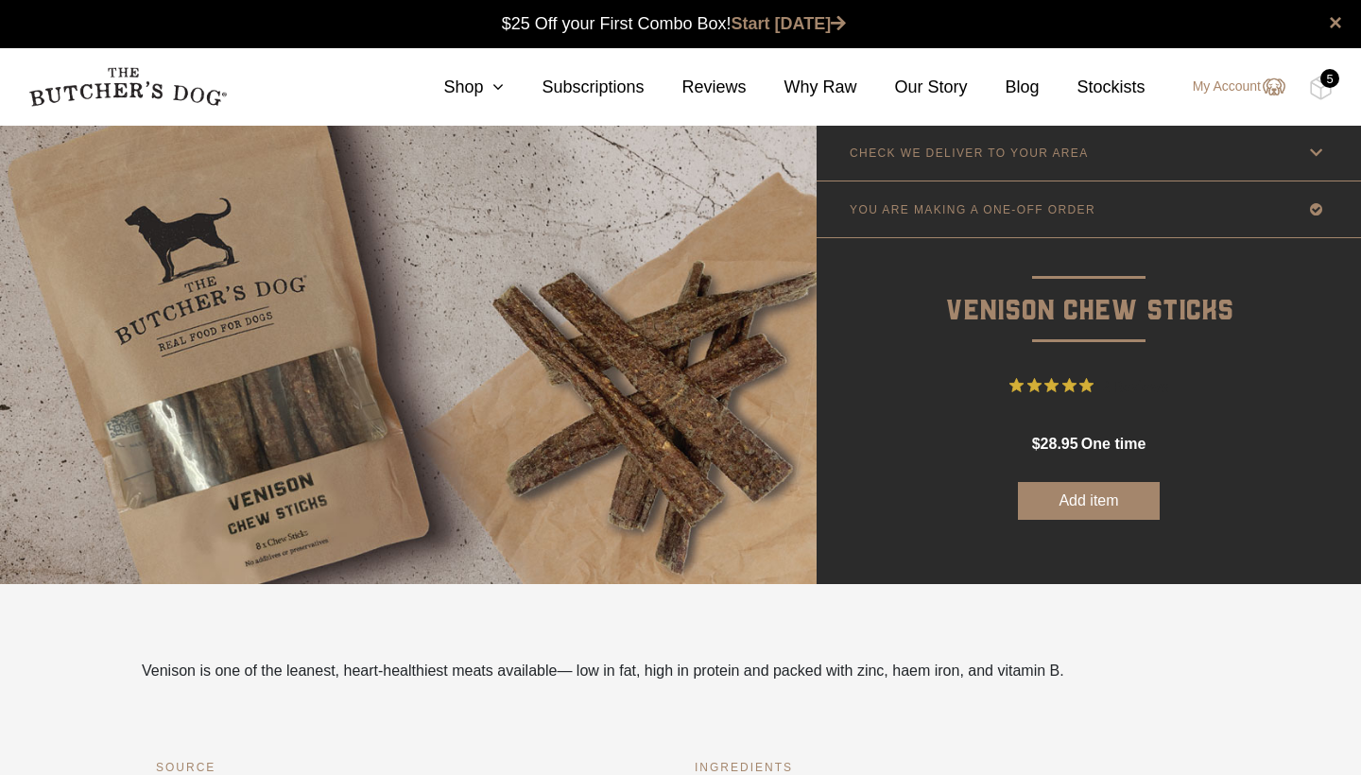
click at [1321, 80] on div "5" at bounding box center [1329, 78] width 19 height 19
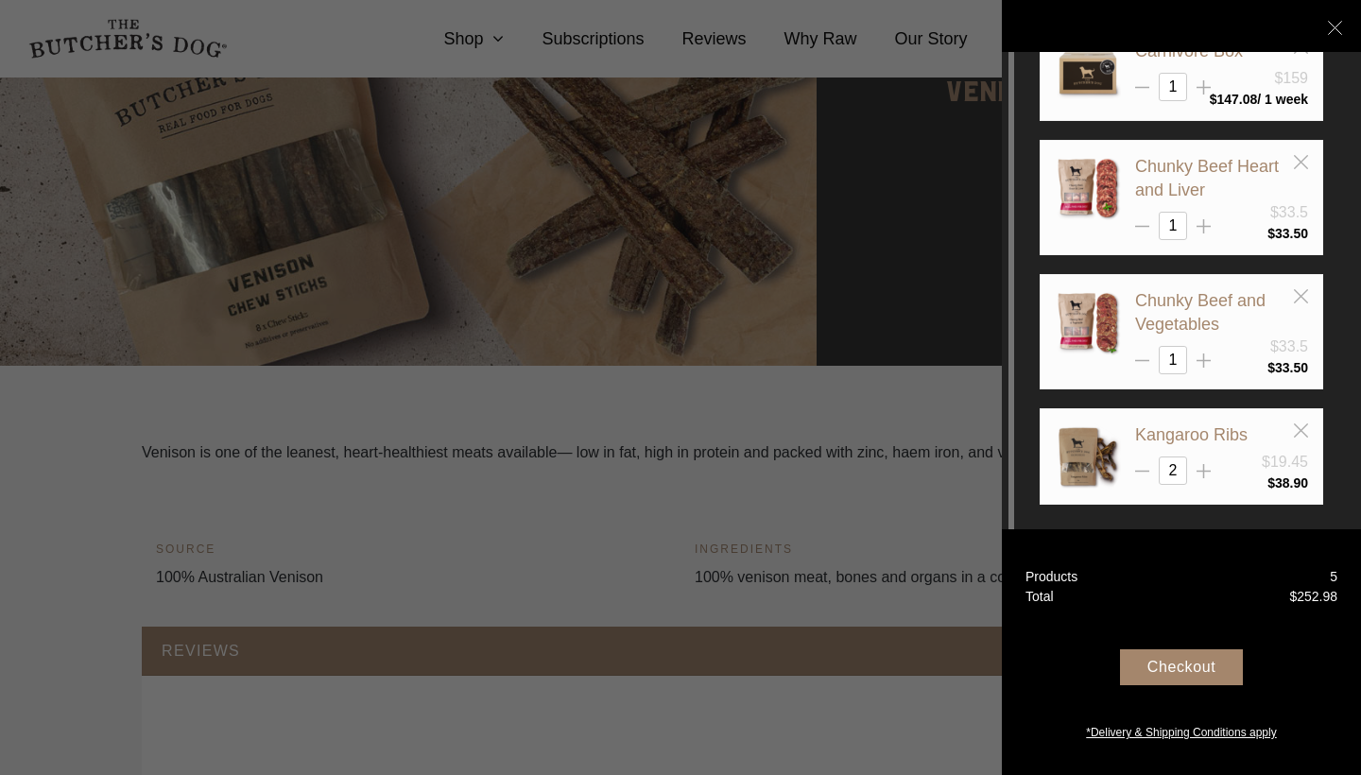
scroll to position [222, 0]
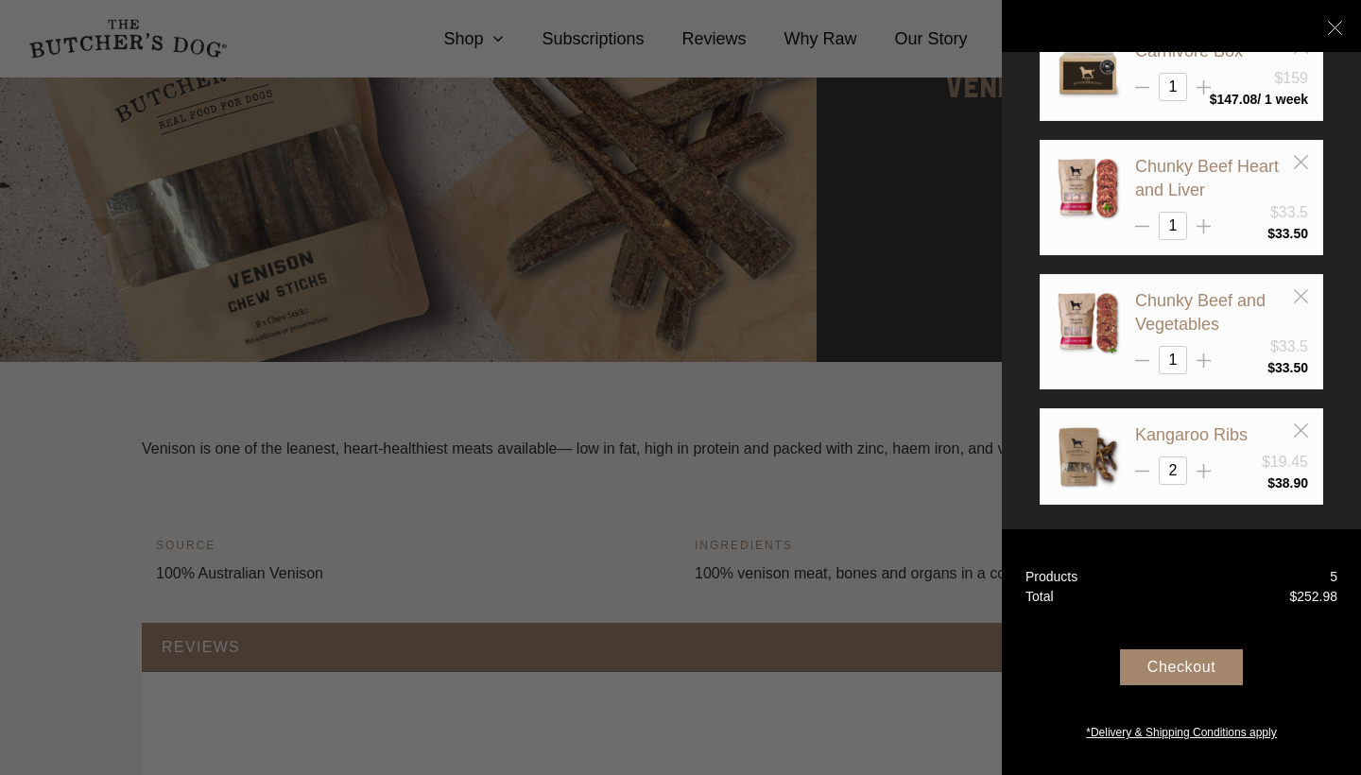
click at [1188, 667] on div "Checkout" at bounding box center [1181, 667] width 123 height 36
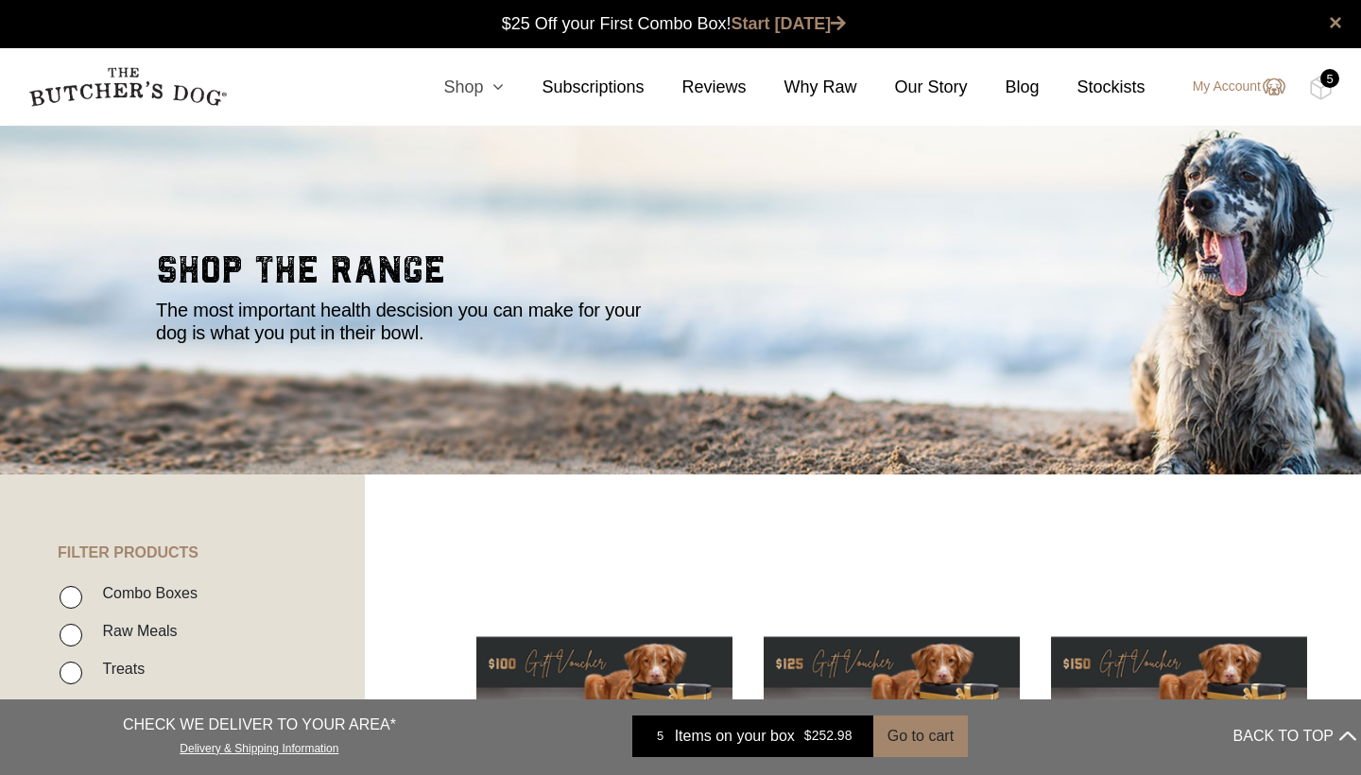
click at [440, 88] on link "Shop" at bounding box center [454, 88] width 98 height 26
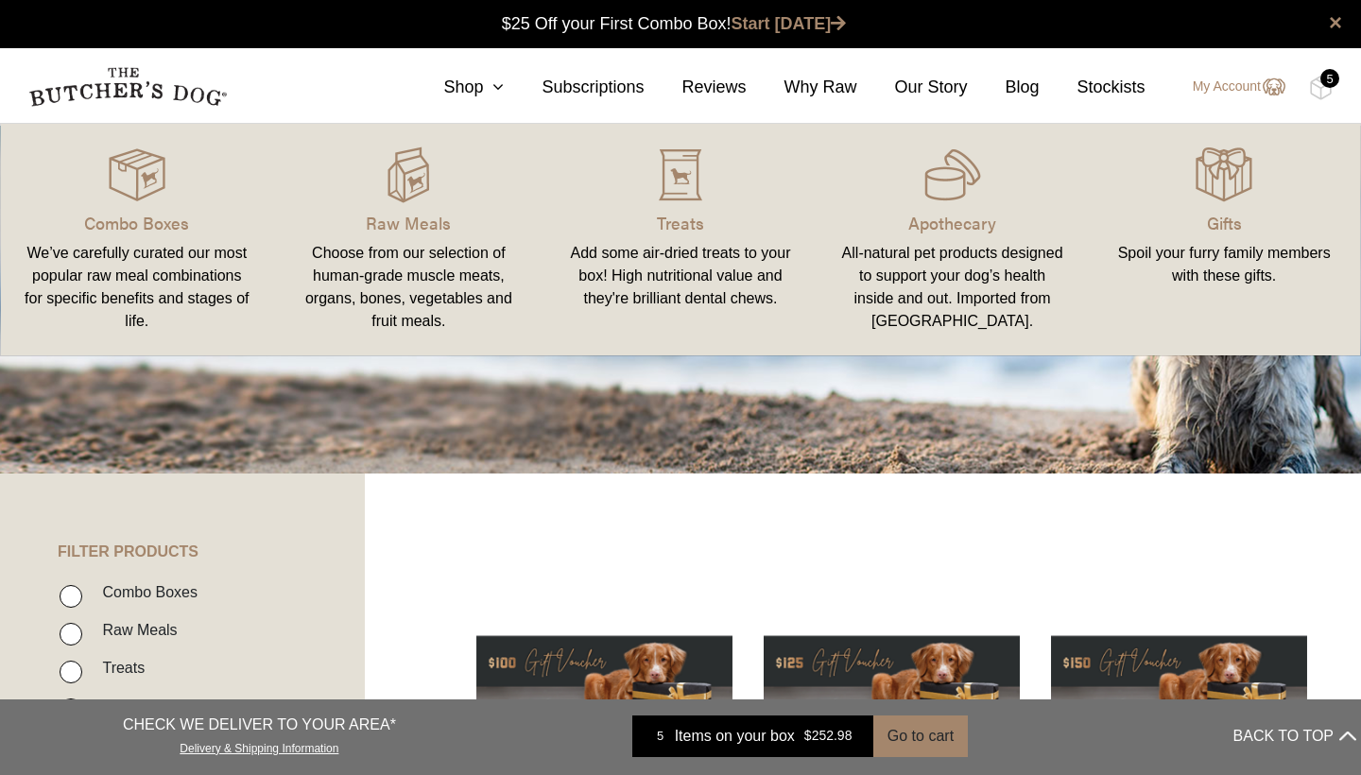
click at [110, 309] on div "We’ve carefully curated our most popular raw meal combinations for specific ben…" at bounding box center [137, 287] width 227 height 91
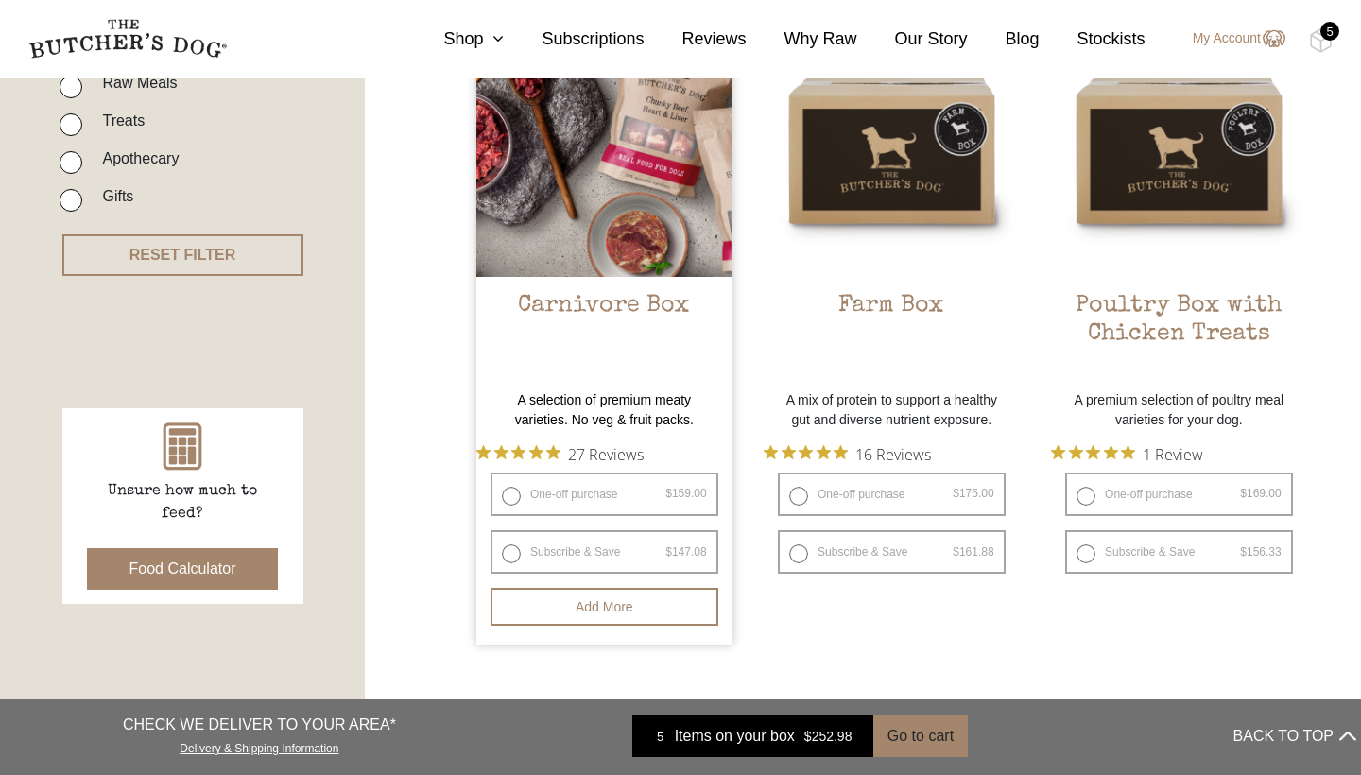
click at [523, 502] on label "One-off purchase $ 159.00 — or subscribe and save 7.5%" at bounding box center [604, 494] width 228 height 43
radio input "true"
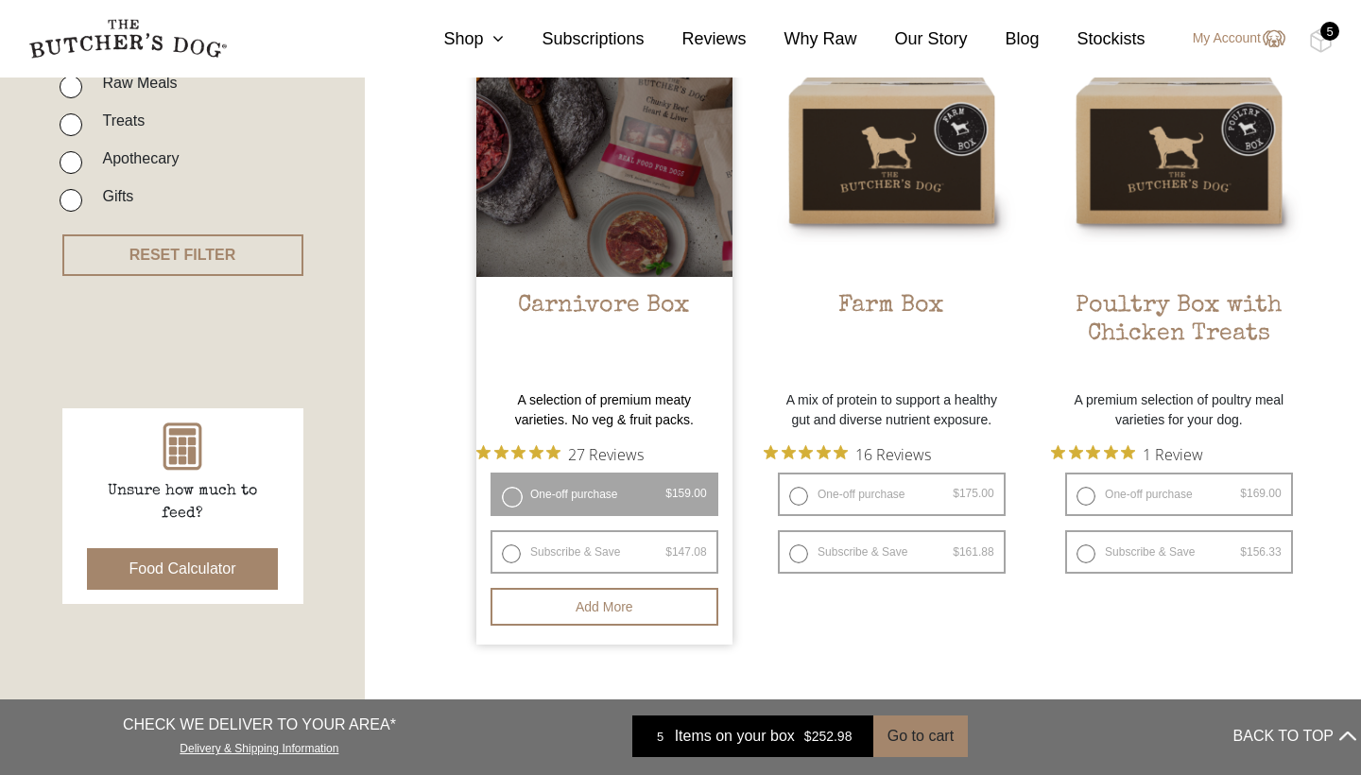
click at [515, 487] on label "One-off purchase $ 159.00 — or subscribe and save 7.5%" at bounding box center [604, 494] width 228 height 43
click at [587, 615] on button "Add more" at bounding box center [604, 607] width 228 height 38
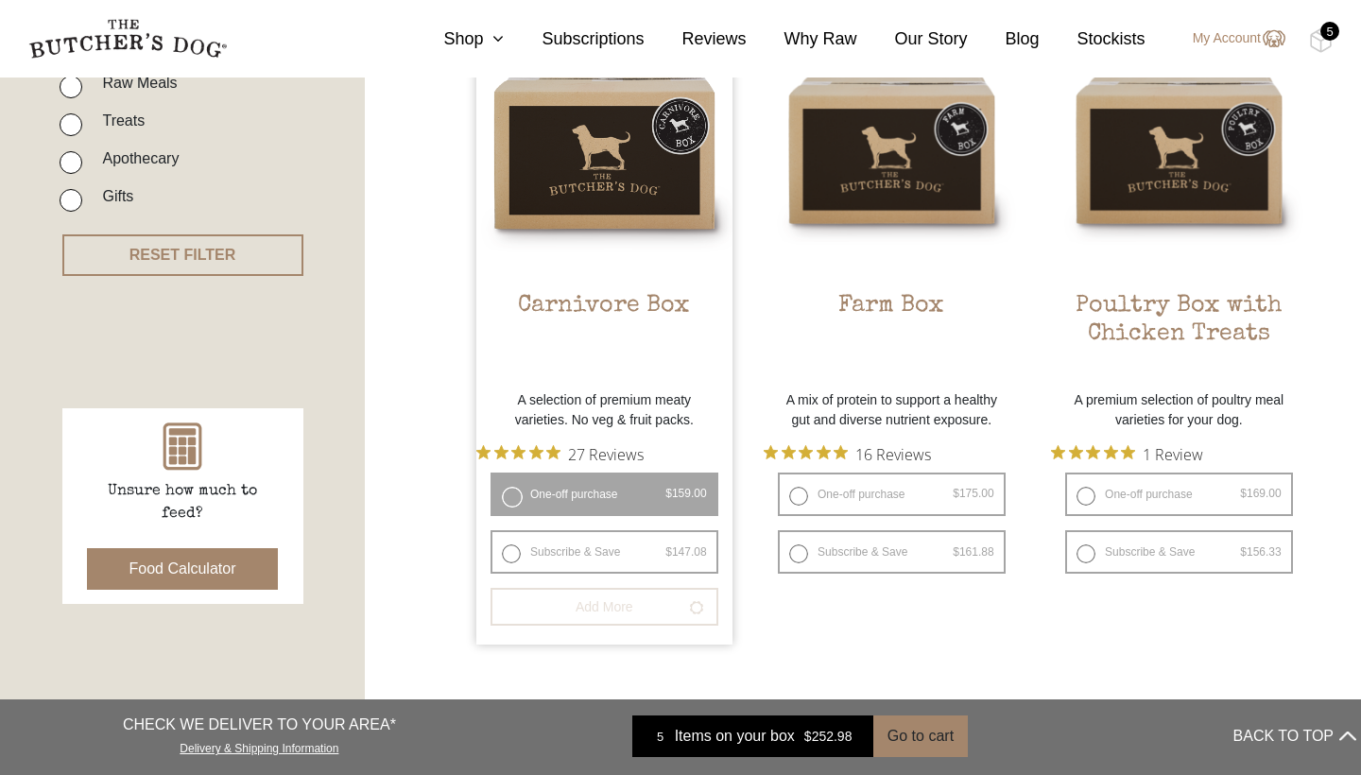
click at [1320, 27] on div "5" at bounding box center [1329, 31] width 19 height 19
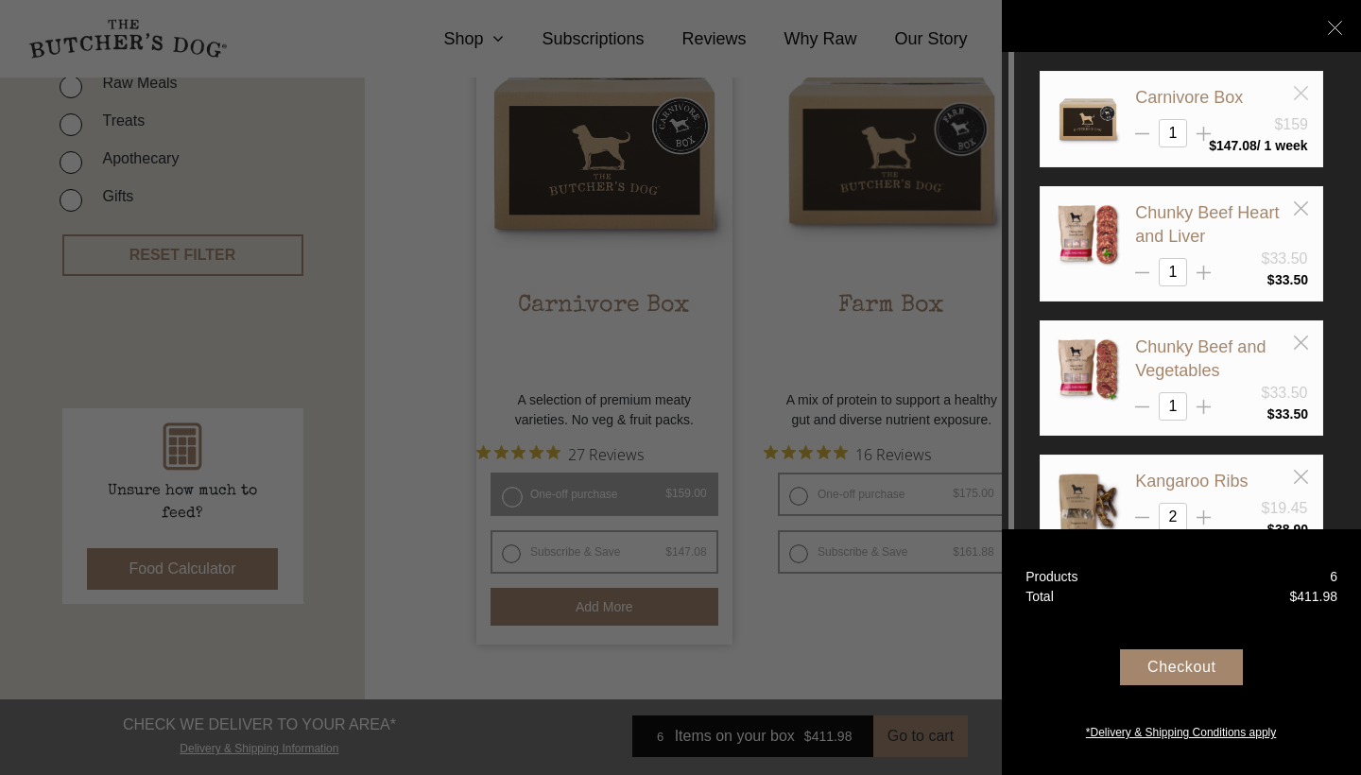
click at [1300, 94] on line at bounding box center [1300, 92] width 13 height 13
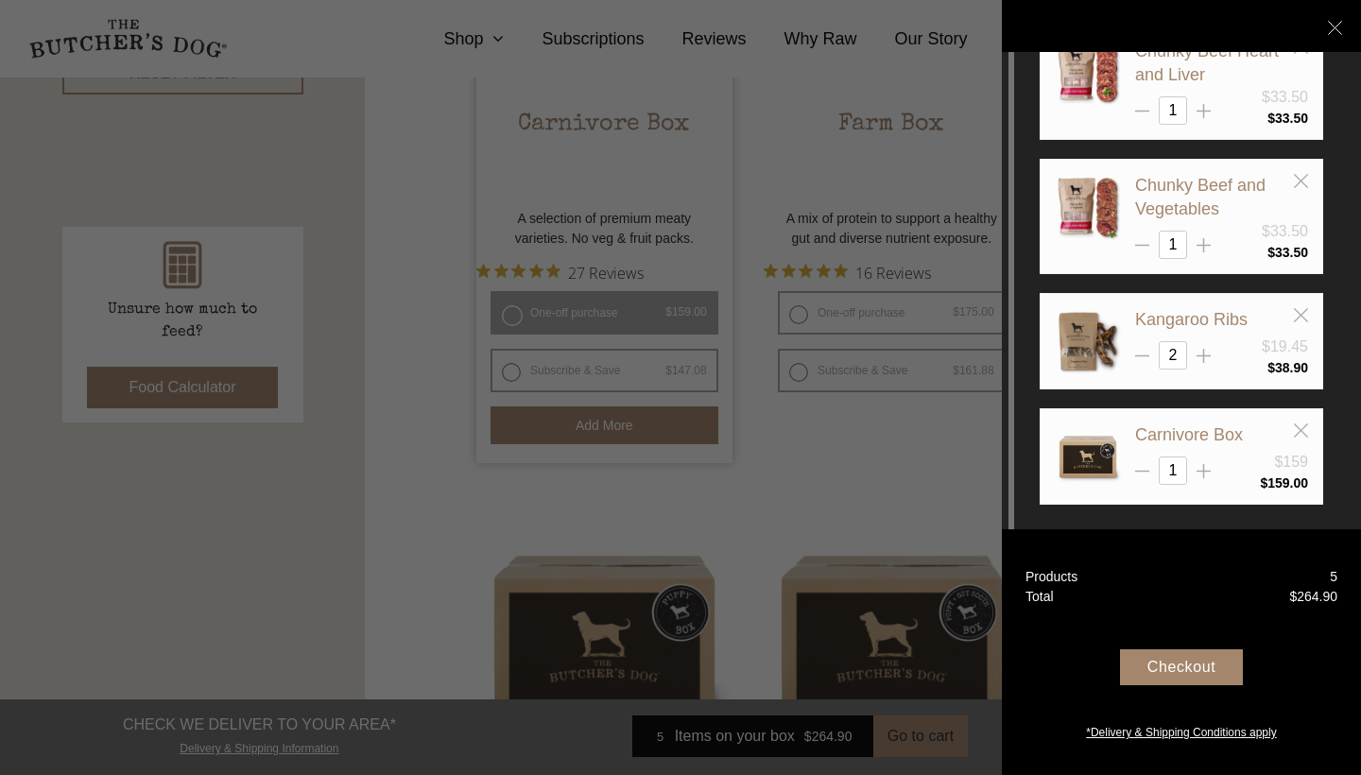
scroll to position [736, 0]
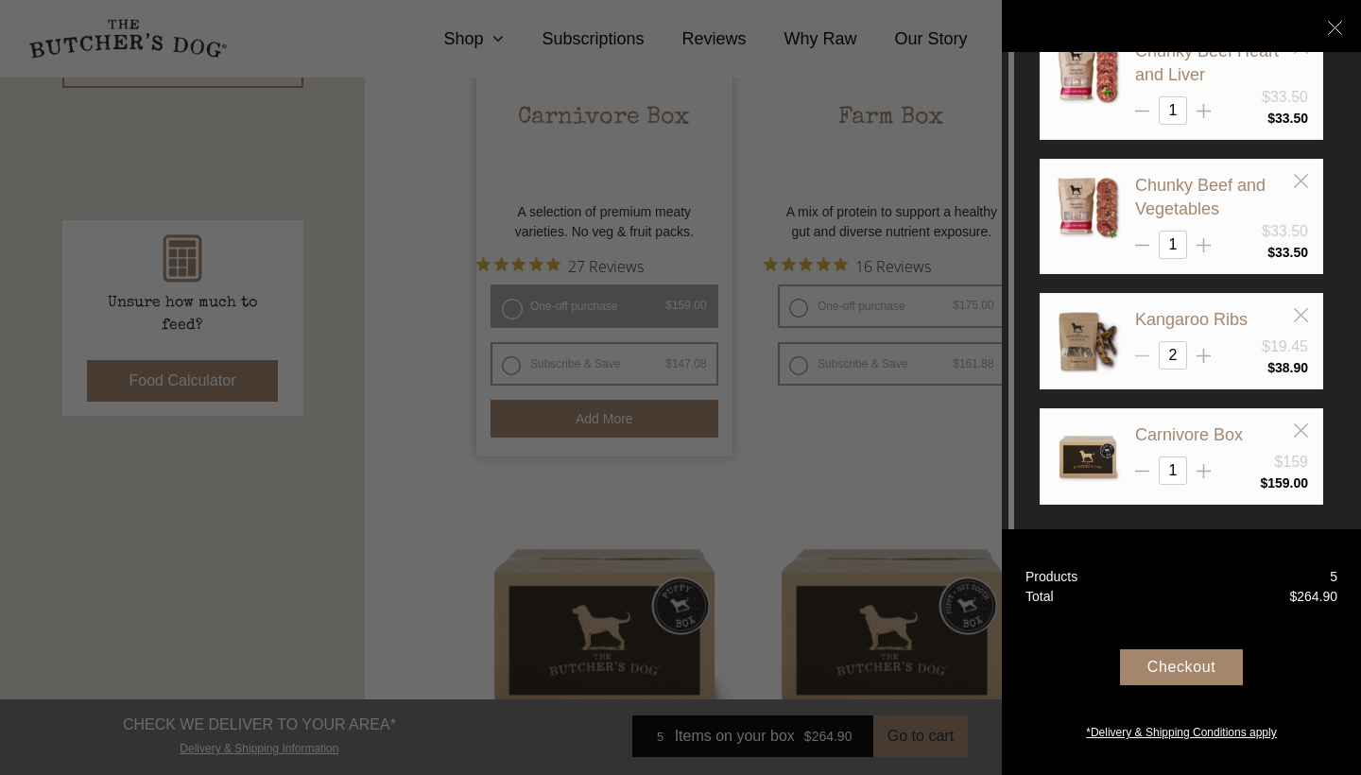
click at [1144, 356] on line at bounding box center [1142, 356] width 14 height 0
click at [1208, 349] on icon at bounding box center [1203, 356] width 14 height 14
type input "2"
click at [1192, 665] on div "Checkout" at bounding box center [1181, 667] width 123 height 36
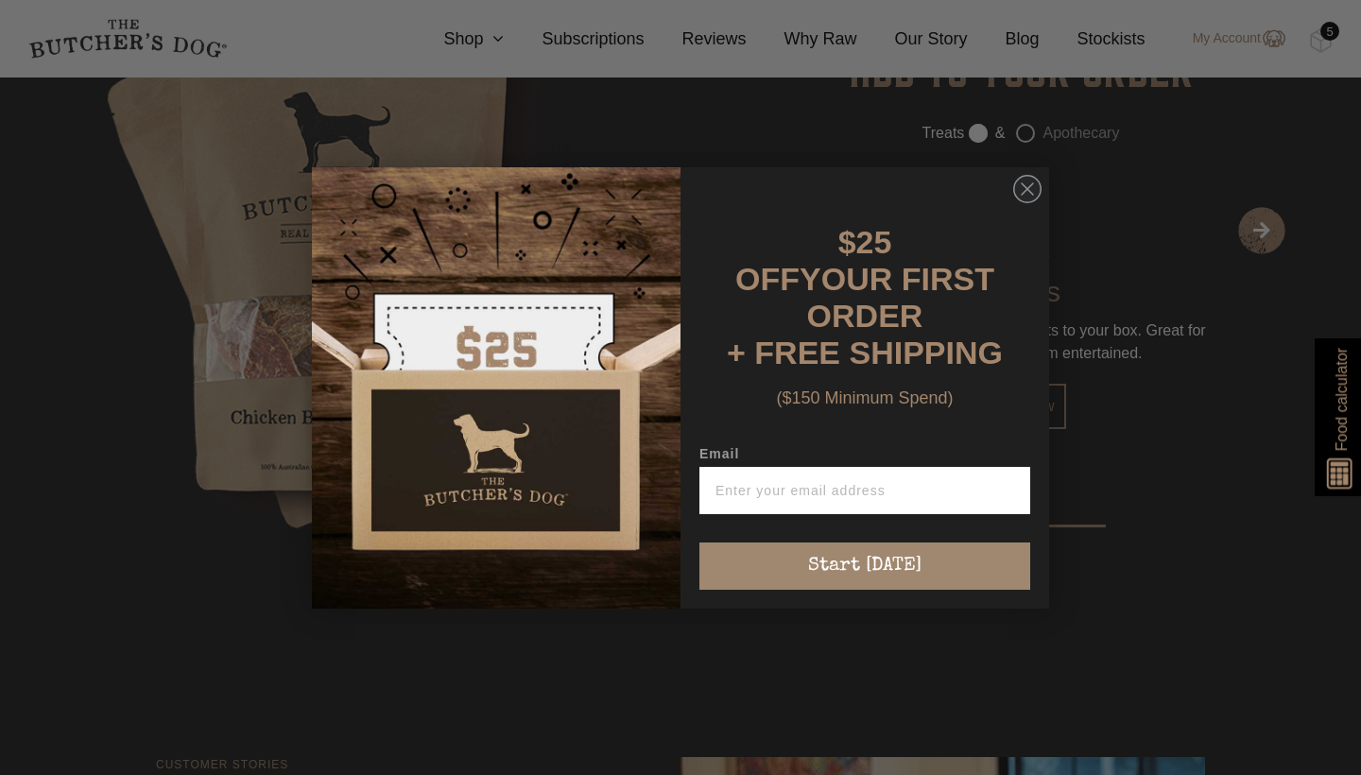
scroll to position [3259, 0]
click at [1021, 202] on circle "Close dialog" at bounding box center [1027, 188] width 27 height 27
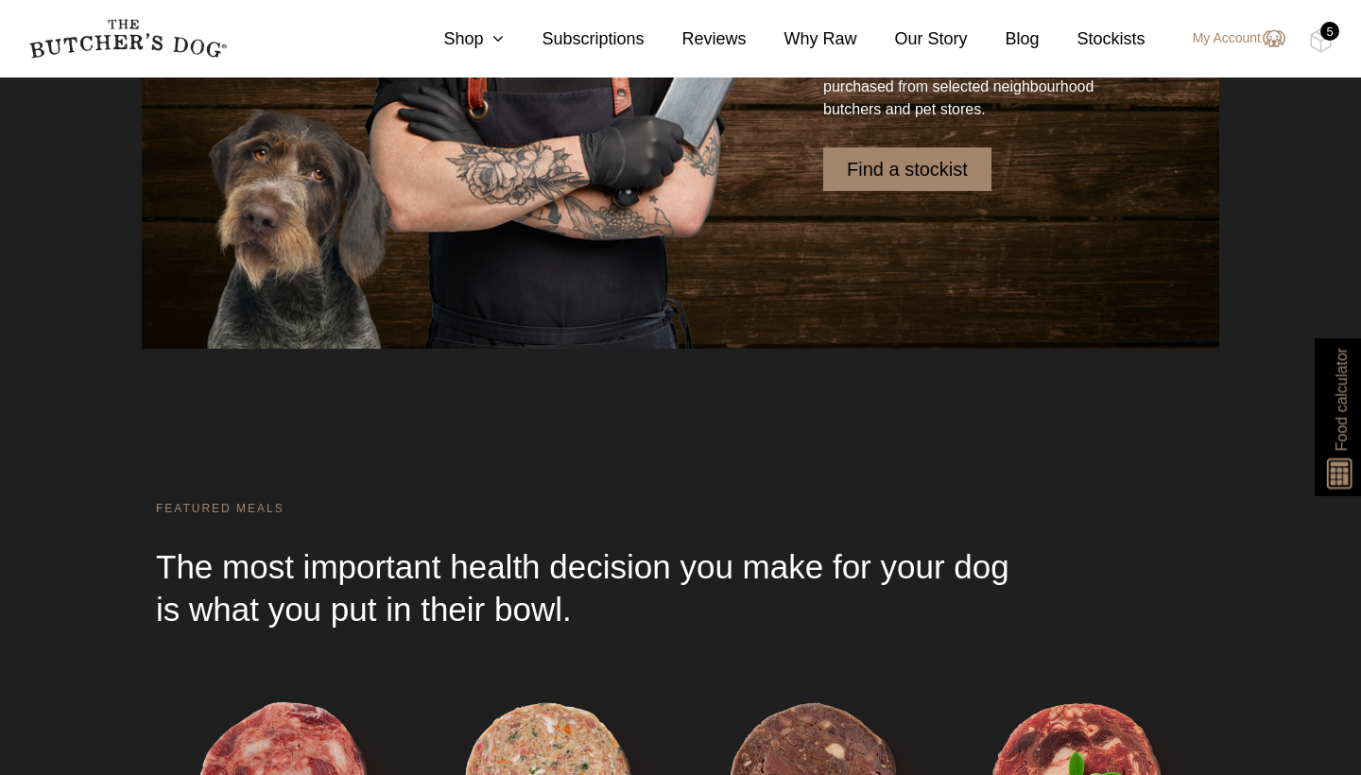
scroll to position [4826, 0]
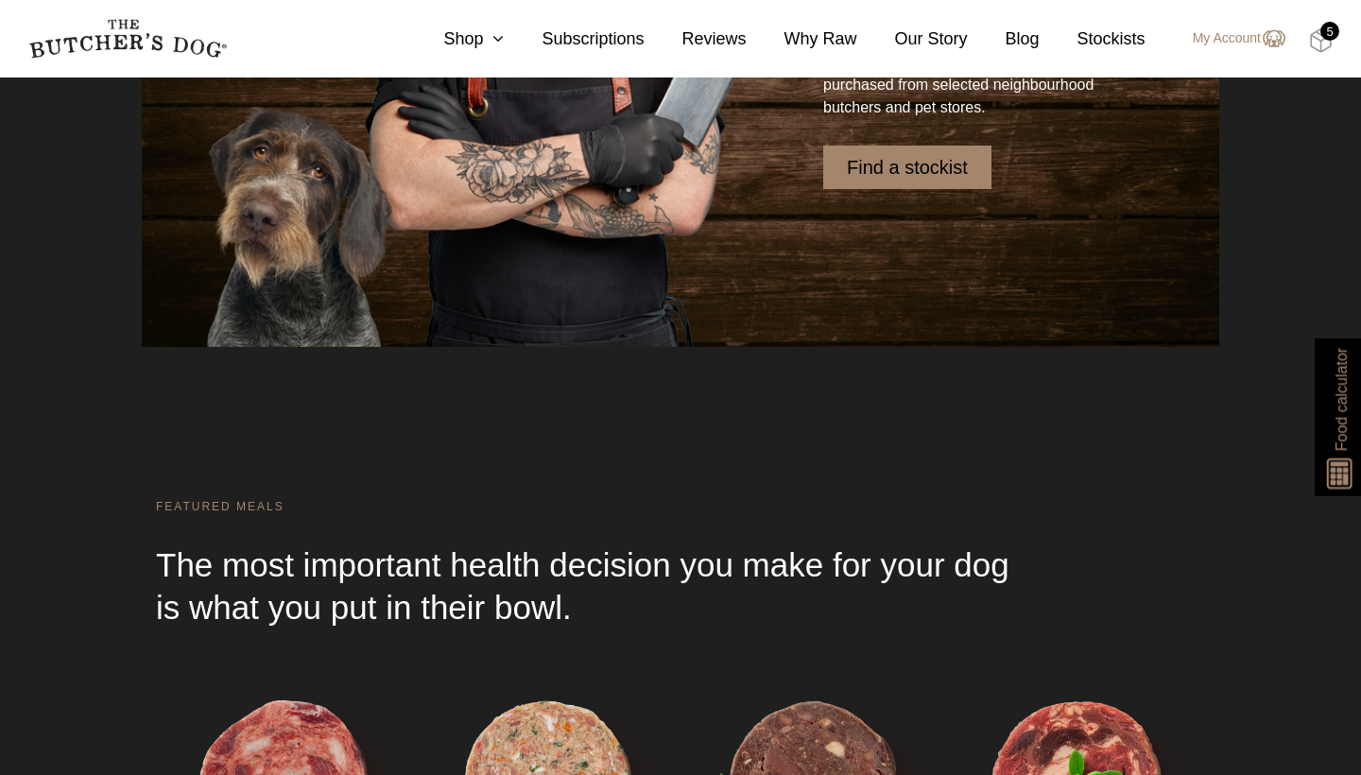
click at [1319, 36] on img at bounding box center [1321, 40] width 24 height 25
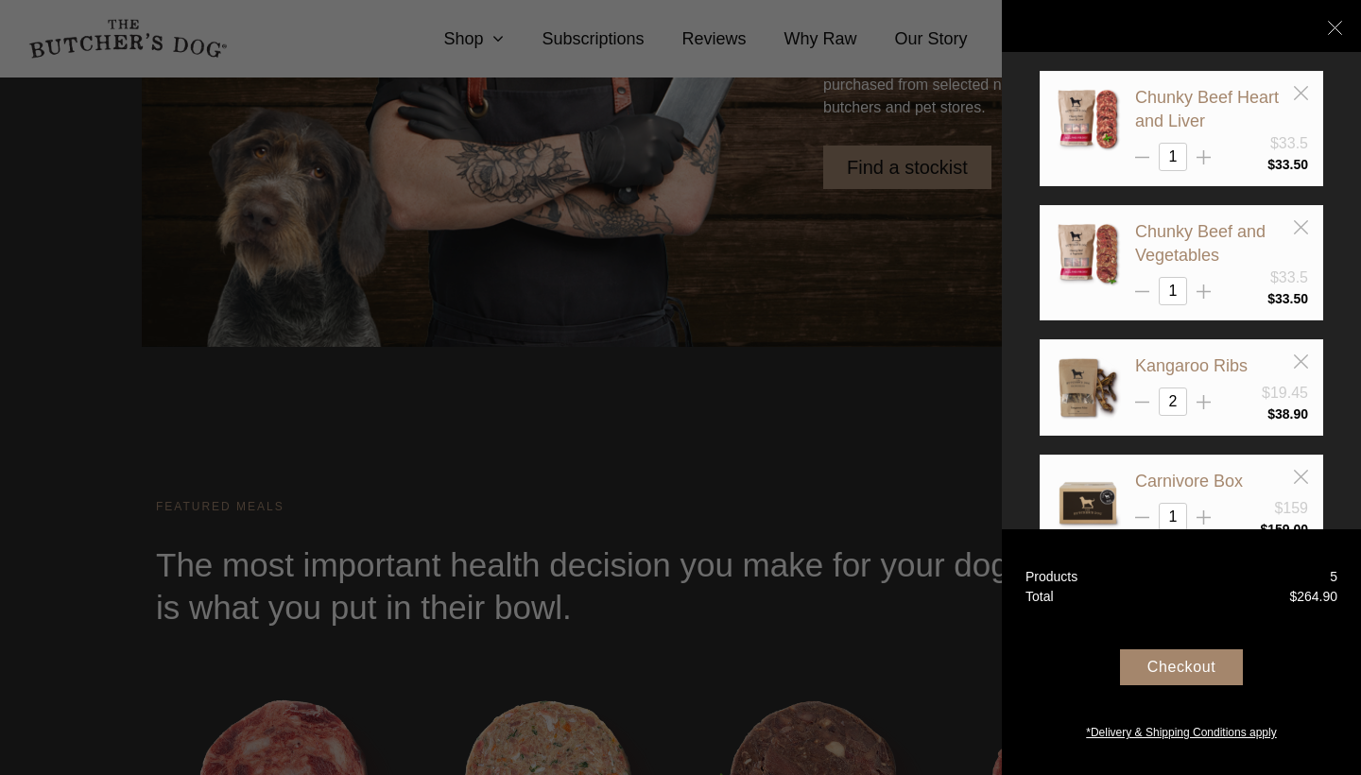
click at [1182, 670] on div "Checkout" at bounding box center [1181, 667] width 123 height 36
